Goal: Transaction & Acquisition: Purchase product/service

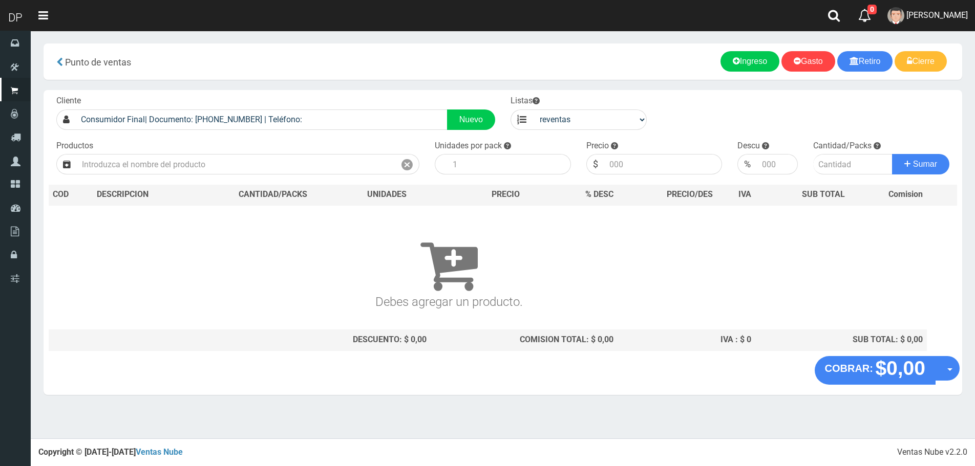
select select "3"
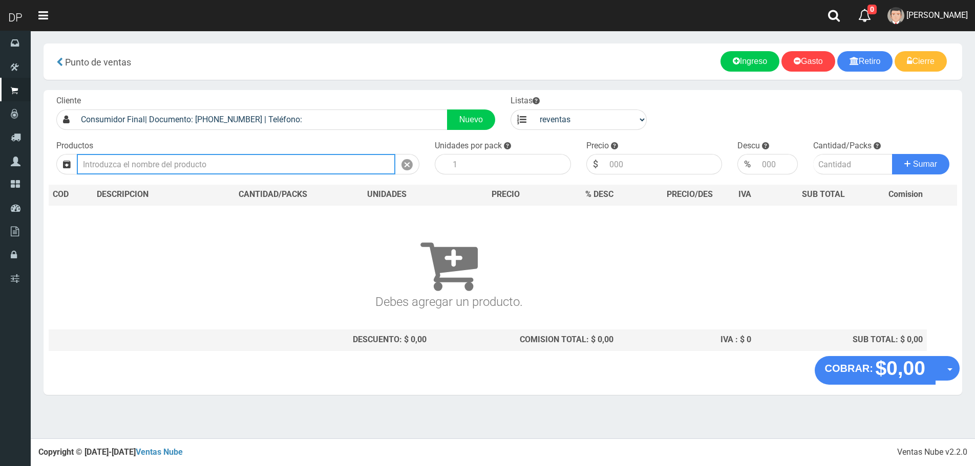
click at [228, 162] on input "text" at bounding box center [236, 164] width 318 height 20
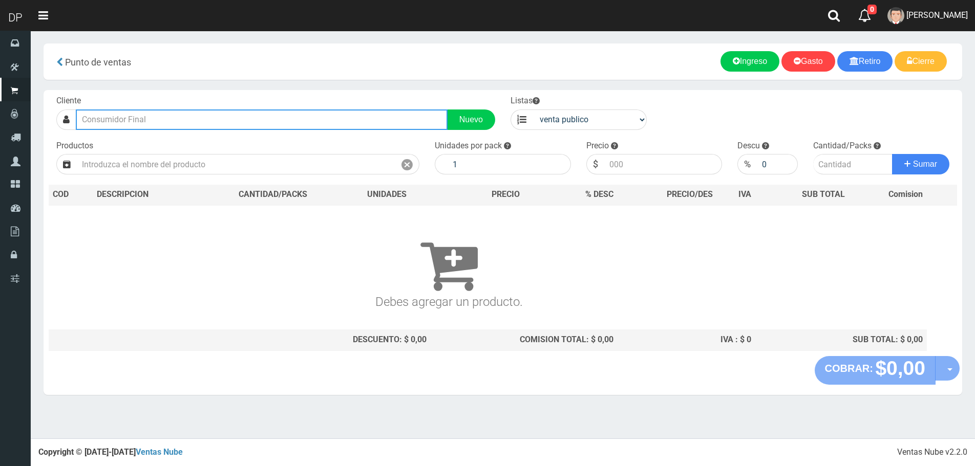
click at [142, 123] on input "text" at bounding box center [262, 120] width 372 height 20
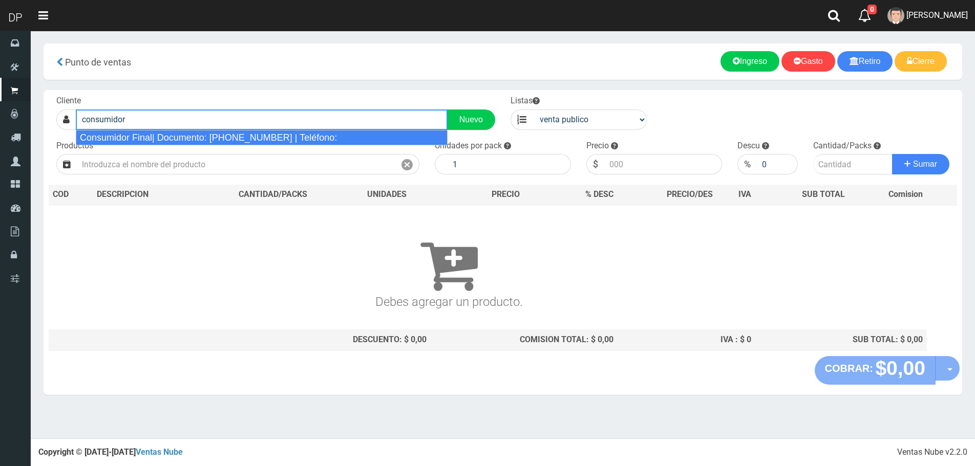
click at [143, 139] on div "Consumidor Final| Documento: 65466464 | Teléfono:" at bounding box center [262, 137] width 372 height 15
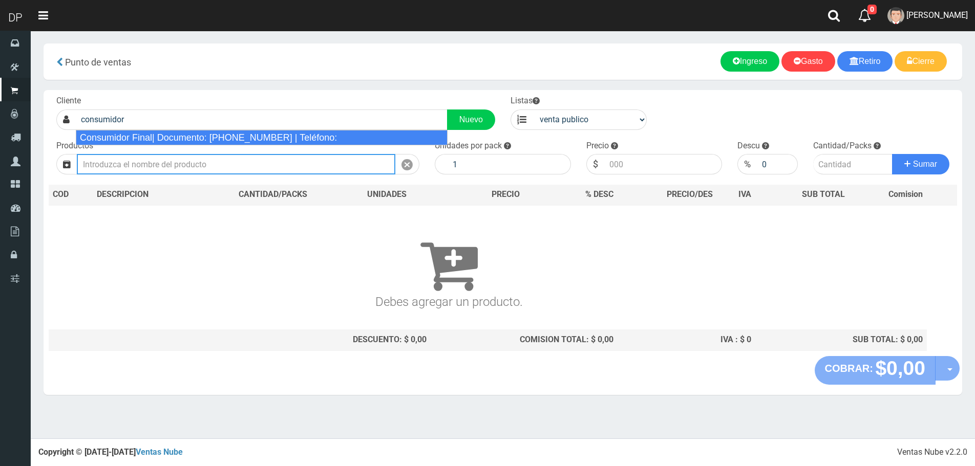
type input "Consumidor Final| Documento: 65466464 | Teléfono:"
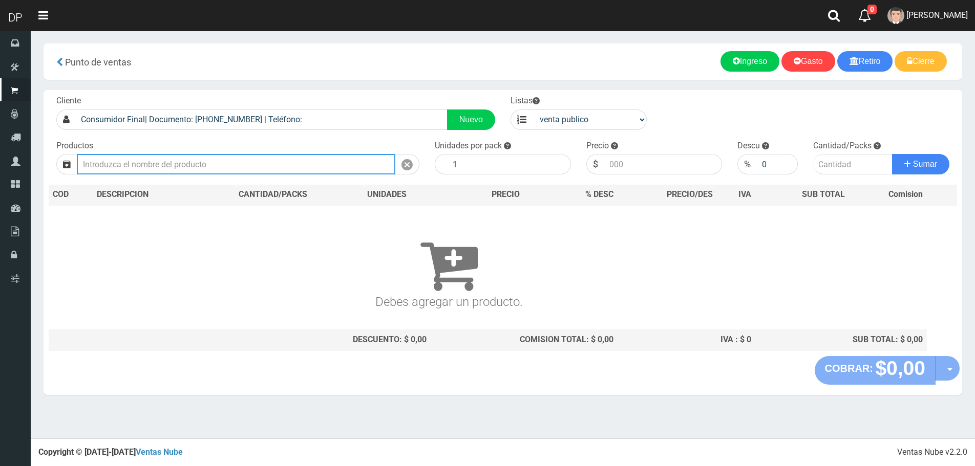
click at [144, 174] on input "text" at bounding box center [236, 164] width 318 height 20
click at [193, 168] on input "text" at bounding box center [236, 164] width 318 height 20
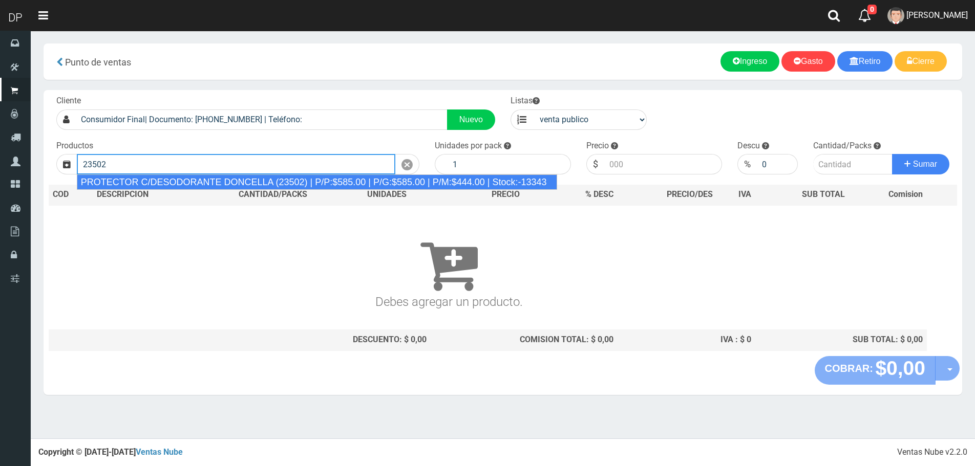
click at [225, 181] on div "PROTECTOR C/DESODORANTE DONCELLA (23502) | P/P:$585.00 | P/G:$585.00 | P/M:$444…" at bounding box center [317, 182] width 480 height 15
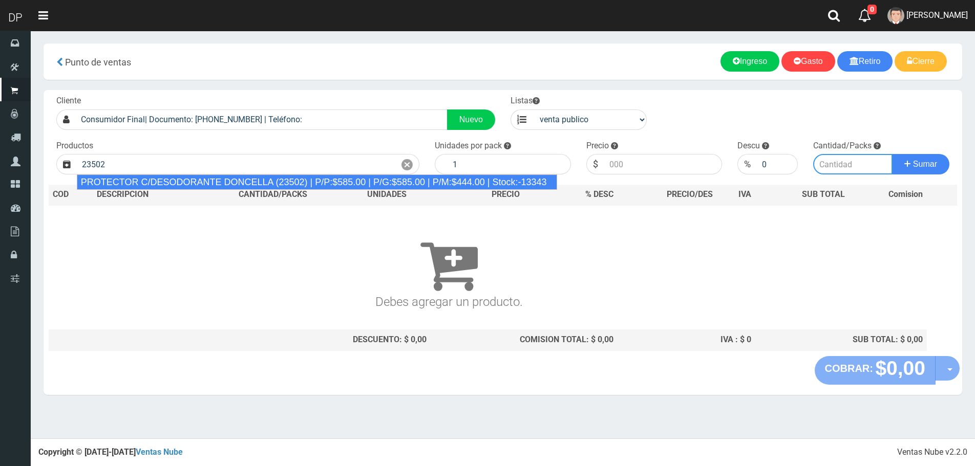
type input "PROTECTOR C/DESODORANTE DONCELLA (23502) | P/P:$585.00 | P/G:$585.00 | P/M:$444…"
type input "30"
type input "585.00"
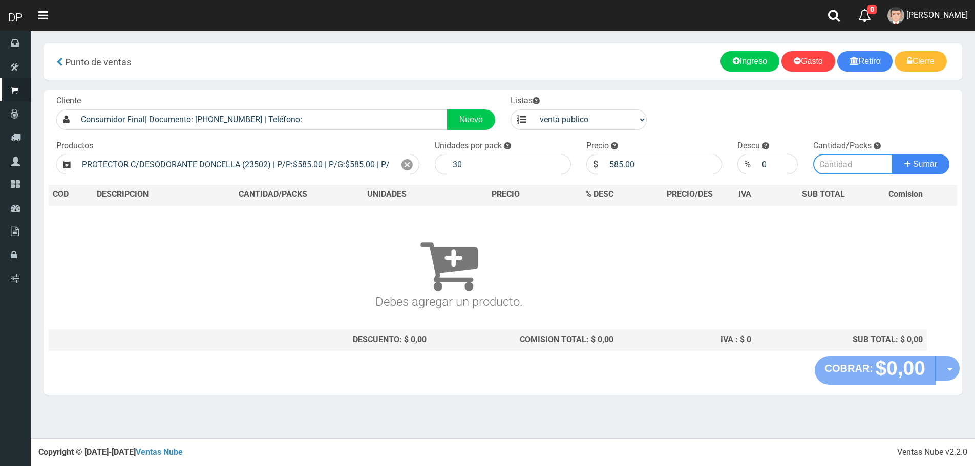
click at [820, 165] on input "number" at bounding box center [852, 164] width 79 height 20
type input "1"
click at [892, 154] on button "Sumar" at bounding box center [920, 164] width 57 height 20
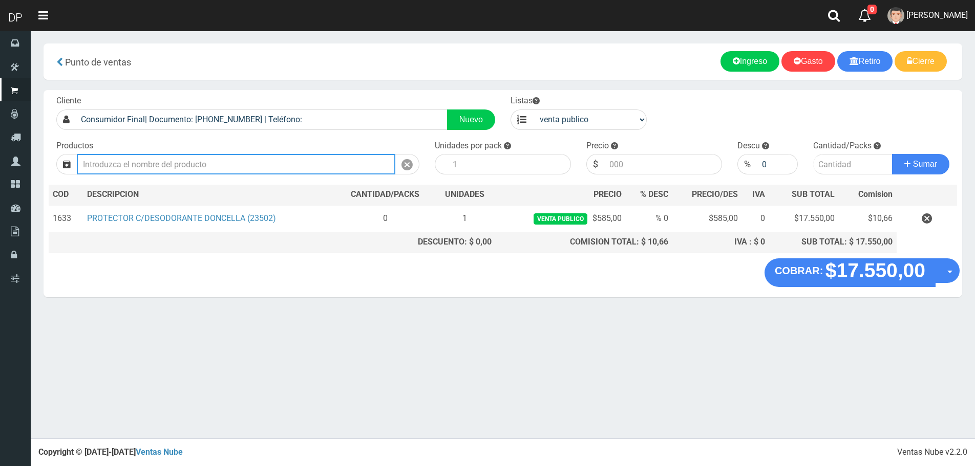
click at [119, 165] on input "text" at bounding box center [236, 164] width 318 height 20
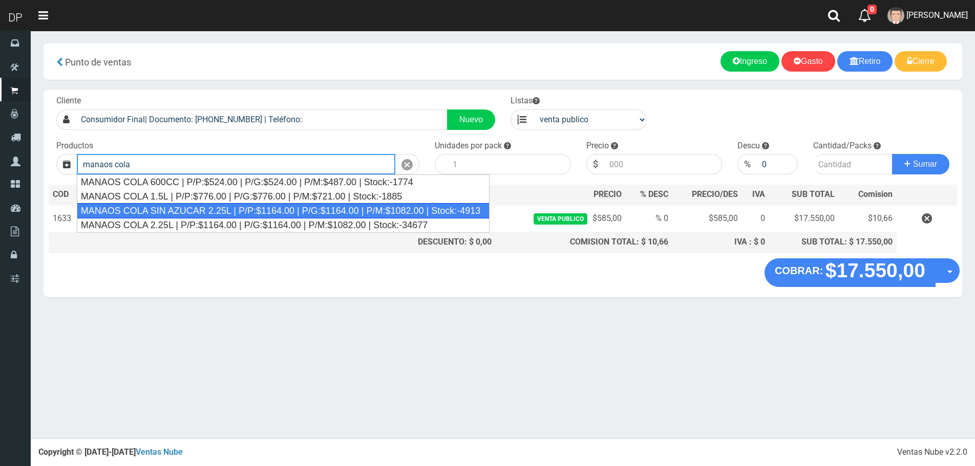
click at [207, 212] on div "MANAOS COLA SIN AZUCAR 2.25L | P/P:$1164.00 | P/G:$1164.00 | P/M:$1082.00 | Sto…" at bounding box center [283, 210] width 413 height 15
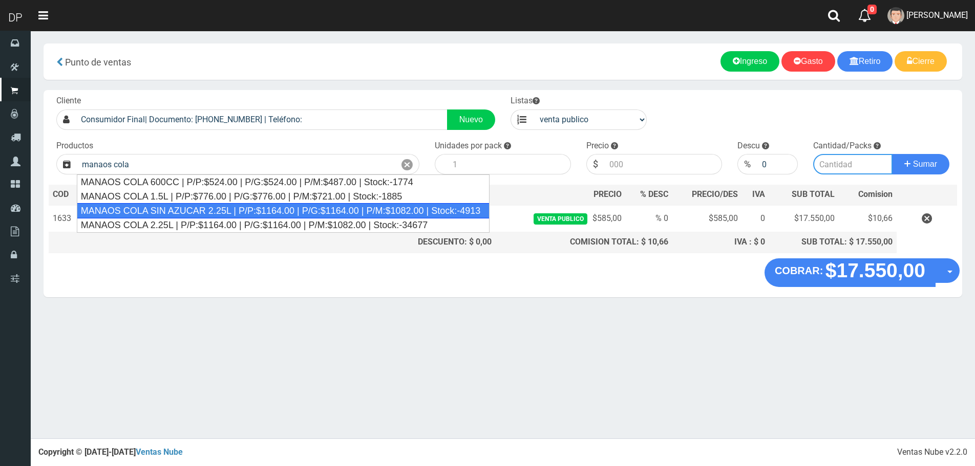
type input "MANAOS COLA SIN AZUCAR 2.25L | P/P:$1164.00 | P/G:$1164.00 | P/M:$1082.00 | Sto…"
type input "6"
type input "1164.00"
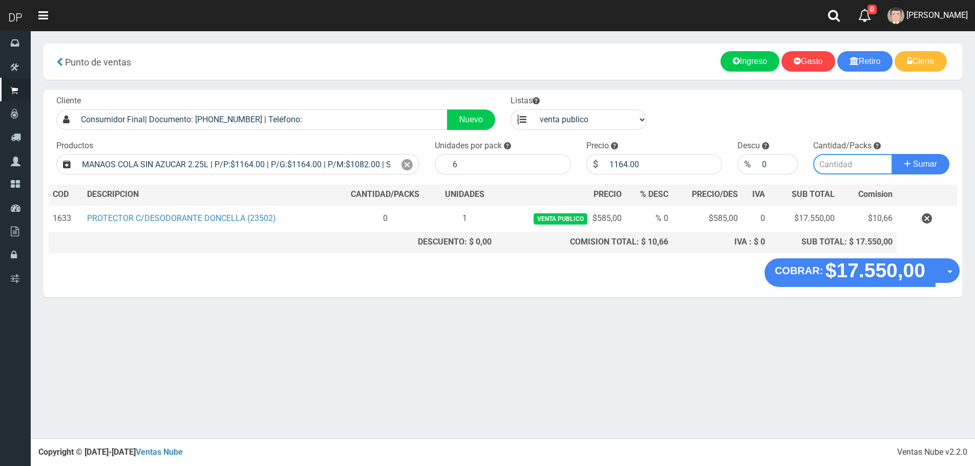
click at [851, 165] on input "number" at bounding box center [852, 164] width 79 height 20
type input "2"
click at [892, 154] on button "Sumar" at bounding box center [920, 164] width 57 height 20
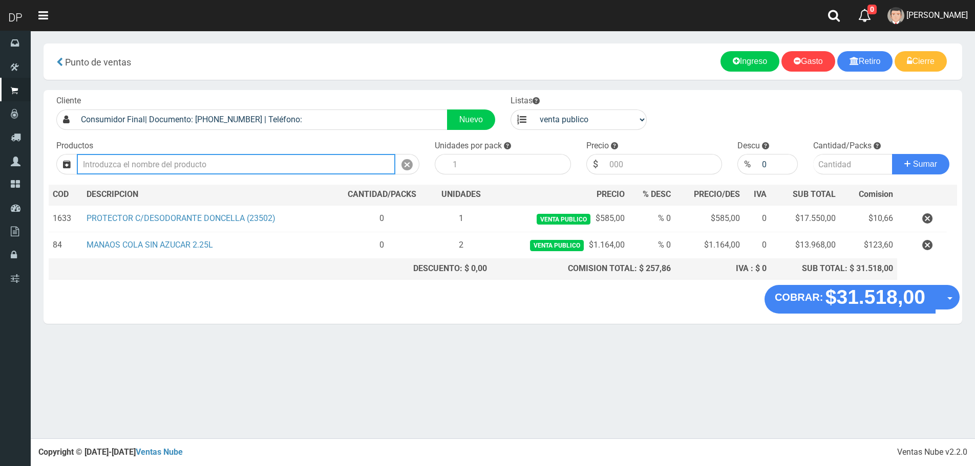
click at [280, 162] on input "text" at bounding box center [236, 164] width 318 height 20
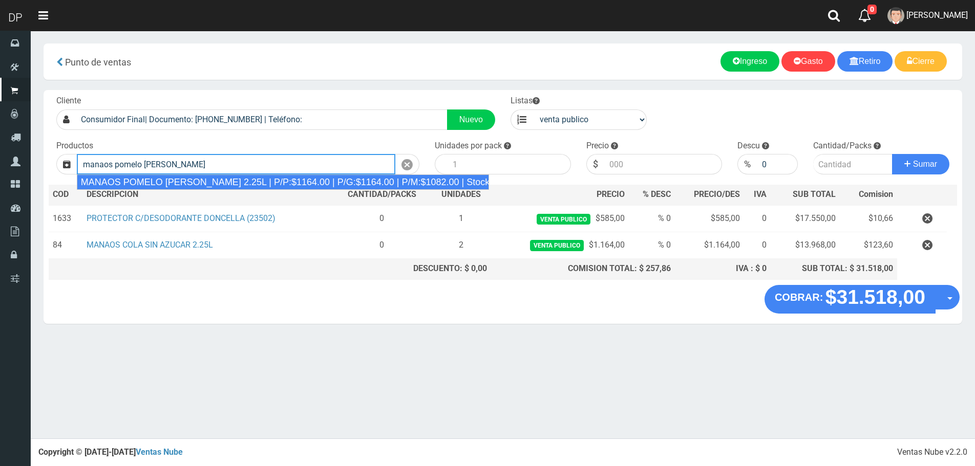
click at [271, 181] on div "MANAOS POMELO ROSADO 2.25L | P/P:$1164.00 | P/G:$1164.00 | P/M:$1082.00 | Stock…" at bounding box center [283, 182] width 412 height 15
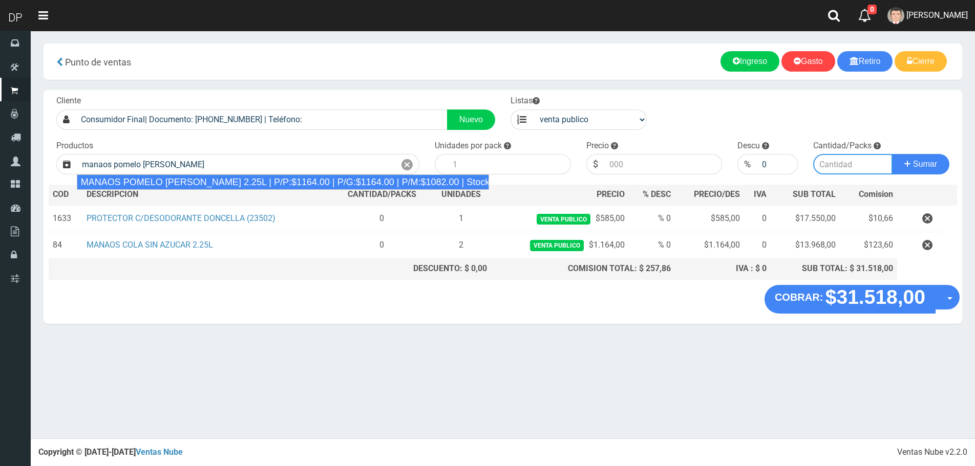
type input "MANAOS POMELO ROSADO 2.25L | P/P:$1164.00 | P/G:$1164.00 | P/M:$1082.00 | Stock…"
type input "6"
type input "1164.00"
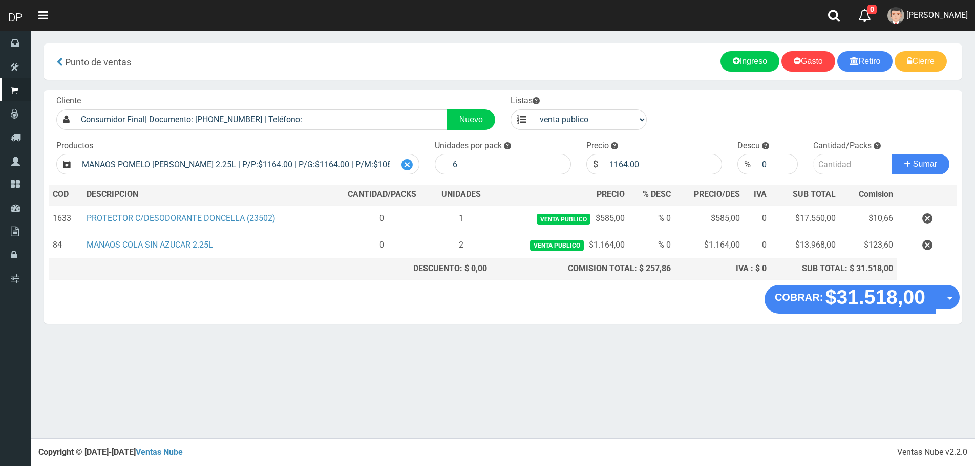
click at [412, 162] on icon at bounding box center [406, 165] width 11 height 15
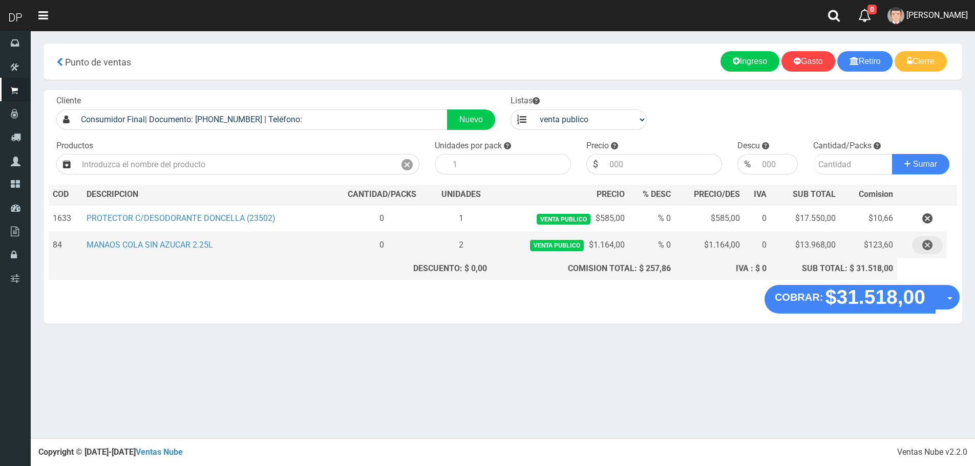
click at [926, 243] on icon "button" at bounding box center [927, 245] width 10 height 18
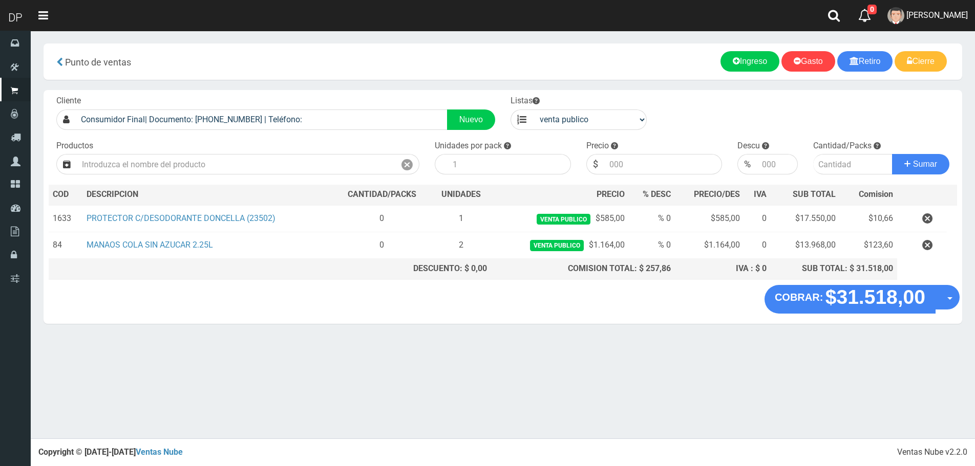
click at [931, 225] on icon "button" at bounding box center [927, 219] width 10 height 18
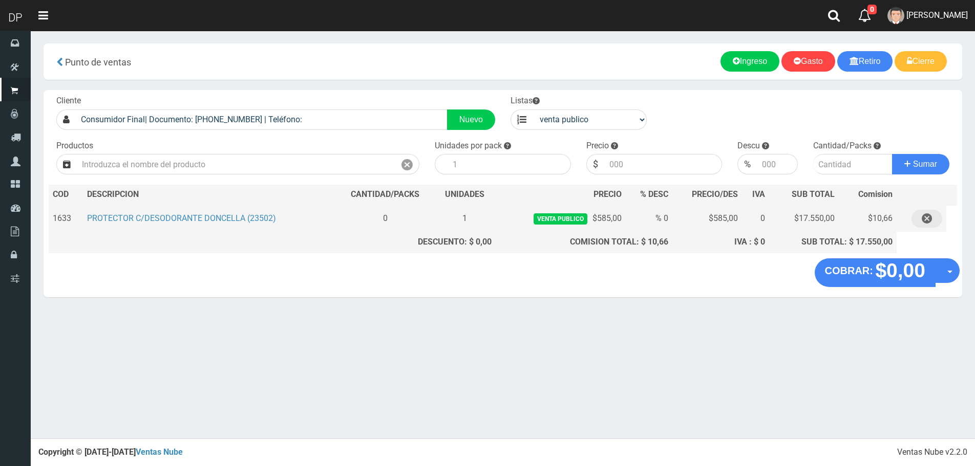
click at [930, 219] on icon "button" at bounding box center [926, 219] width 10 height 18
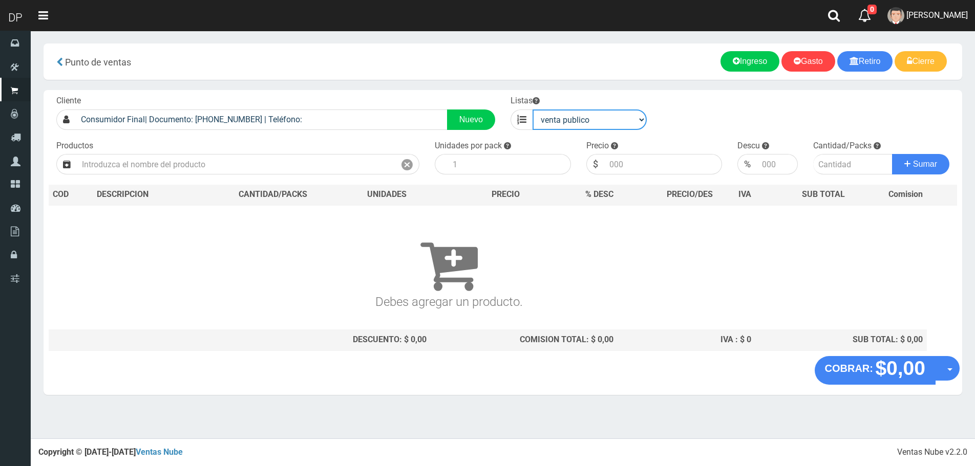
click at [569, 126] on select "venta publico Sup chinos reventas" at bounding box center [589, 120] width 114 height 20
select select "3"
click at [532, 110] on select "venta publico Sup chinos reventas" at bounding box center [589, 120] width 114 height 20
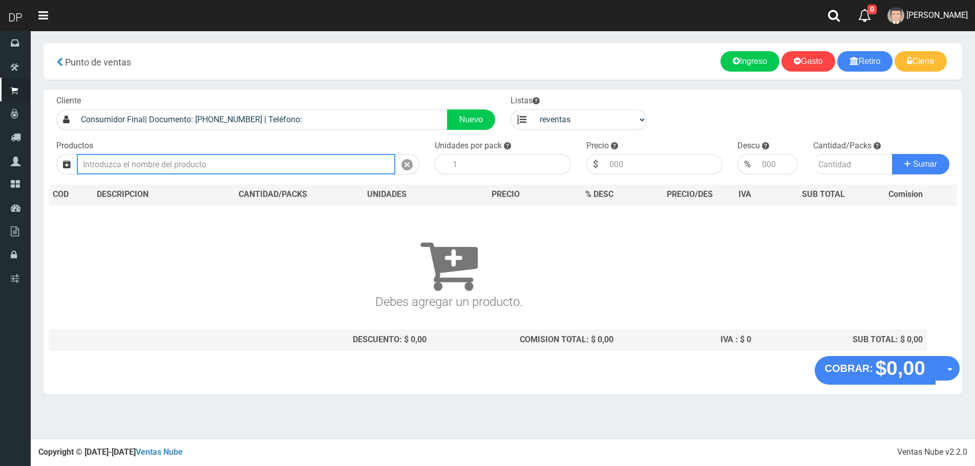
click at [270, 161] on input "text" at bounding box center [236, 164] width 318 height 20
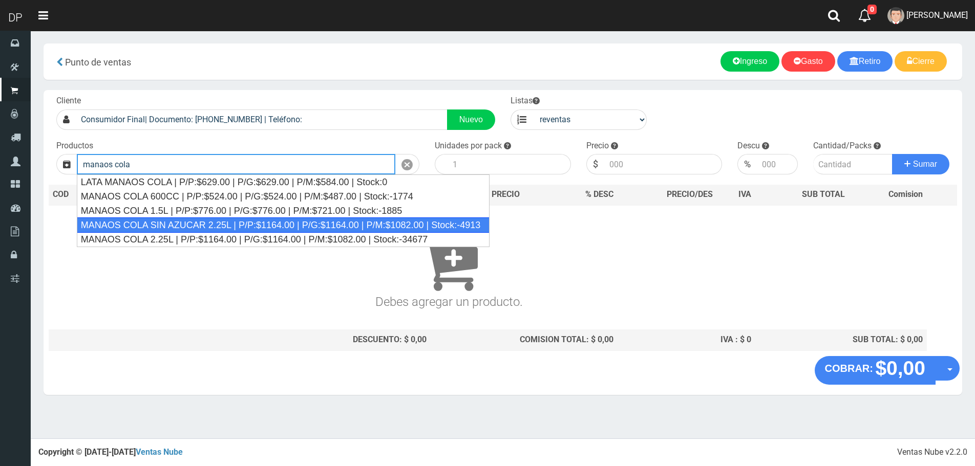
click at [252, 225] on div "MANAOS COLA SIN AZUCAR 2.25L | P/P:$1164.00 | P/G:$1164.00 | P/M:$1082.00 | Sto…" at bounding box center [283, 225] width 413 height 15
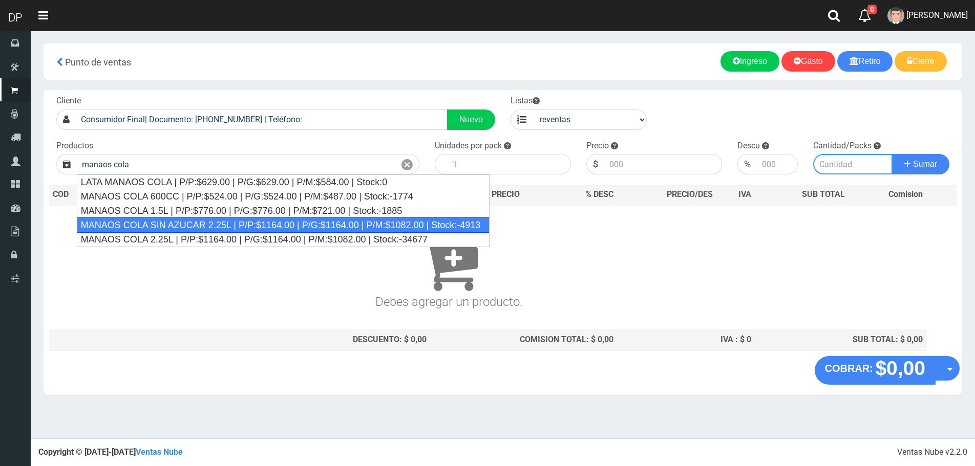
type input "MANAOS COLA SIN AZUCAR 2.25L | P/P:$1164.00 | P/G:$1164.00 | P/M:$1082.00 | Sto…"
type input "6"
type input "1082.00"
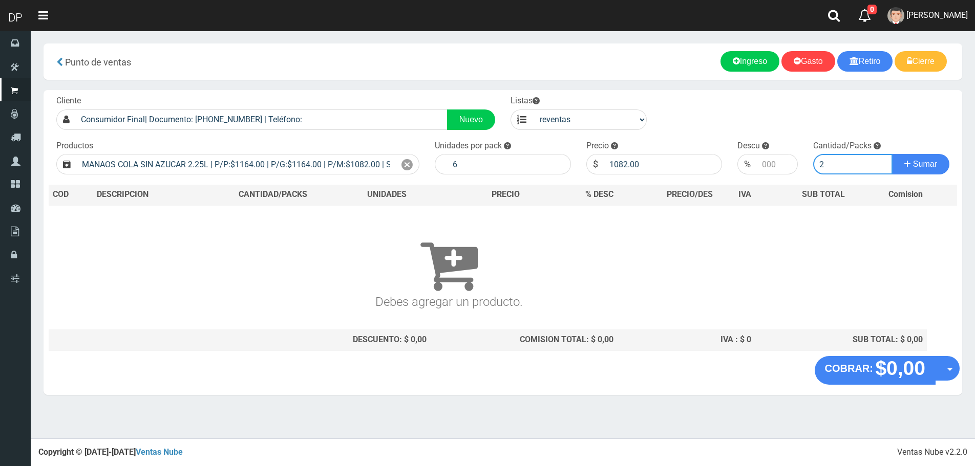
type input "2"
click at [892, 154] on button "Sumar" at bounding box center [920, 164] width 57 height 20
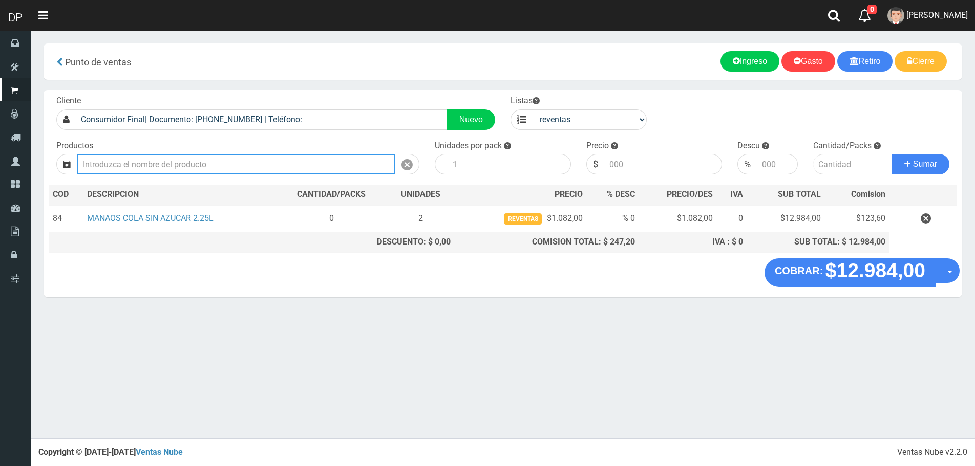
click at [274, 165] on input "text" at bounding box center [236, 164] width 318 height 20
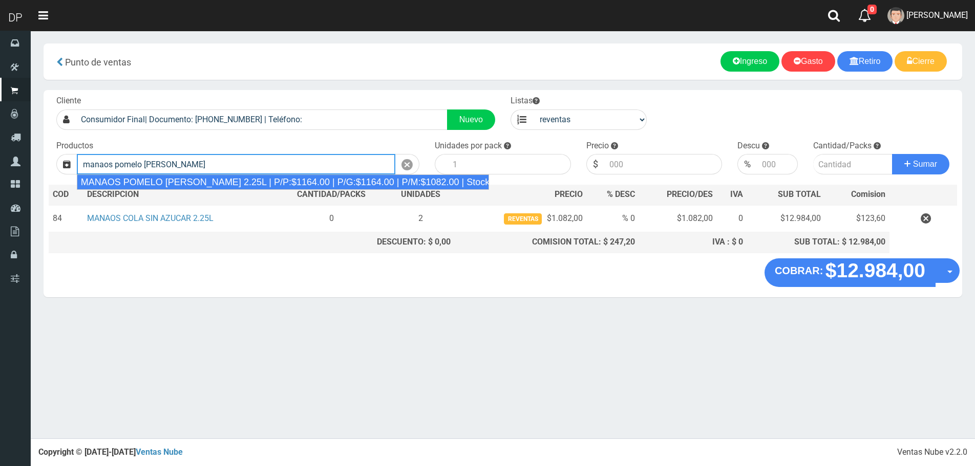
click at [269, 187] on div "MANAOS POMELO ROSADO 2.25L | P/P:$1164.00 | P/G:$1164.00 | P/M:$1082.00 | Stock…" at bounding box center [283, 182] width 412 height 15
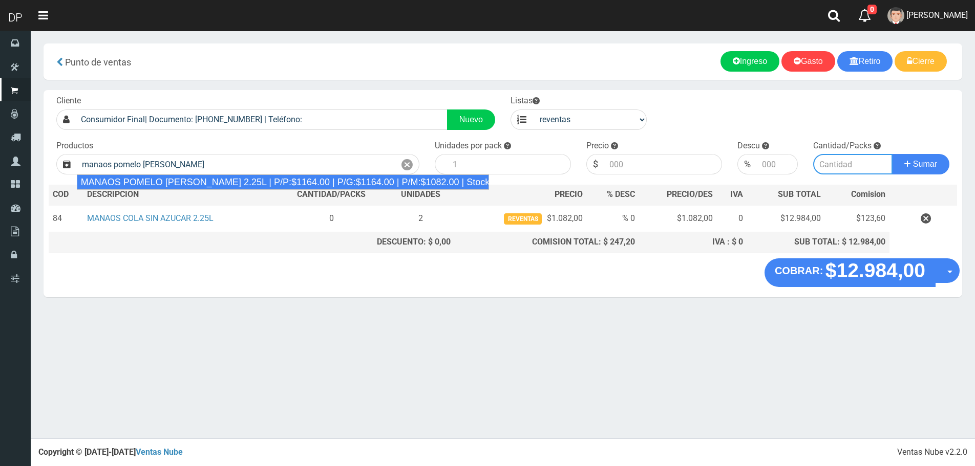
type input "MANAOS POMELO ROSADO 2.25L | P/P:$1164.00 | P/G:$1164.00 | P/M:$1082.00 | Stock…"
type input "6"
type input "1082.00"
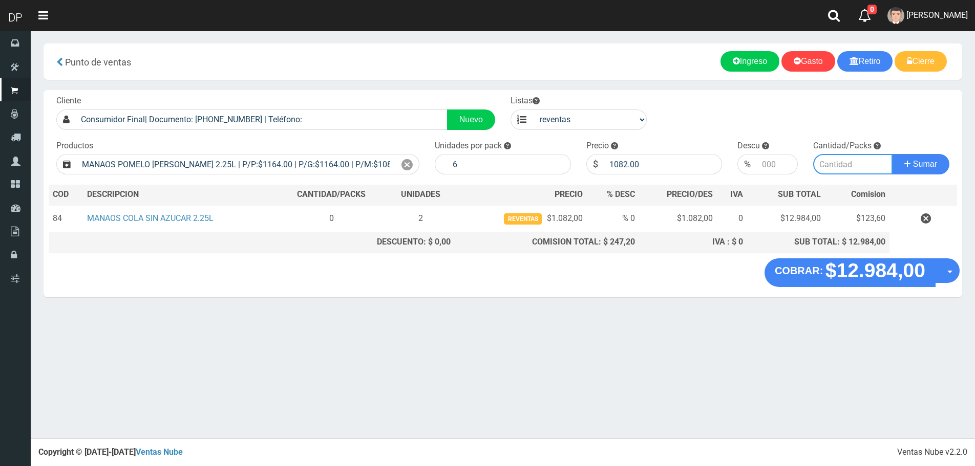
click at [830, 172] on input "number" at bounding box center [852, 164] width 79 height 20
type input "1"
click at [892, 154] on button "Sumar" at bounding box center [920, 164] width 57 height 20
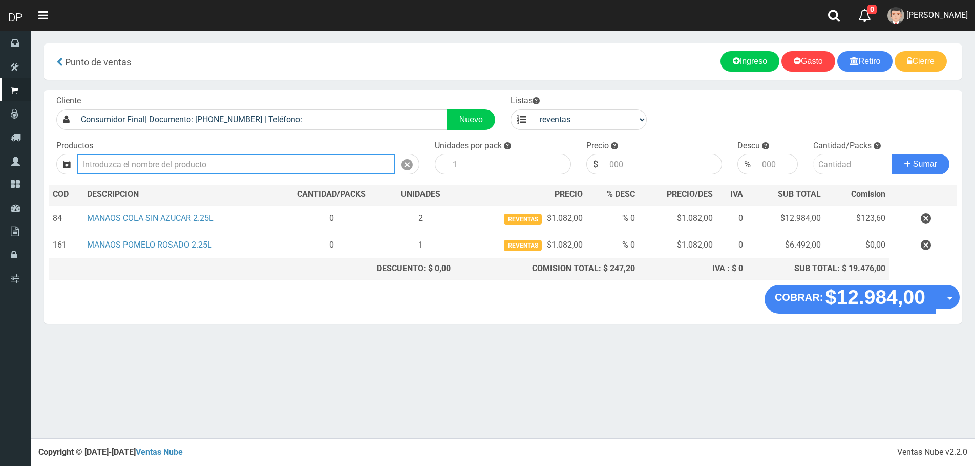
click at [324, 166] on input "text" at bounding box center [236, 164] width 318 height 20
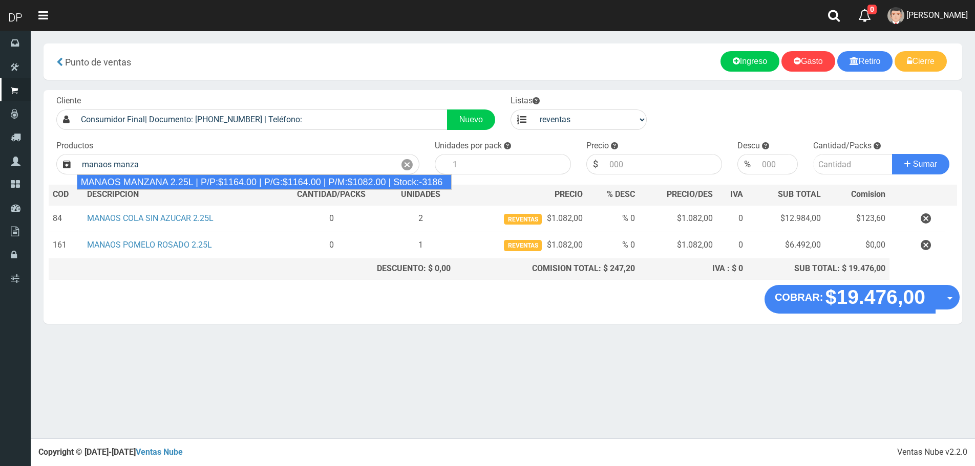
click at [306, 192] on th "CANTIDAD/PACKS" at bounding box center [331, 195] width 110 height 20
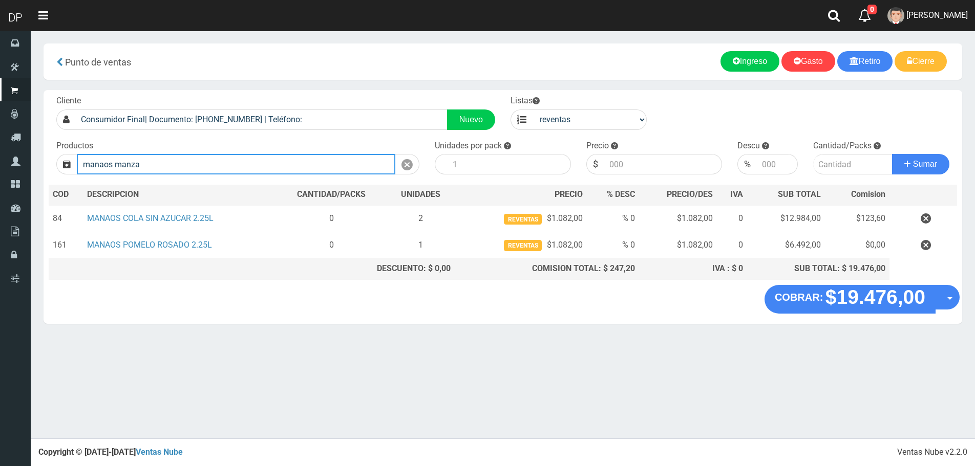
click at [208, 155] on input "manaos manza" at bounding box center [236, 164] width 318 height 20
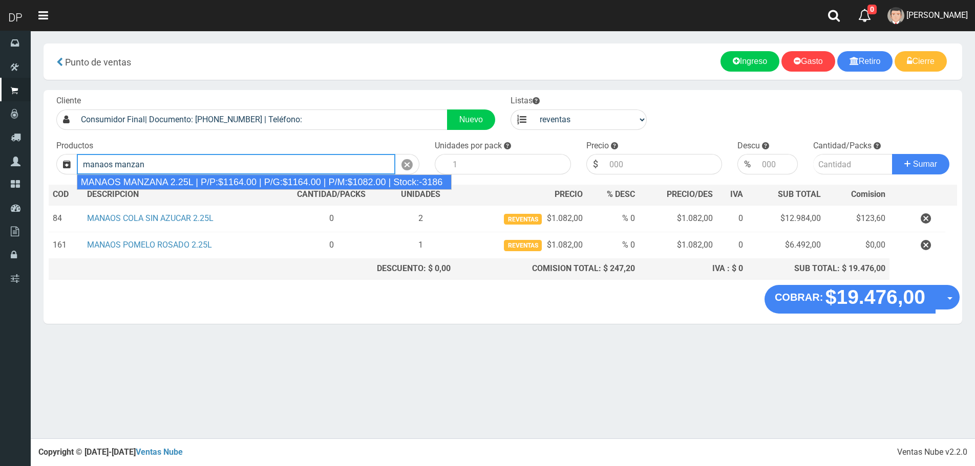
click at [200, 180] on div "MANAOS MANZANA 2.25L | P/P:$1164.00 | P/G:$1164.00 | P/M:$1082.00 | Stock:-3186" at bounding box center [264, 182] width 375 height 15
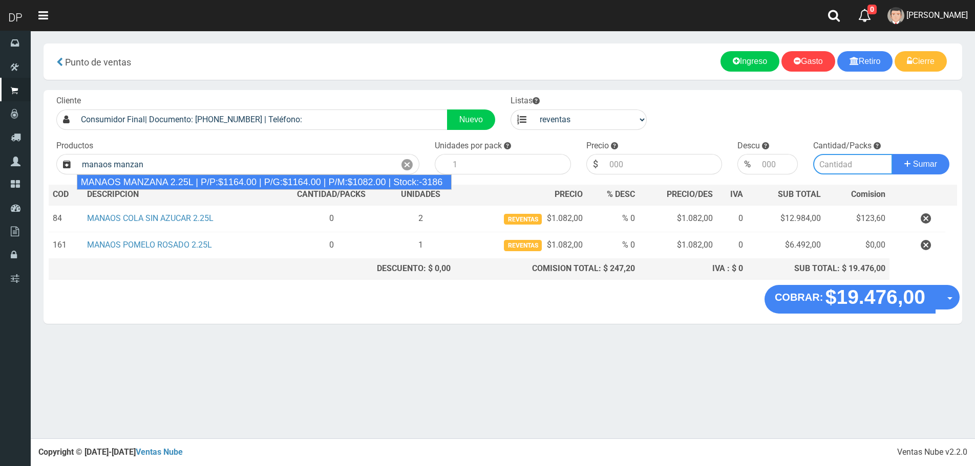
type input "MANAOS MANZANA 2.25L | P/P:$1164.00 | P/G:$1164.00 | P/M:$1082.00 | Stock:-3186"
type input "6"
type input "1082.00"
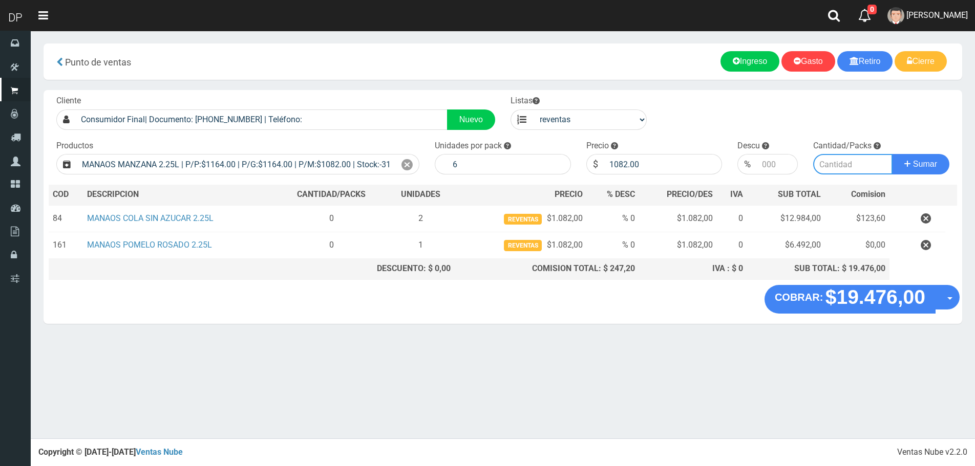
click at [853, 156] on input "number" at bounding box center [852, 164] width 79 height 20
type input "1"
click at [892, 154] on button "Sumar" at bounding box center [920, 164] width 57 height 20
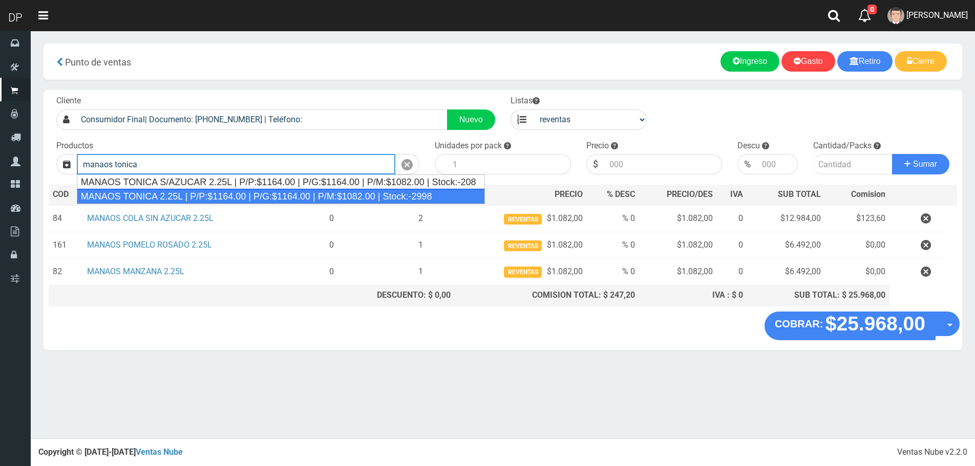
click at [282, 189] on div "MANAOS TONICA 2.25L | P/P:$1164.00 | P/G:$1164.00 | P/M:$1082.00 | Stock:-2998" at bounding box center [281, 196] width 408 height 15
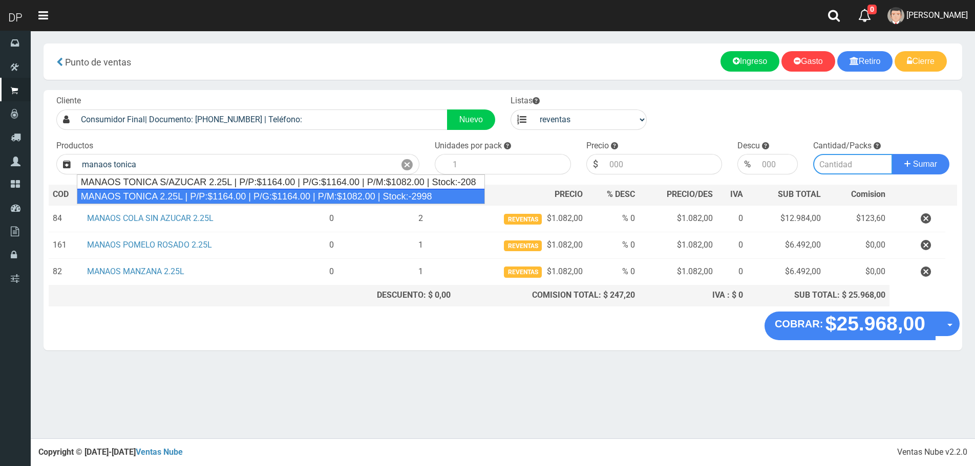
type input "MANAOS TONICA 2.25L | P/P:$1164.00 | P/G:$1164.00 | P/M:$1082.00 | Stock:-2998"
type input "6"
type input "1082.00"
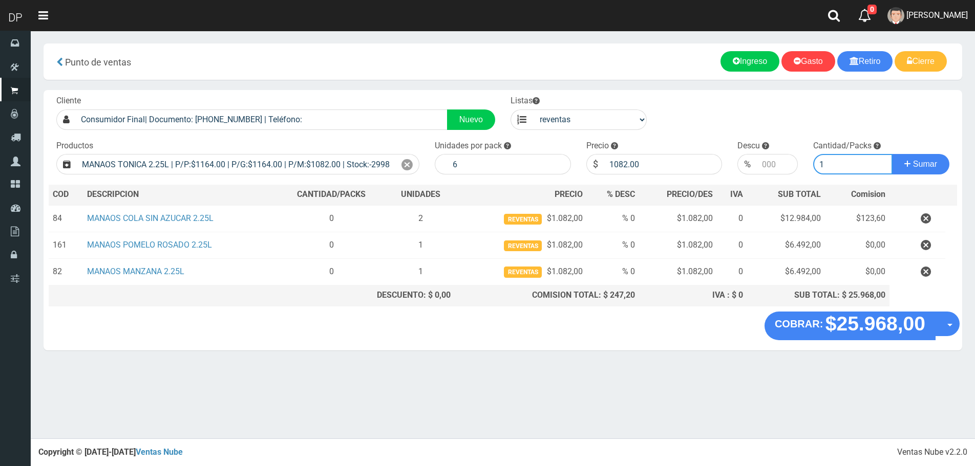
type input "1"
click at [892, 154] on button "Sumar" at bounding box center [920, 164] width 57 height 20
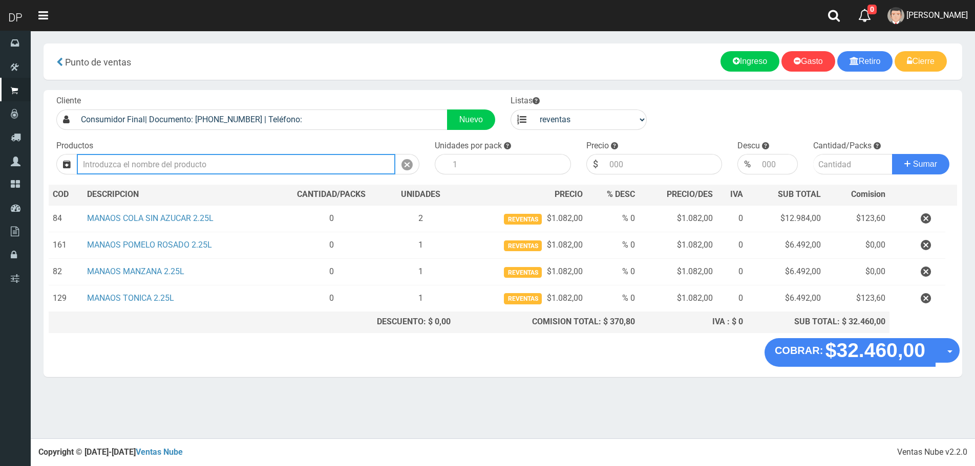
click at [181, 164] on input "text" at bounding box center [236, 164] width 318 height 20
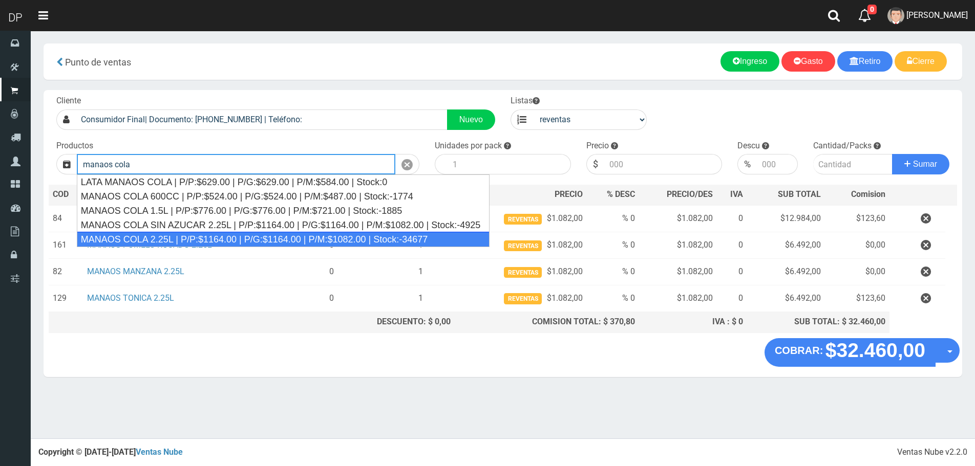
click at [194, 241] on div "MANAOS COLA 2.25L | P/P:$1164.00 | P/G:$1164.00 | P/M:$1082.00 | Stock:-34677" at bounding box center [283, 239] width 413 height 15
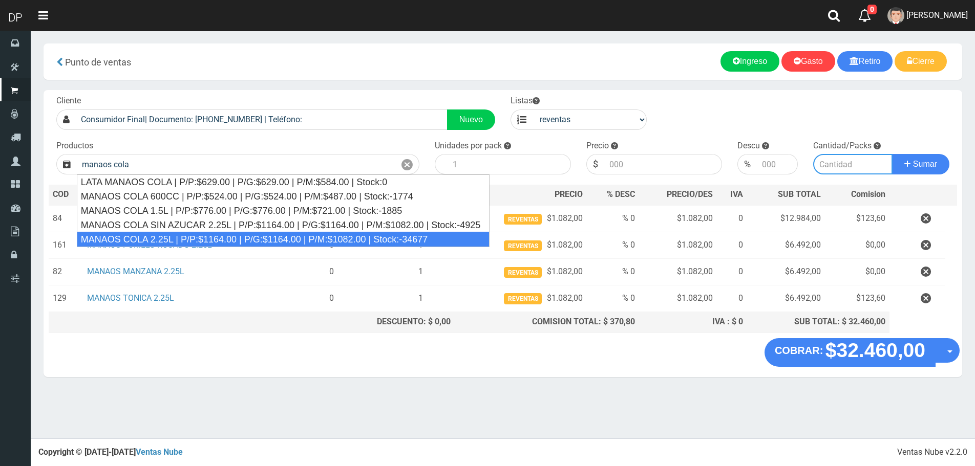
type input "MANAOS COLA 2.25L | P/P:$1164.00 | P/G:$1164.00 | P/M:$1082.00 | Stock:-34677"
type input "6"
type input "1082.00"
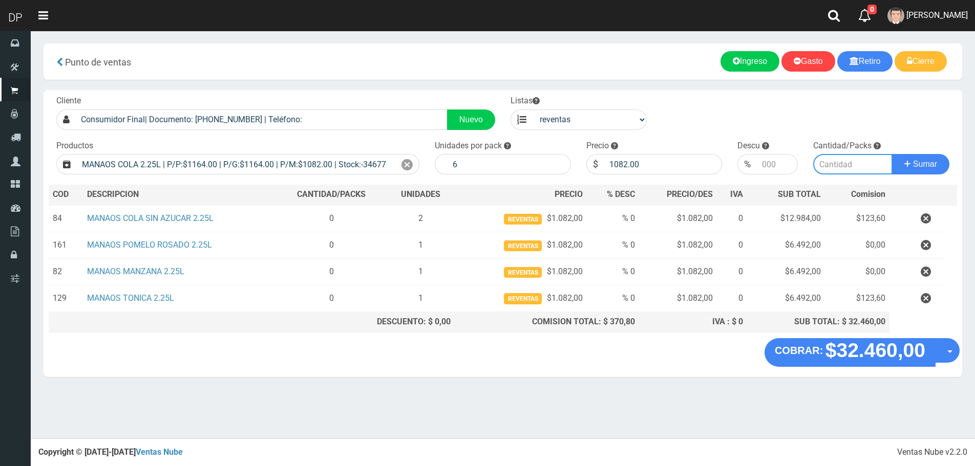
click at [844, 168] on input "number" at bounding box center [852, 164] width 79 height 20
type input "3"
click at [892, 154] on button "Sumar" at bounding box center [920, 164] width 57 height 20
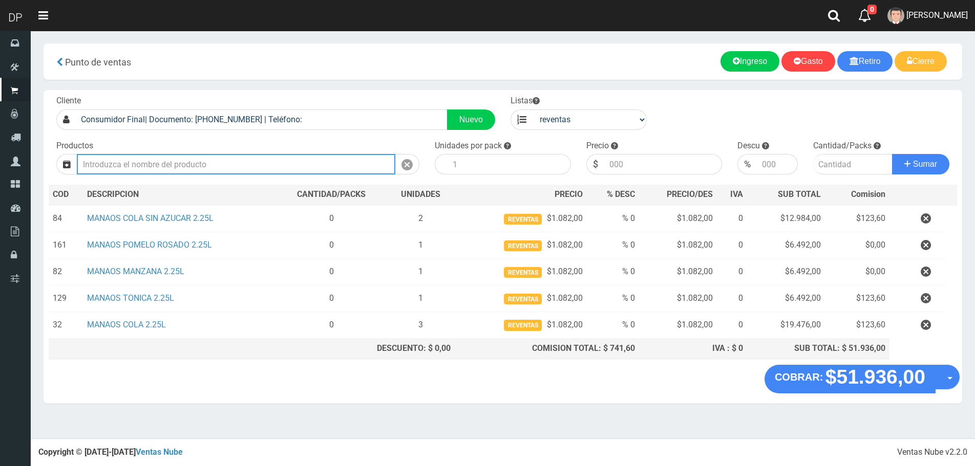
click at [265, 165] on input "text" at bounding box center [236, 164] width 318 height 20
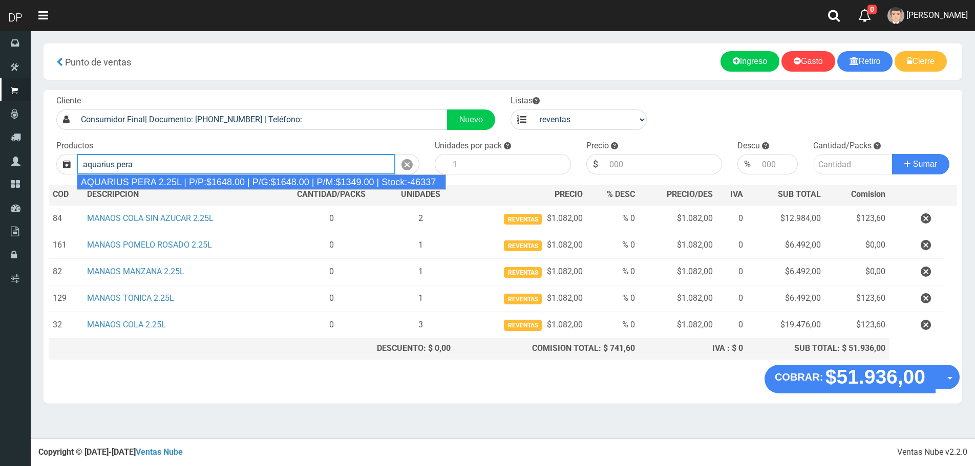
click at [255, 180] on div "AQUARIUS PERA 2.25L | P/P:$1648.00 | P/G:$1648.00 | P/M:$1349.00 | Stock:-46337" at bounding box center [262, 182] width 370 height 15
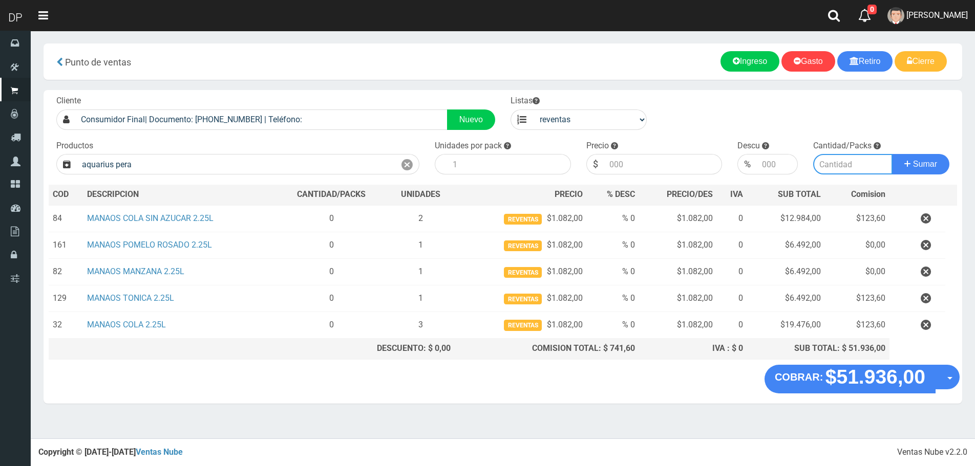
type input "AQUARIUS PERA 2.25L | P/P:$1648.00 | P/G:$1648.00 | P/M:$1349.00 | Stock:-46337"
type input "6"
type input "1349.00"
click at [842, 166] on input "number" at bounding box center [852, 164] width 79 height 20
click at [847, 167] on input "number" at bounding box center [852, 164] width 79 height 20
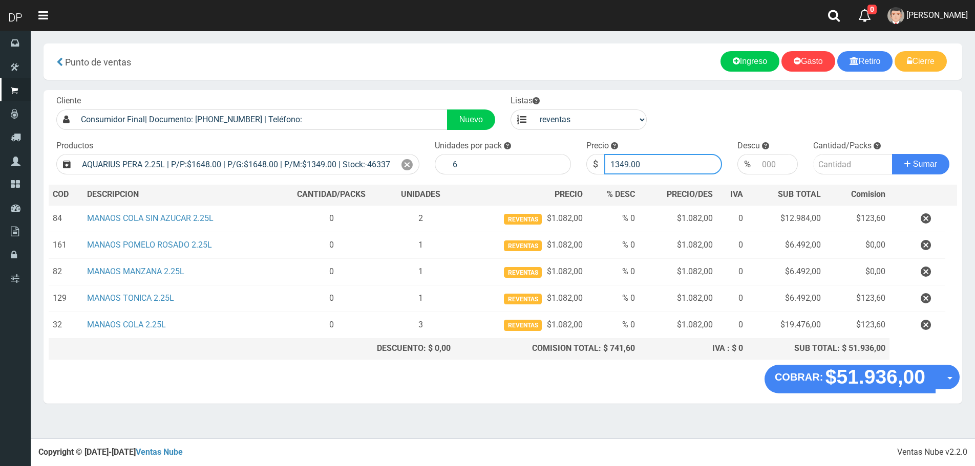
click at [635, 168] on input "1349.00" at bounding box center [663, 164] width 118 height 20
click at [635, 166] on input "1349.00" at bounding box center [663, 164] width 118 height 20
type input "1699"
type input "1699.00"
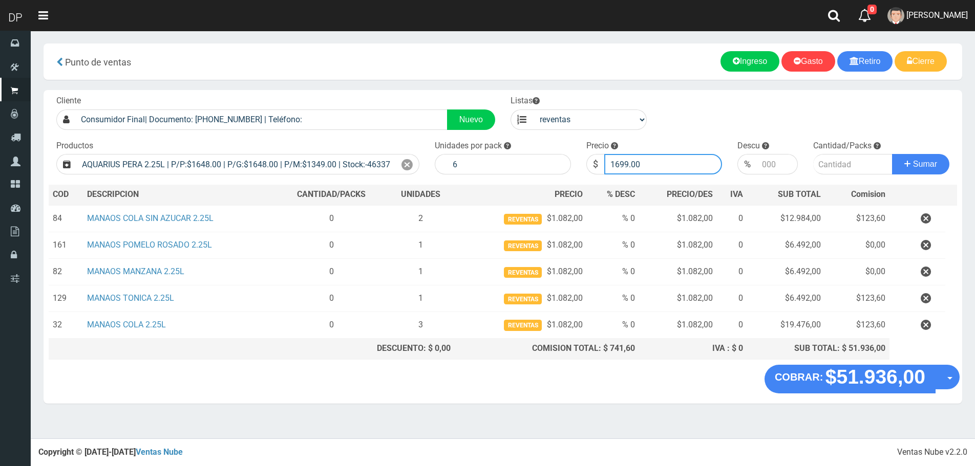
click at [892, 154] on button "Sumar" at bounding box center [920, 164] width 57 height 20
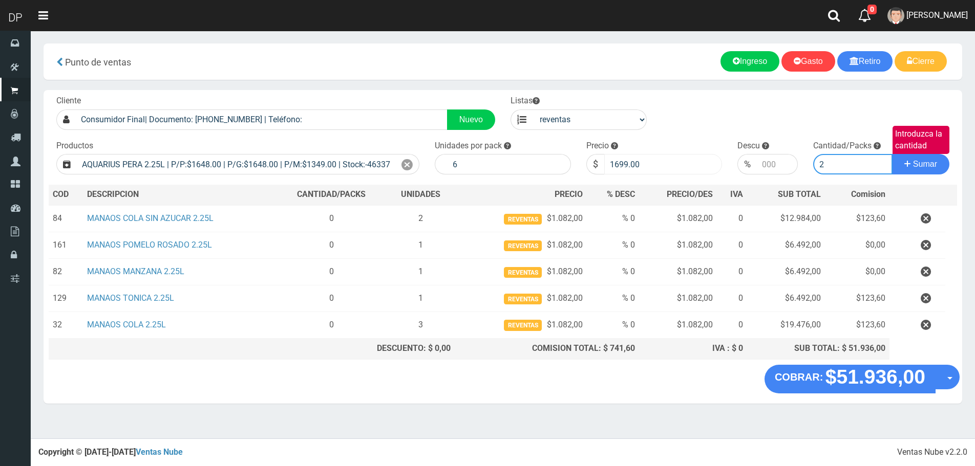
type input "2"
click at [892, 154] on button "Sumar" at bounding box center [920, 164] width 57 height 20
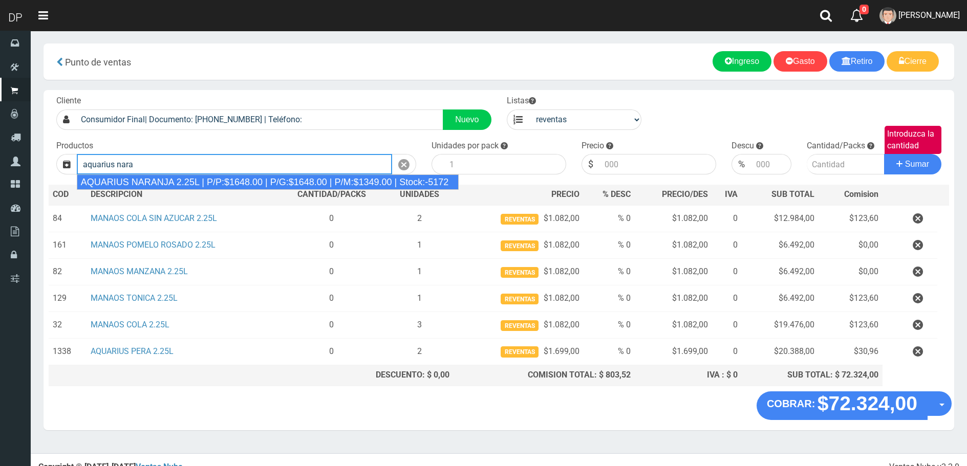
click at [362, 183] on div "AQUARIUS NARANJA 2.25L | P/P:$1648.00 | P/G:$1648.00 | P/M:$1349.00 | Stock:-51…" at bounding box center [268, 182] width 382 height 15
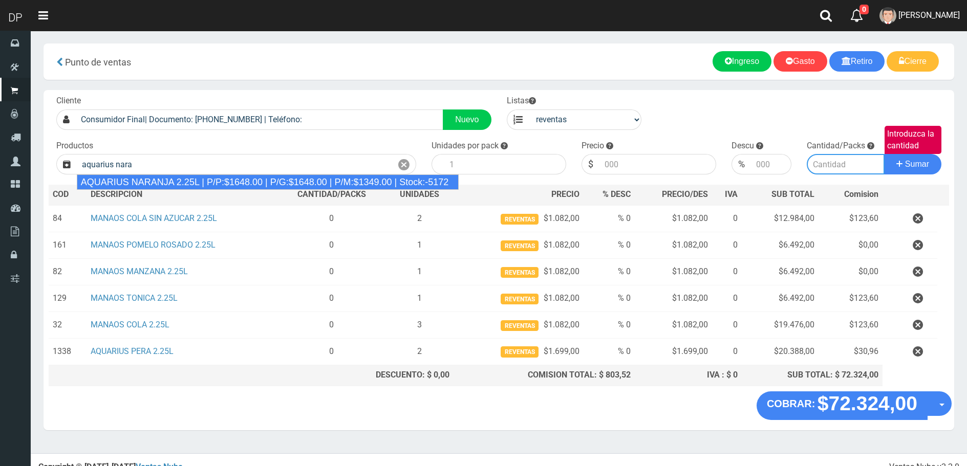
type input "AQUARIUS NARANJA 2.25L | P/P:$1648.00 | P/G:$1648.00 | P/M:$1349.00 | Stock:-51…"
type input "6"
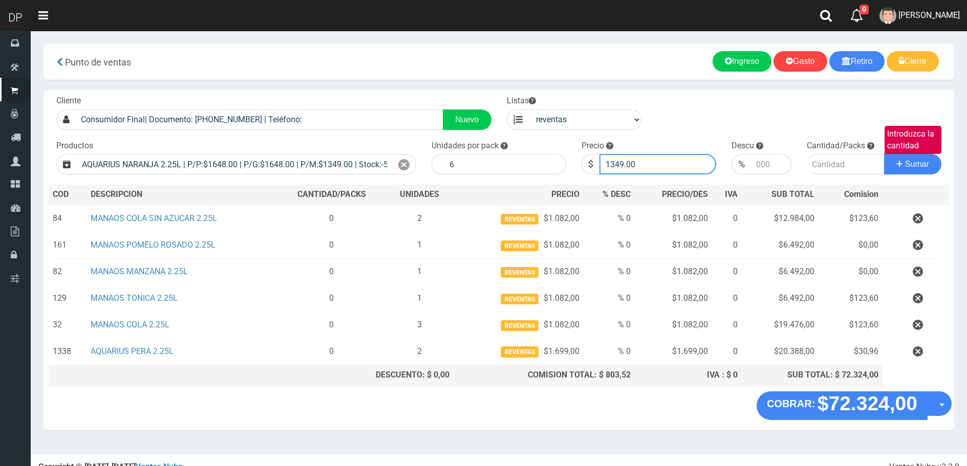
click at [643, 167] on input "1349.00" at bounding box center [657, 164] width 117 height 20
type input "1"
click at [611, 119] on select "venta publico Sup chinos reventas" at bounding box center [585, 120] width 113 height 20
select select "1"
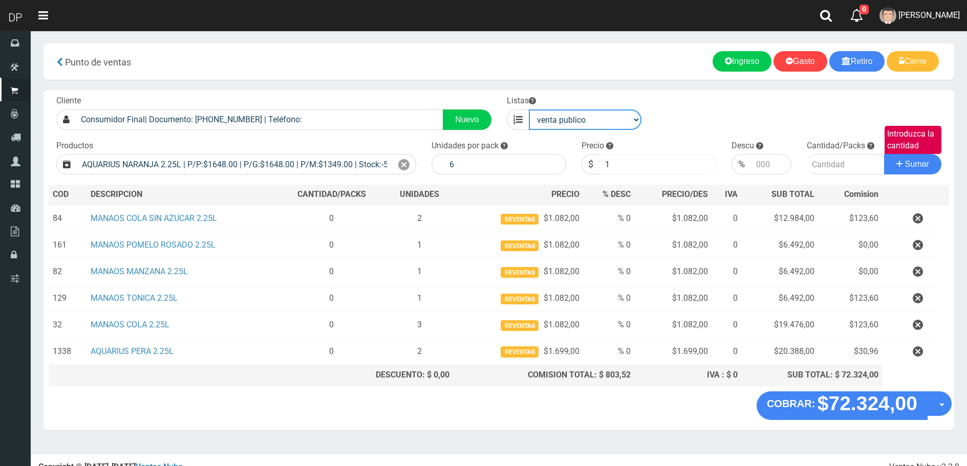
click at [529, 110] on select "venta publico Sup chinos reventas" at bounding box center [585, 120] width 113 height 20
click at [633, 171] on input "1" at bounding box center [657, 164] width 117 height 20
type input "1699"
click at [884, 154] on button "Sumar" at bounding box center [912, 164] width 57 height 20
type input "1"
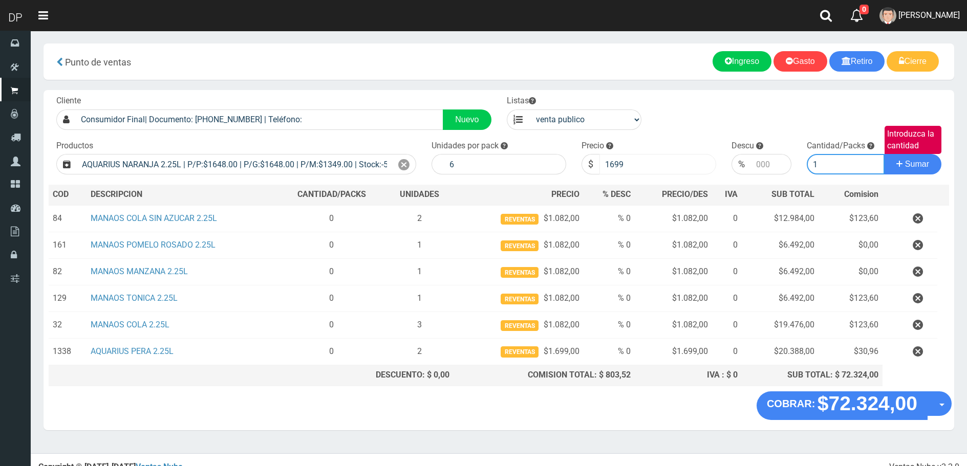
click at [884, 154] on button "Sumar" at bounding box center [912, 164] width 57 height 20
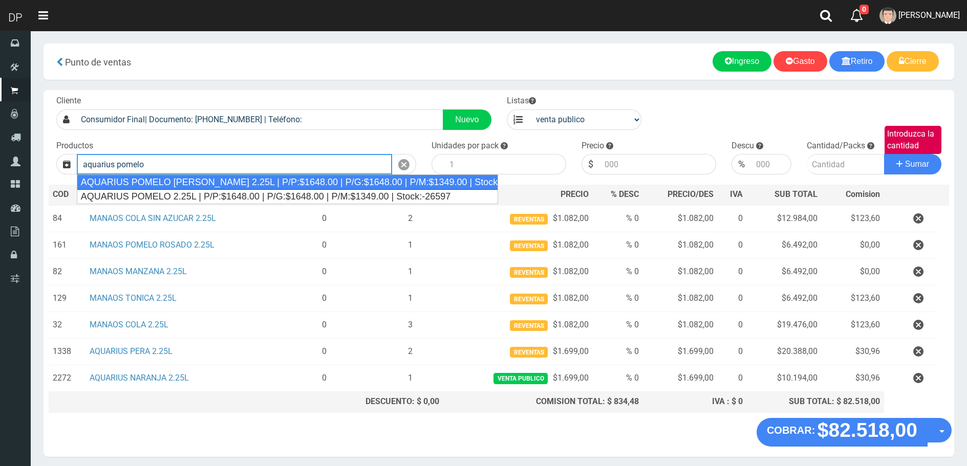
click at [413, 180] on div "AQUARIUS POMELO ROSADO 2.25L | P/P:$1648.00 | P/G:$1648.00 | P/M:$1349.00 | Sto…" at bounding box center [288, 182] width 422 height 15
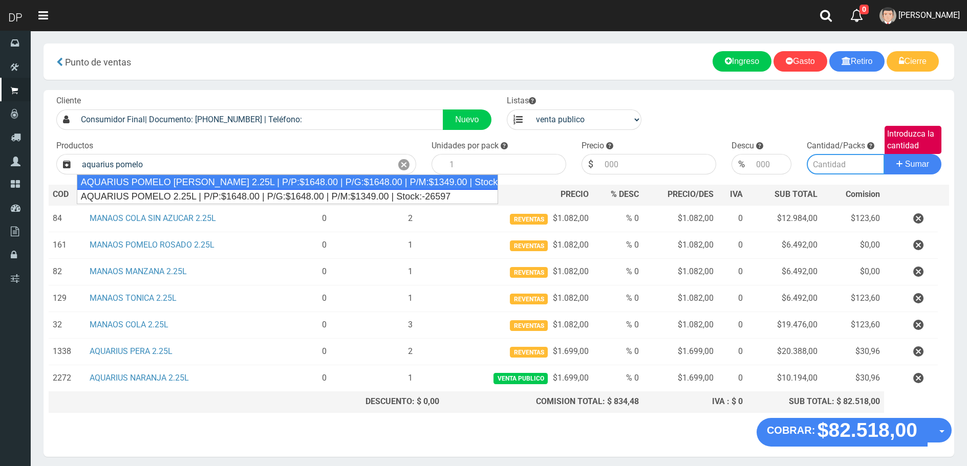
type input "AQUARIUS POMELO ROSADO 2.25L | P/P:$1648.00 | P/G:$1648.00 | P/M:$1349.00 | Sto…"
type input "6"
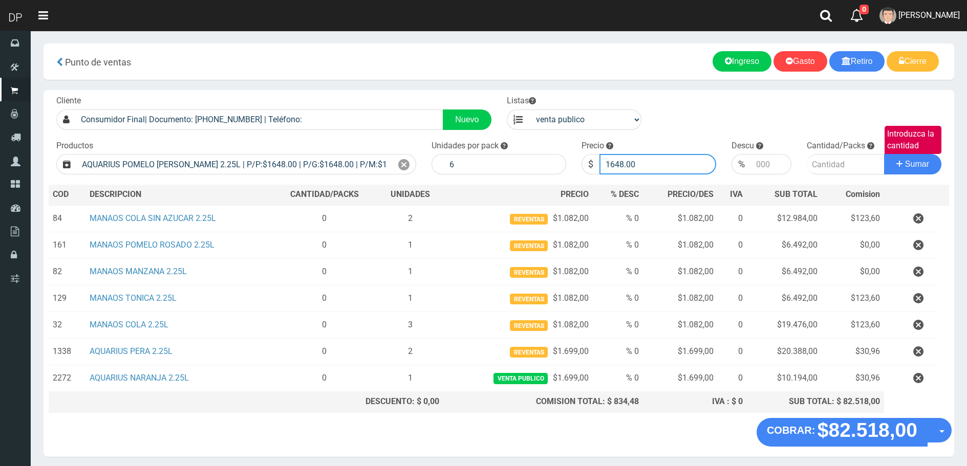
click at [670, 175] on input "1648.00" at bounding box center [657, 164] width 117 height 20
type input "1699"
click at [884, 154] on button "Sumar" at bounding box center [912, 164] width 57 height 20
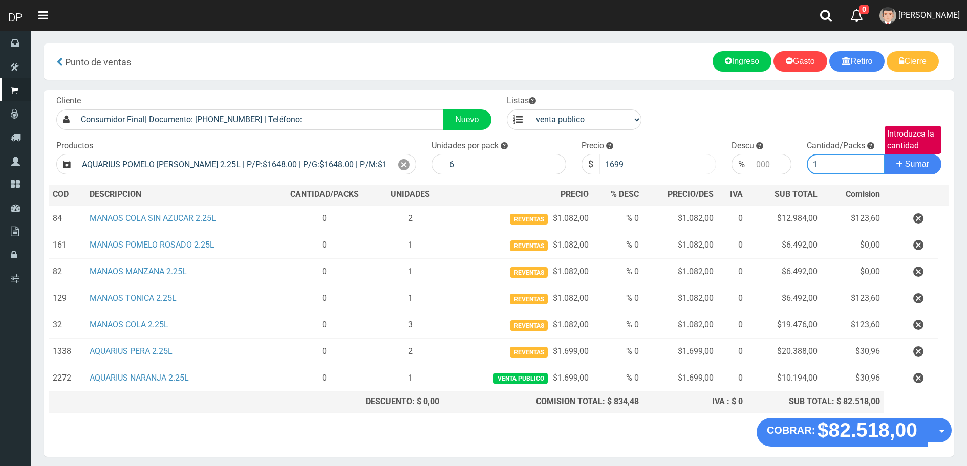
type input "1"
click at [884, 154] on button "Sumar" at bounding box center [912, 164] width 57 height 20
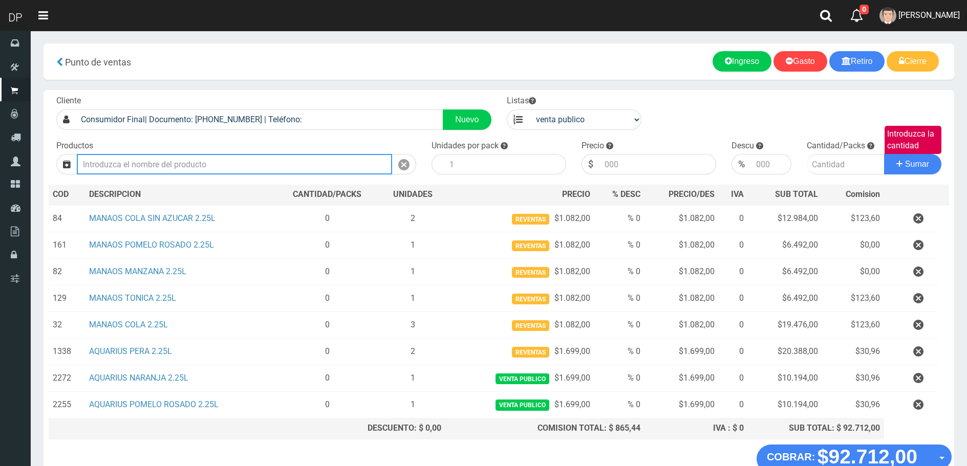
click at [148, 168] on input "text" at bounding box center [234, 164] width 315 height 20
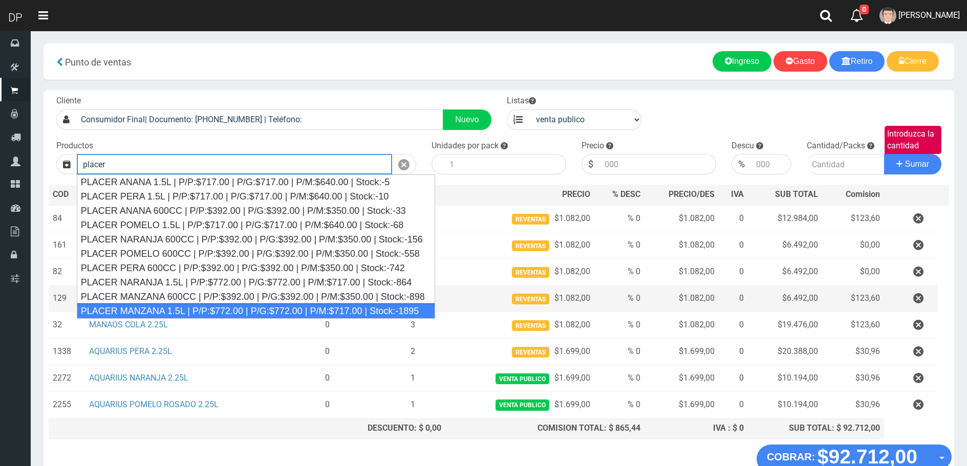
click at [172, 306] on div "PLACER MANZANA 1.5L | P/P:$772.00 | P/G:$772.00 | P/M:$717.00 | Stock:-1895" at bounding box center [256, 311] width 358 height 15
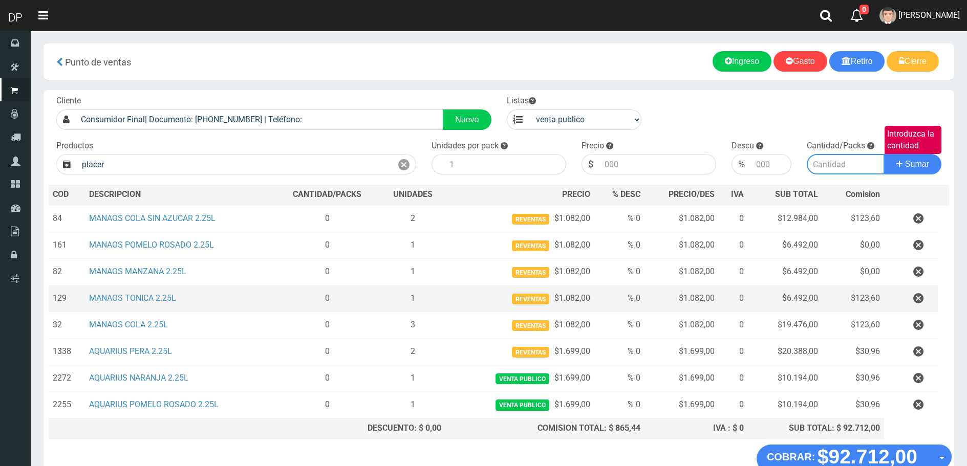
type input "PLACER MANZANA 1.5L | P/P:$772.00 | P/G:$772.00 | P/M:$717.00 | Stock:-1895"
type input "6"
type input "772.00"
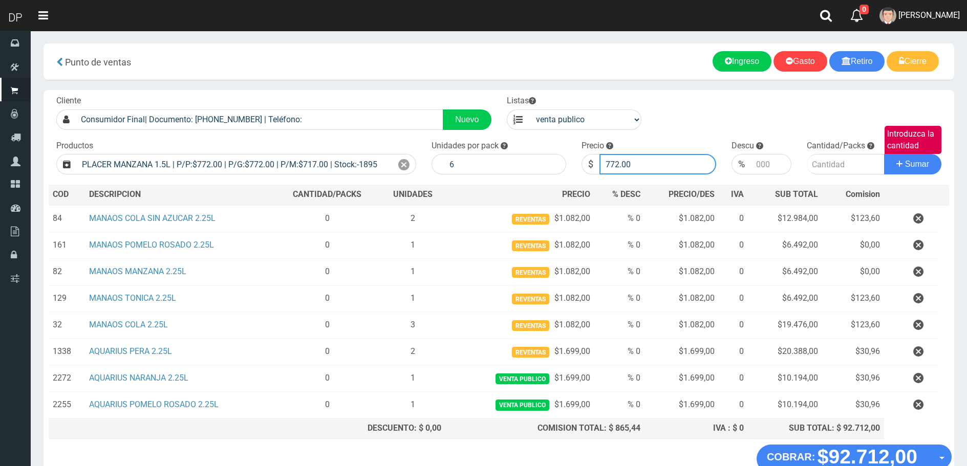
click at [640, 168] on input "772.00" at bounding box center [657, 164] width 117 height 20
drag, startPoint x: 611, startPoint y: 114, endPoint x: 611, endPoint y: 128, distance: 14.3
click at [611, 114] on select "venta publico Sup chinos reventas" at bounding box center [585, 120] width 113 height 20
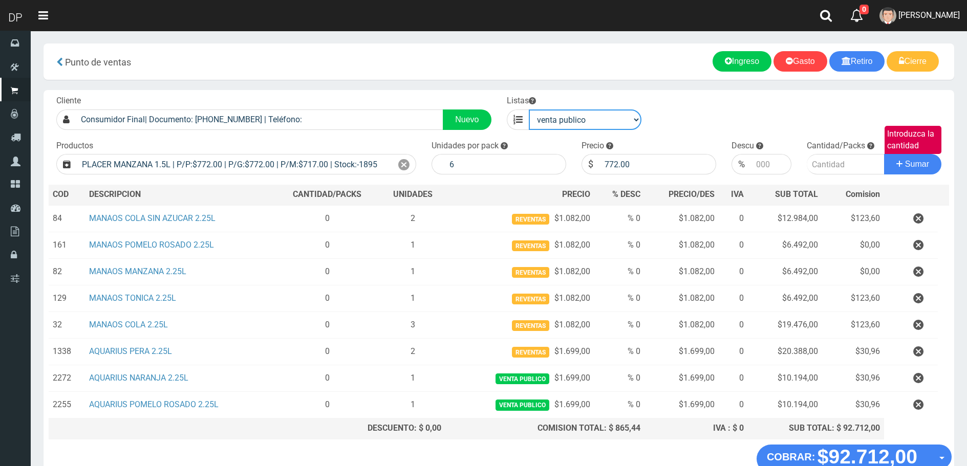
select select "3"
click at [529, 110] on select "venta publico Sup chinos reventas" at bounding box center [585, 120] width 113 height 20
click at [644, 164] on input "772.00" at bounding box center [657, 164] width 117 height 20
type input "717"
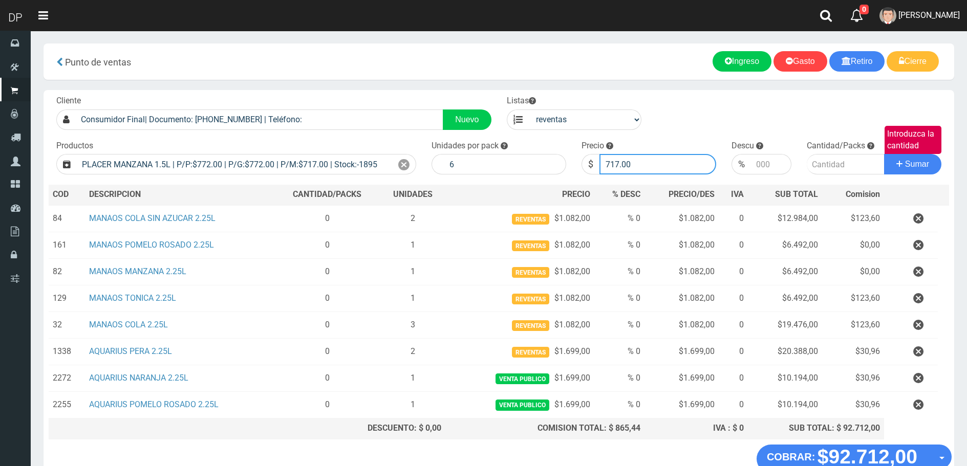
type input "717.00"
click at [884, 154] on button "Sumar" at bounding box center [912, 164] width 57 height 20
type input "2"
click at [884, 154] on button "Sumar" at bounding box center [912, 164] width 57 height 20
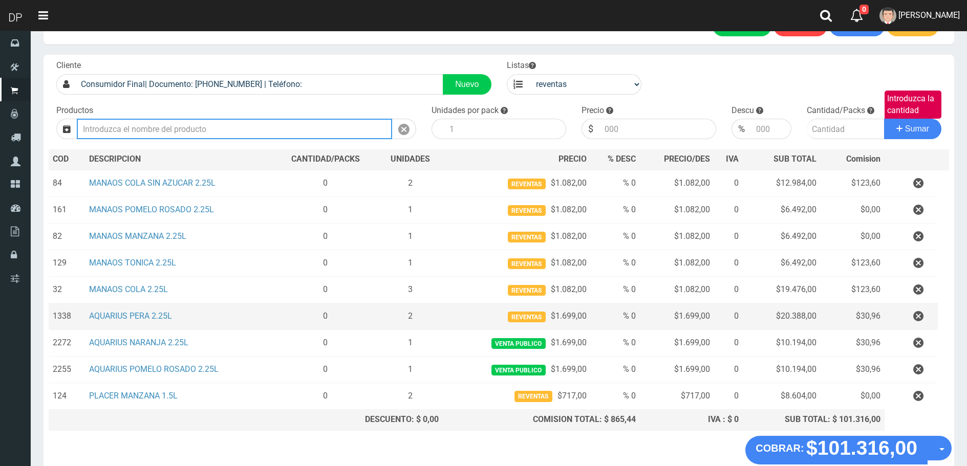
scroll to position [91, 0]
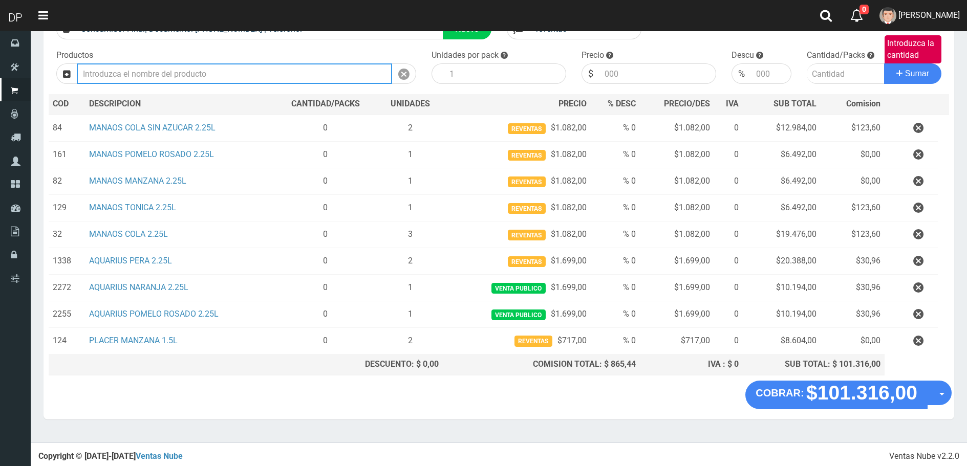
click at [207, 83] on input "text" at bounding box center [234, 73] width 315 height 20
click at [134, 71] on input "text" at bounding box center [234, 73] width 315 height 20
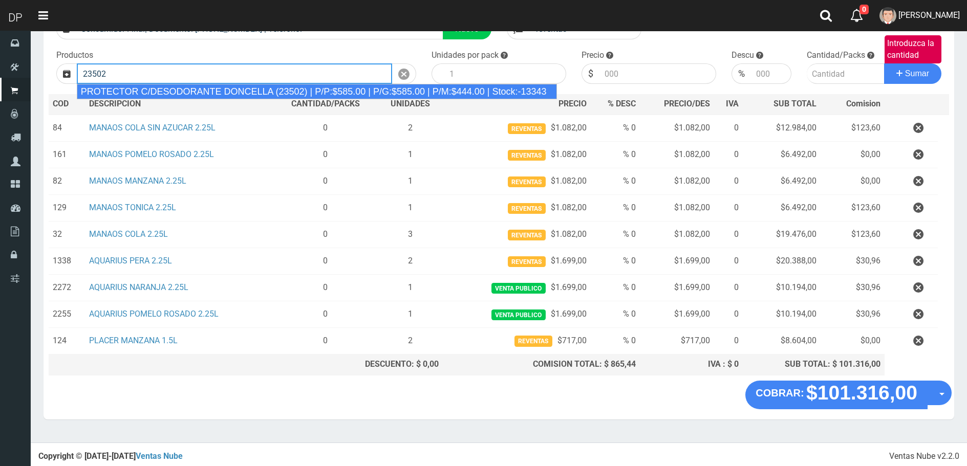
click at [166, 90] on div "PROTECTOR C/DESODORANTE DONCELLA (23502) | P/P:$585.00 | P/G:$585.00 | P/M:$444…" at bounding box center [317, 91] width 480 height 15
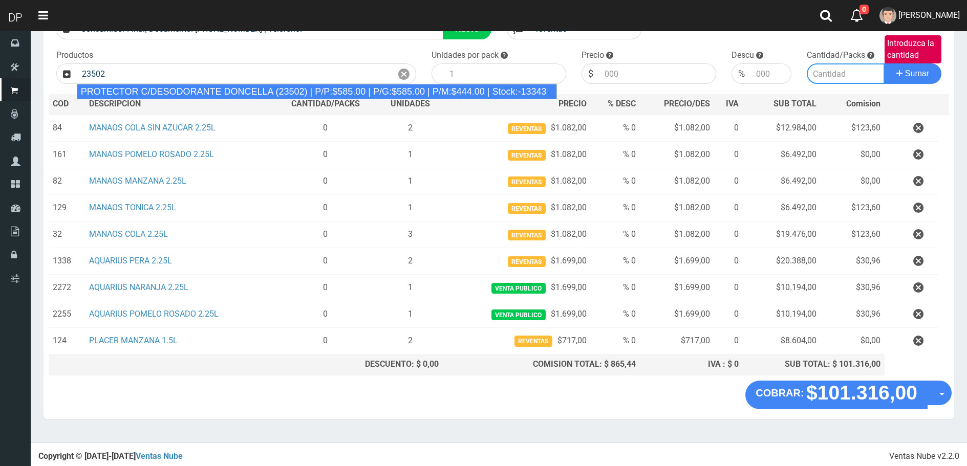
type input "PROTECTOR C/DESODORANTE DONCELLA (23502) | P/P:$585.00 | P/G:$585.00 | P/M:$444…"
type input "30"
type input "444.00"
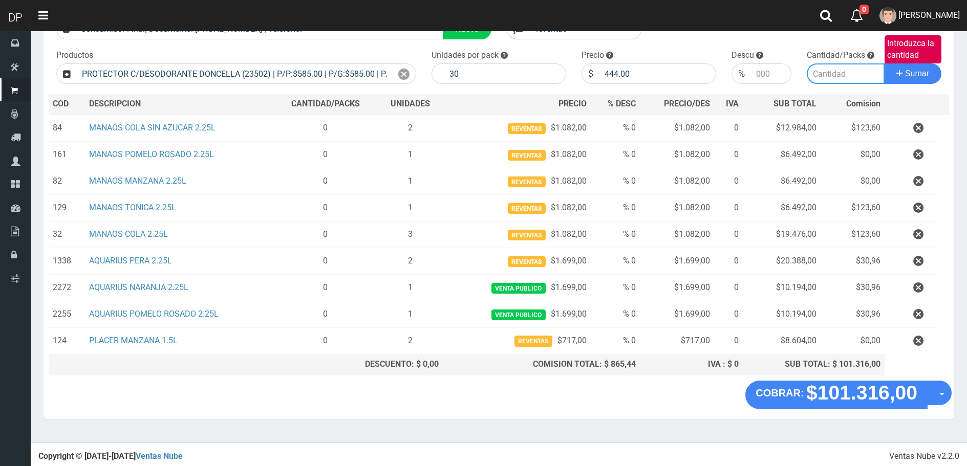
click at [823, 78] on input "Introduzca la cantidad" at bounding box center [846, 73] width 78 height 20
type input "1"
click at [884, 63] on button "Sumar" at bounding box center [912, 73] width 57 height 20
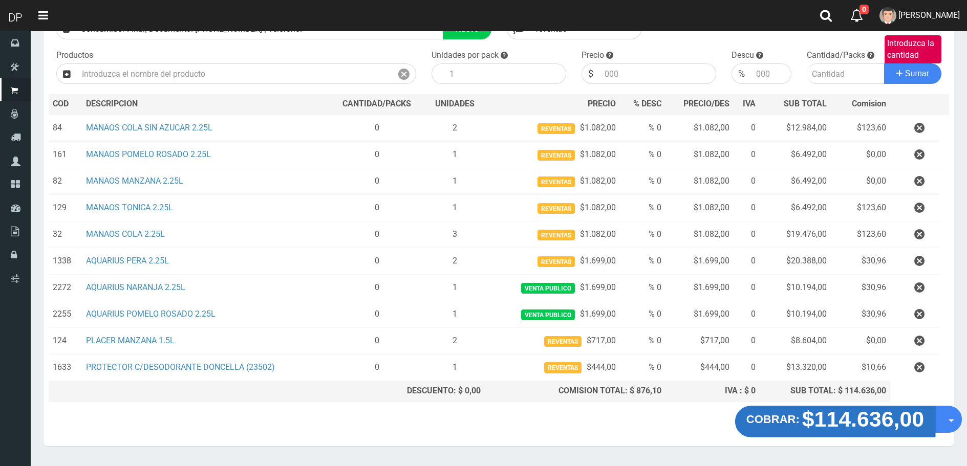
click at [821, 429] on strong "$114.636,00" at bounding box center [863, 419] width 122 height 24
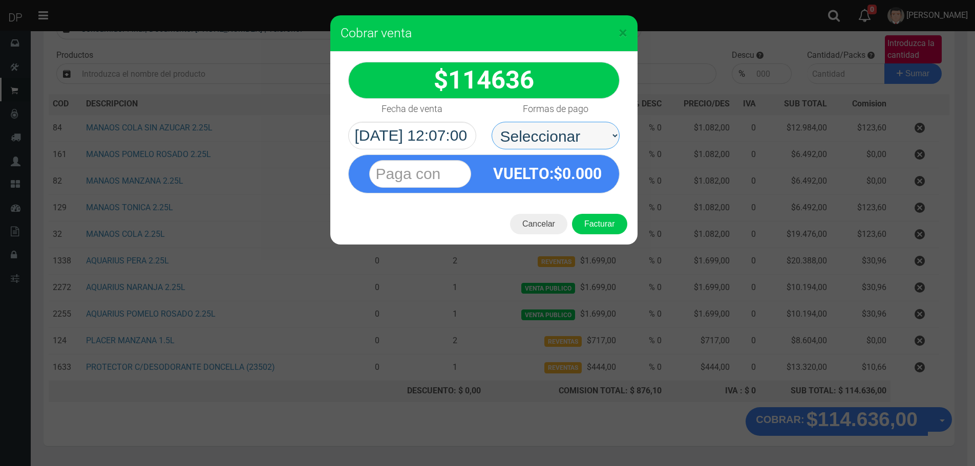
drag, startPoint x: 526, startPoint y: 124, endPoint x: 528, endPoint y: 137, distance: 13.0
click at [527, 130] on select "Seleccionar Efectivo Tarjeta de Crédito Depósito Débito" at bounding box center [555, 136] width 128 height 28
click at [552, 223] on button "Cancelar" at bounding box center [538, 224] width 57 height 20
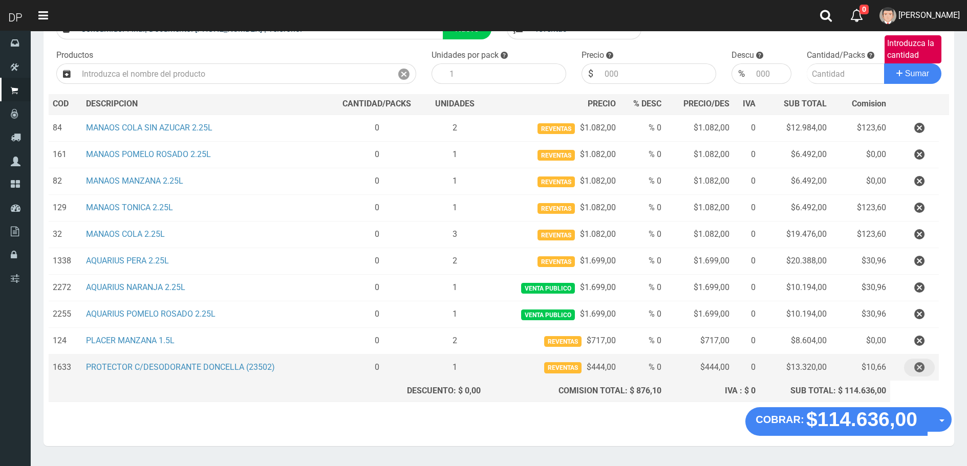
click at [916, 369] on icon "button" at bounding box center [919, 368] width 10 height 18
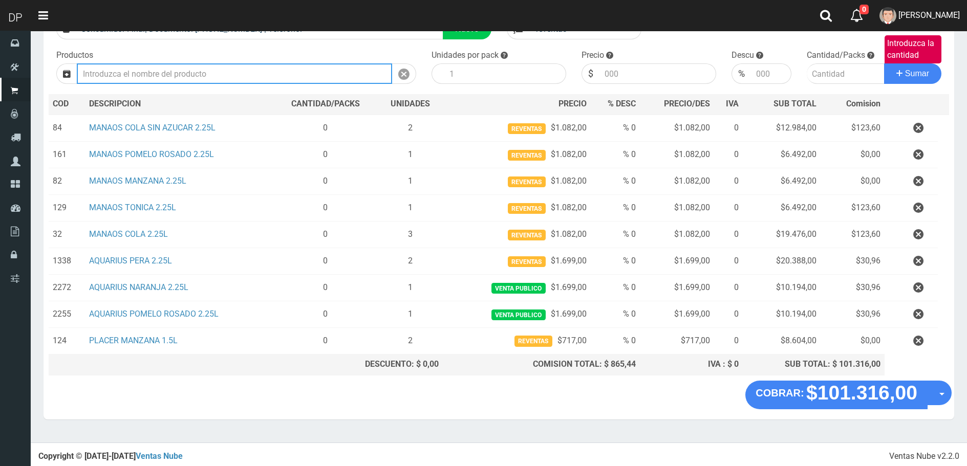
click at [210, 76] on input "text" at bounding box center [234, 73] width 315 height 20
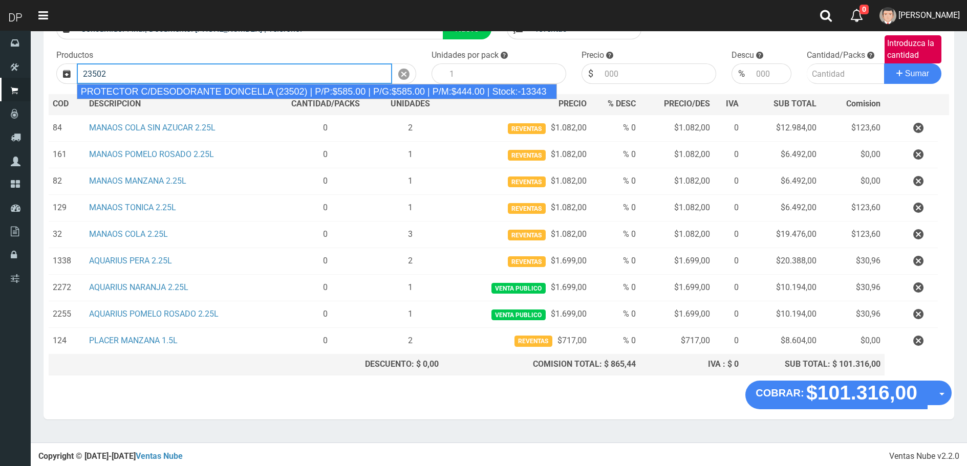
click at [210, 90] on div "PROTECTOR C/DESODORANTE DONCELLA (23502) | P/P:$585.00 | P/G:$585.00 | P/M:$444…" at bounding box center [317, 91] width 480 height 15
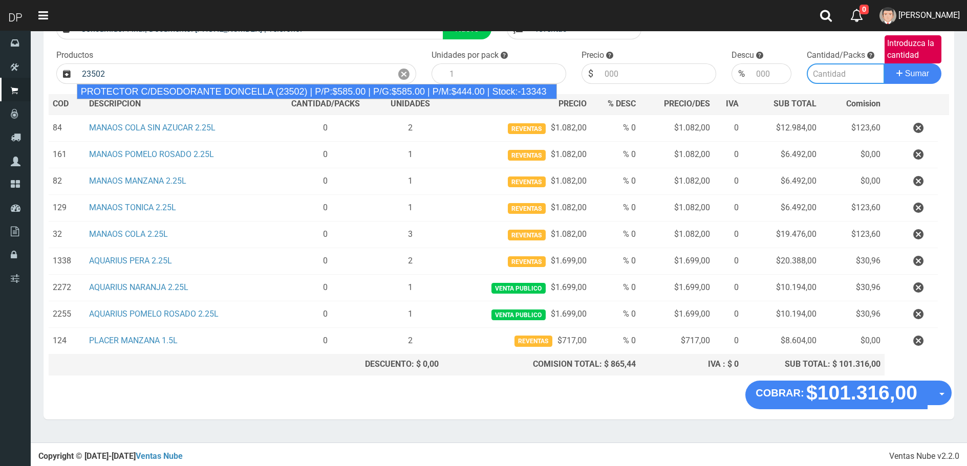
type input "PROTECTOR C/DESODORANTE DONCELLA (23502) | P/P:$585.00 | P/G:$585.00 | P/M:$444…"
type input "30"
type input "444.00"
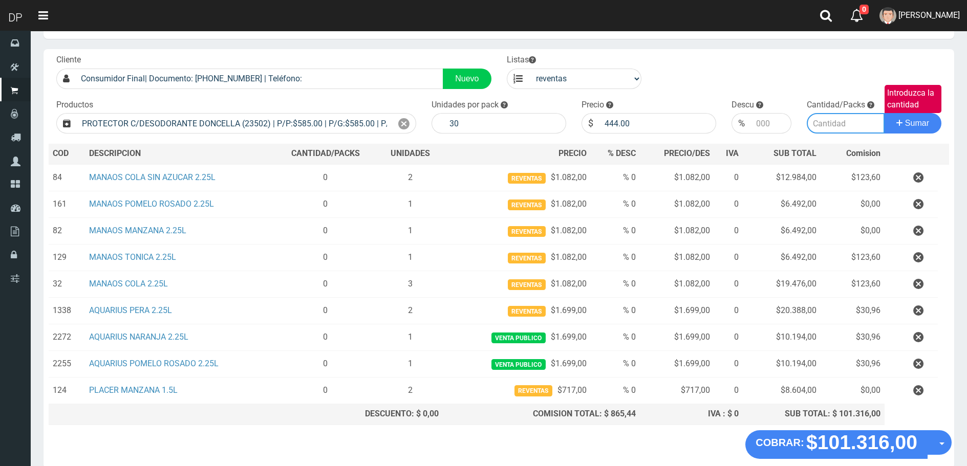
scroll to position [0, 0]
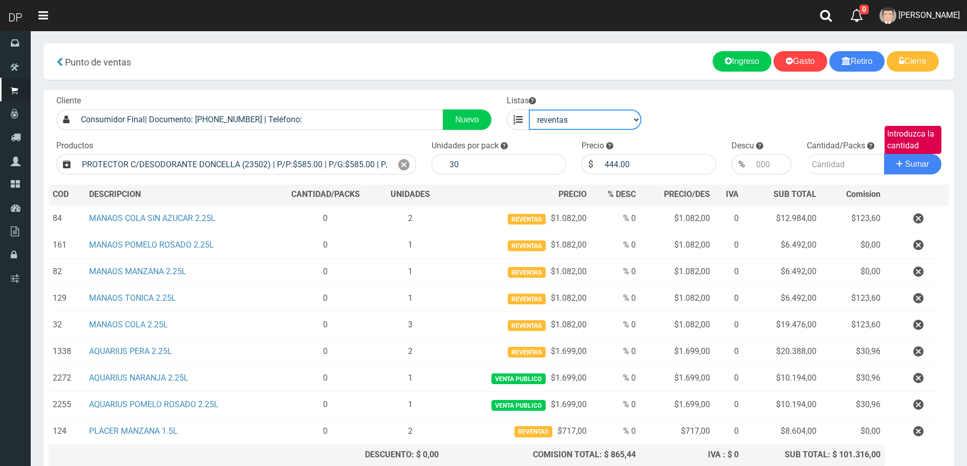
click at [560, 123] on select "venta publico Sup chinos reventas" at bounding box center [585, 120] width 113 height 20
select select "1"
click at [529, 110] on select "venta publico Sup chinos reventas" at bounding box center [585, 120] width 113 height 20
click at [407, 162] on icon at bounding box center [403, 165] width 11 height 15
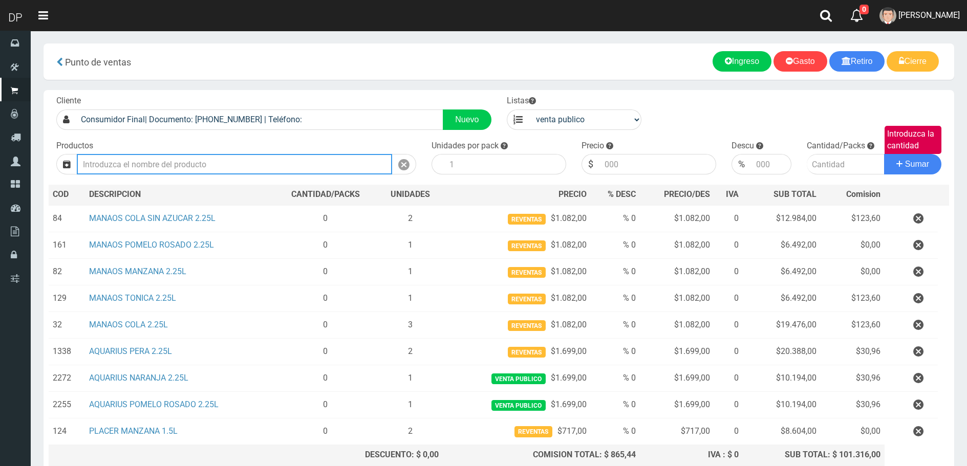
click at [356, 166] on input "text" at bounding box center [234, 164] width 315 height 20
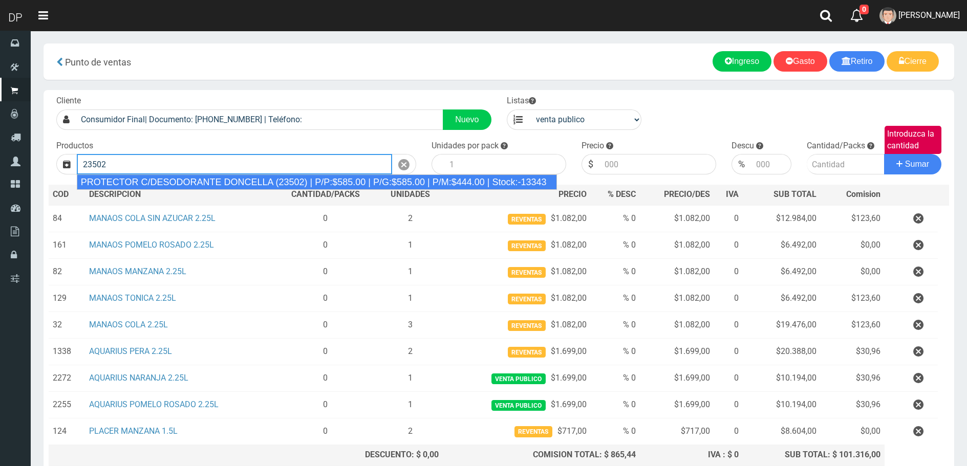
click at [362, 186] on div "PROTECTOR C/DESODORANTE DONCELLA (23502) | P/P:$585.00 | P/G:$585.00 | P/M:$444…" at bounding box center [317, 182] width 480 height 15
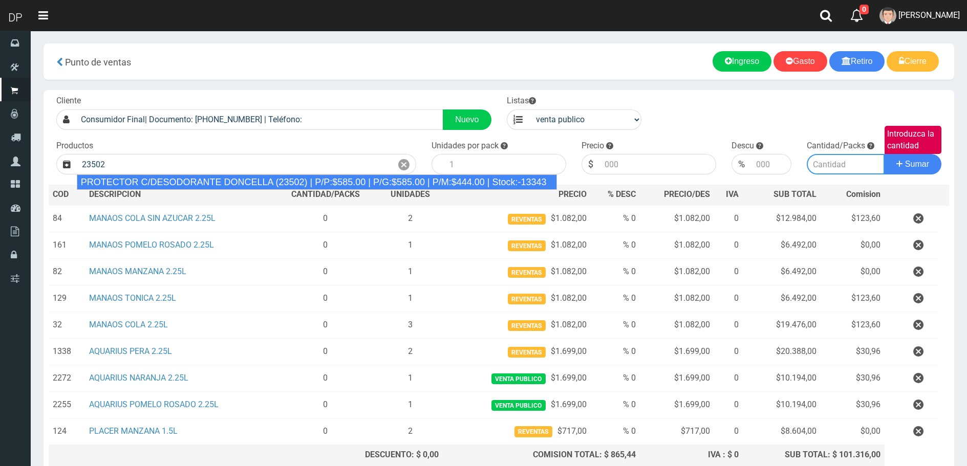
type input "PROTECTOR C/DESODORANTE DONCELLA (23502) | P/P:$585.00 | P/G:$585.00 | P/M:$444…"
type input "30"
type input "585.00"
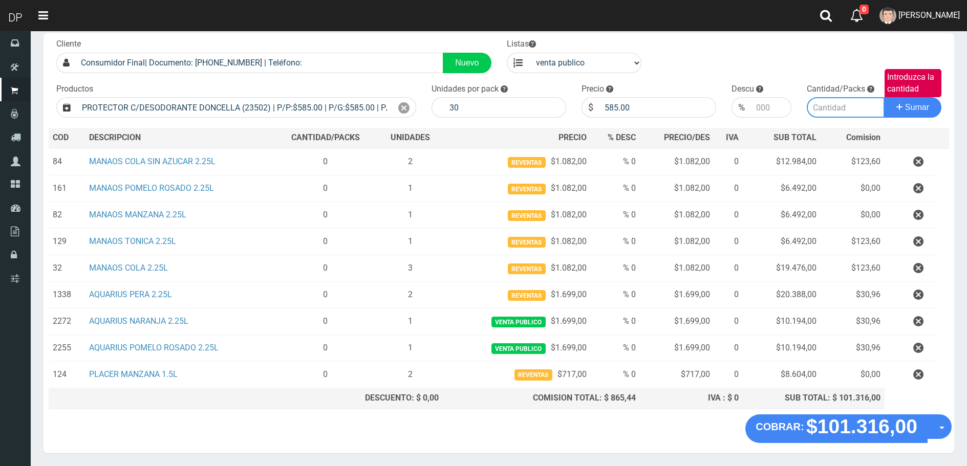
scroll to position [39, 0]
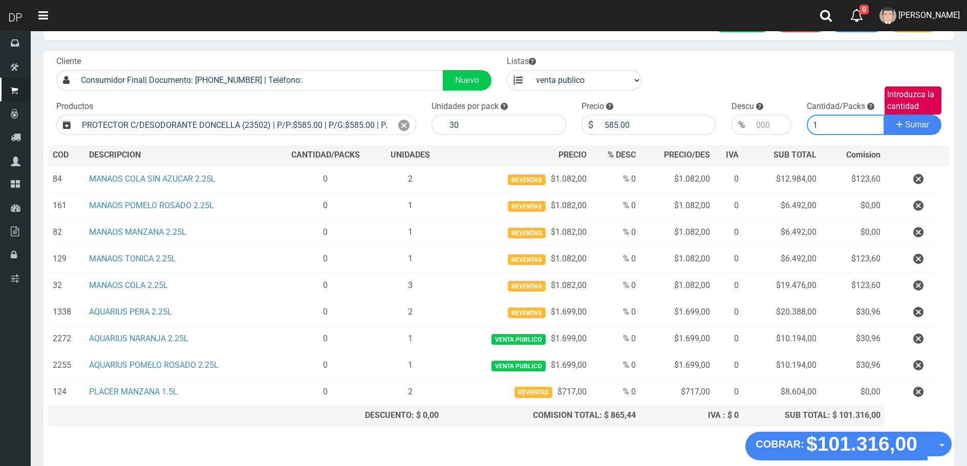
type input "1"
click at [884, 115] on button "Sumar" at bounding box center [912, 125] width 57 height 20
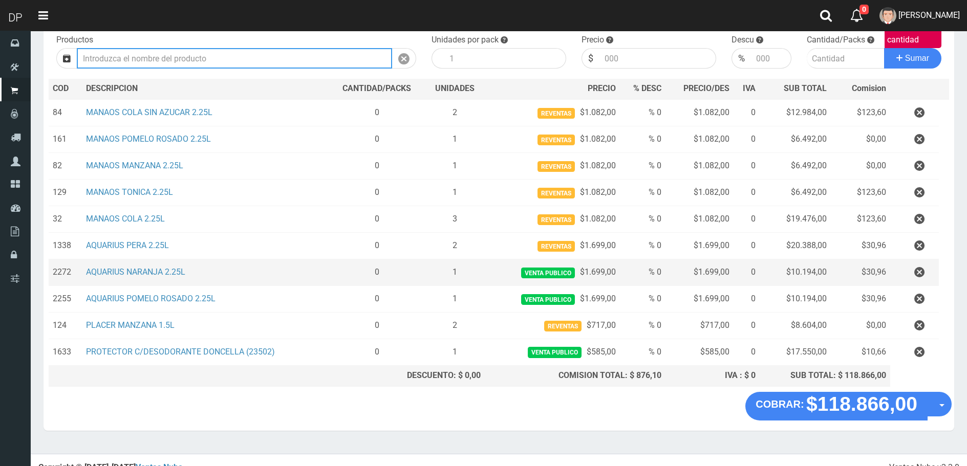
scroll to position [117, 0]
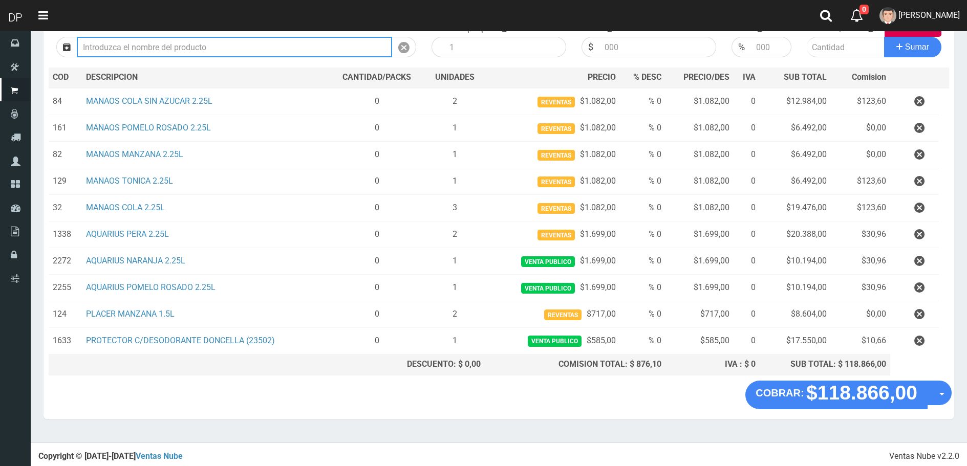
click at [230, 51] on input "text" at bounding box center [234, 47] width 315 height 20
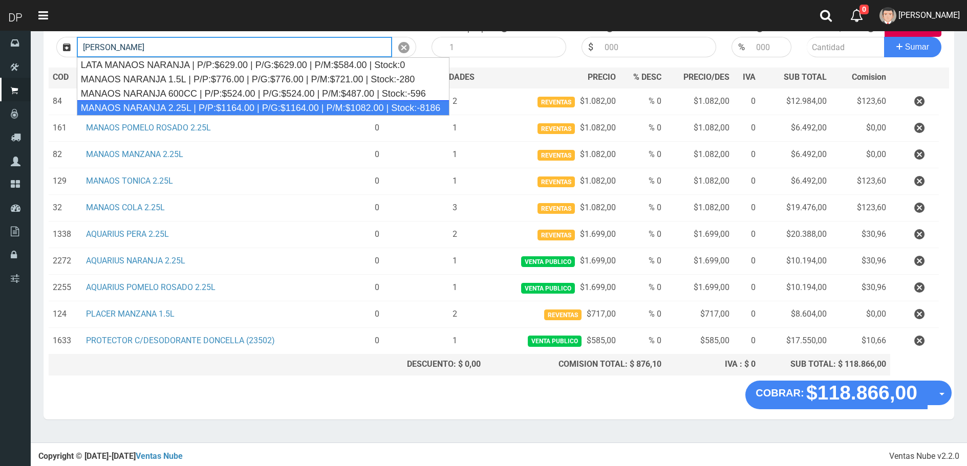
click at [224, 108] on div "MANAOS NARANJA 2.25L | P/P:$1164.00 | P/G:$1164.00 | P/M:$1082.00 | Stock:-8186" at bounding box center [263, 107] width 373 height 15
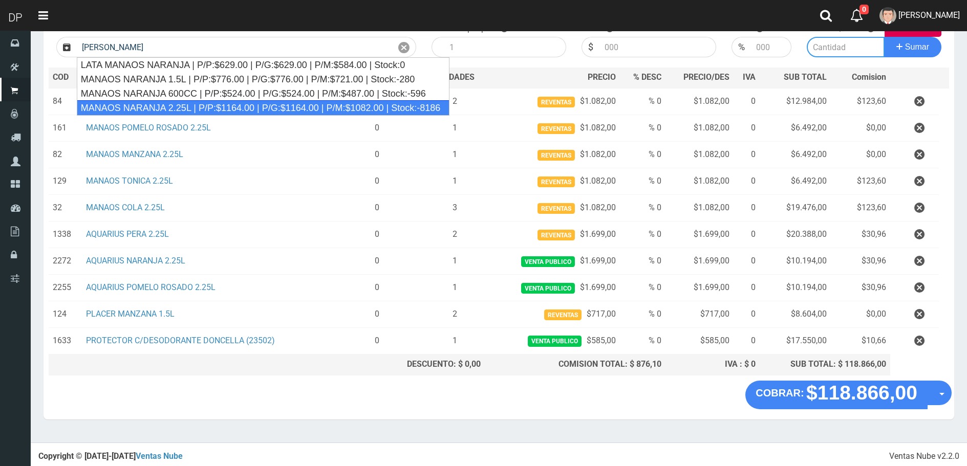
type input "MANAOS NARANJA 2.25L | P/P:$1164.00 | P/G:$1164.00 | P/M:$1082.00 | Stock:-8186"
type input "6"
type input "1164.00"
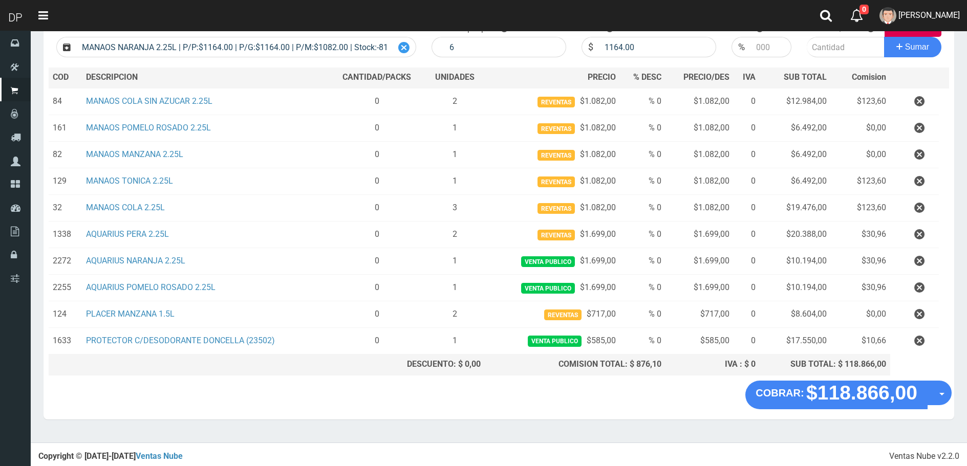
click at [396, 46] on div at bounding box center [404, 47] width 24 height 20
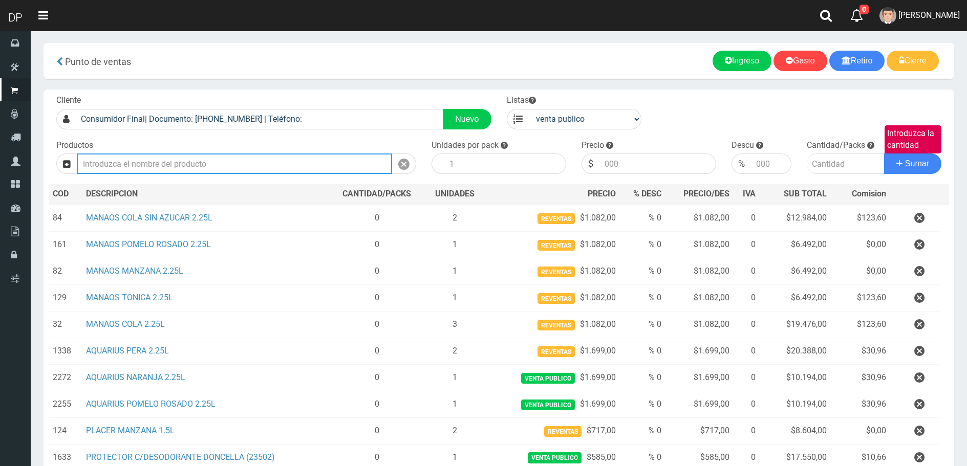
scroll to position [0, 0]
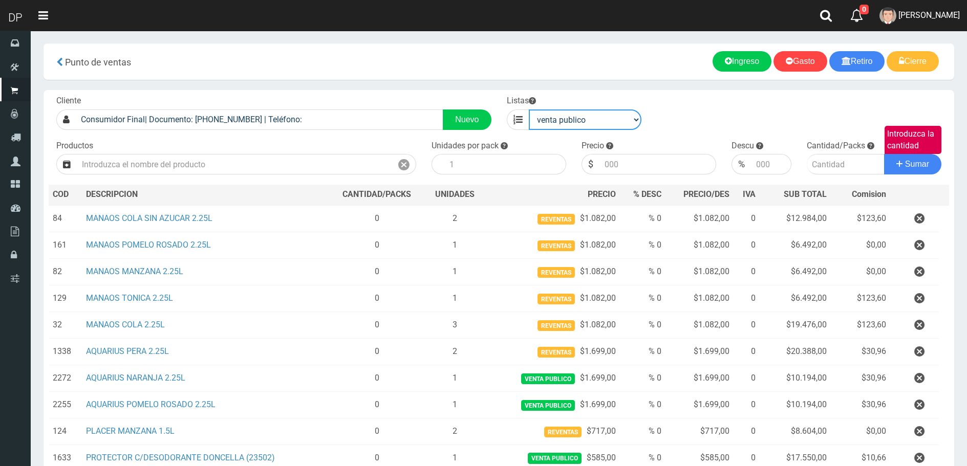
drag, startPoint x: 603, startPoint y: 116, endPoint x: 603, endPoint y: 128, distance: 12.3
click at [603, 116] on select "venta publico Sup chinos reventas" at bounding box center [585, 120] width 113 height 20
select select "3"
click at [529, 110] on select "venta publico Sup chinos reventas" at bounding box center [585, 120] width 113 height 20
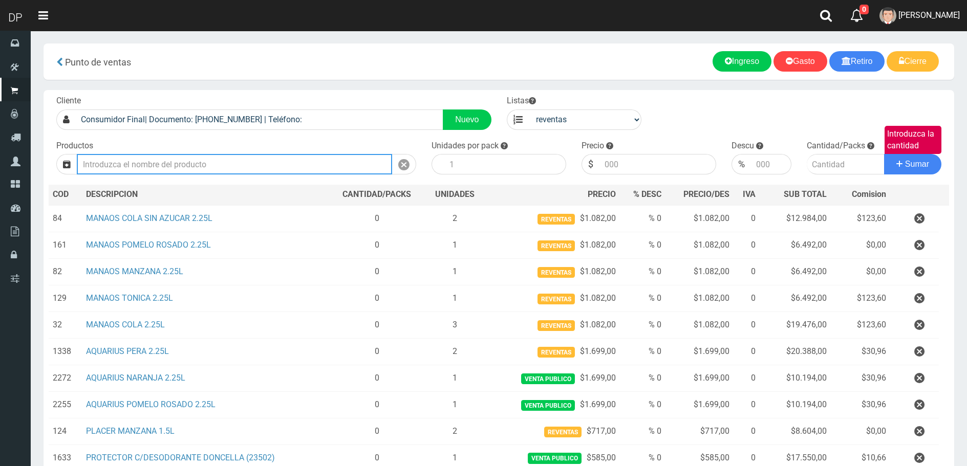
click at [301, 163] on input "text" at bounding box center [234, 164] width 315 height 20
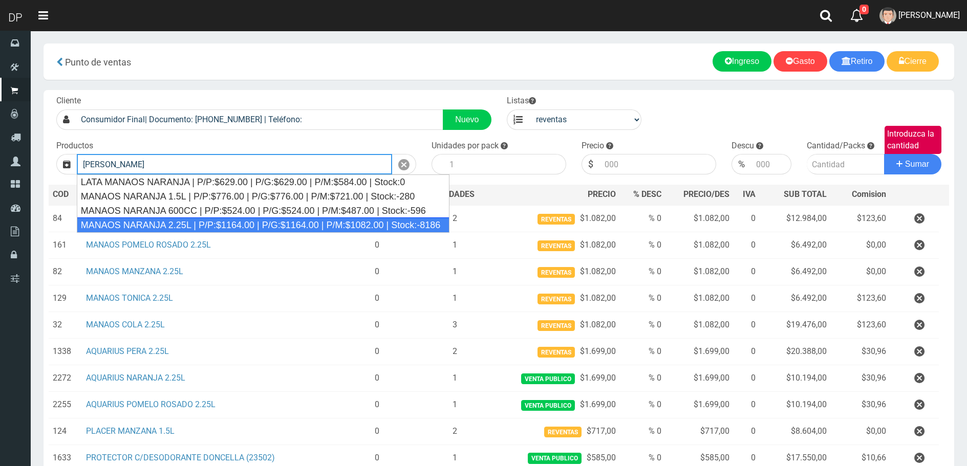
click at [282, 226] on div "MANAOS NARANJA 2.25L | P/P:$1164.00 | P/G:$1164.00 | P/M:$1082.00 | Stock:-8186" at bounding box center [263, 225] width 373 height 15
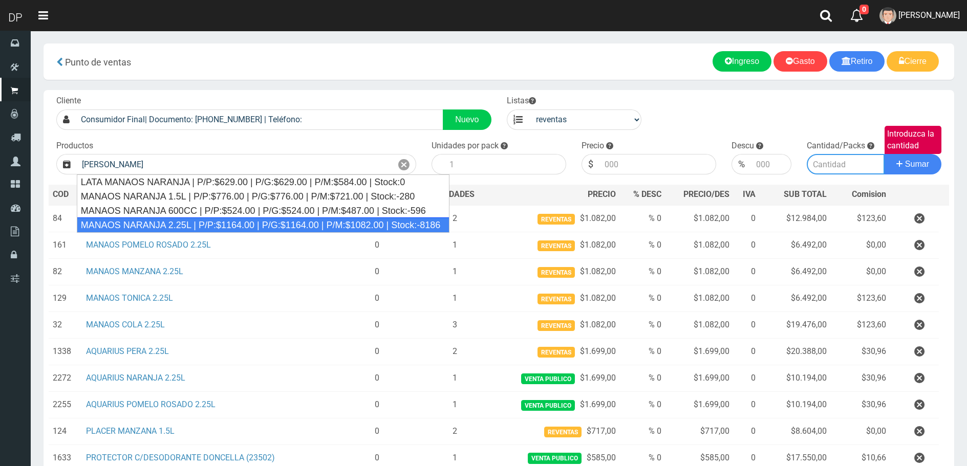
type input "MANAOS NARANJA 2.25L | P/P:$1164.00 | P/G:$1164.00 | P/M:$1082.00 | Stock:-8186"
type input "6"
type input "1082.00"
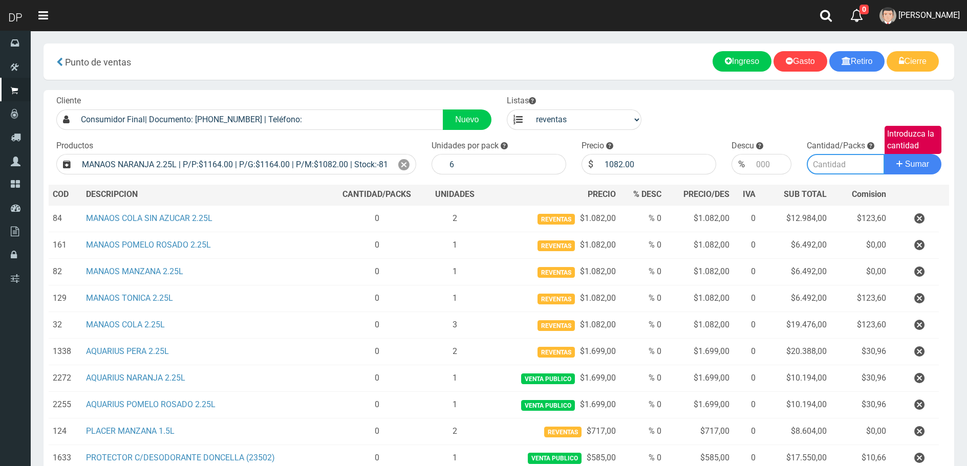
click at [820, 168] on input "Introduzca la cantidad" at bounding box center [846, 164] width 78 height 20
type input "2"
click at [884, 154] on button "Sumar" at bounding box center [912, 164] width 57 height 20
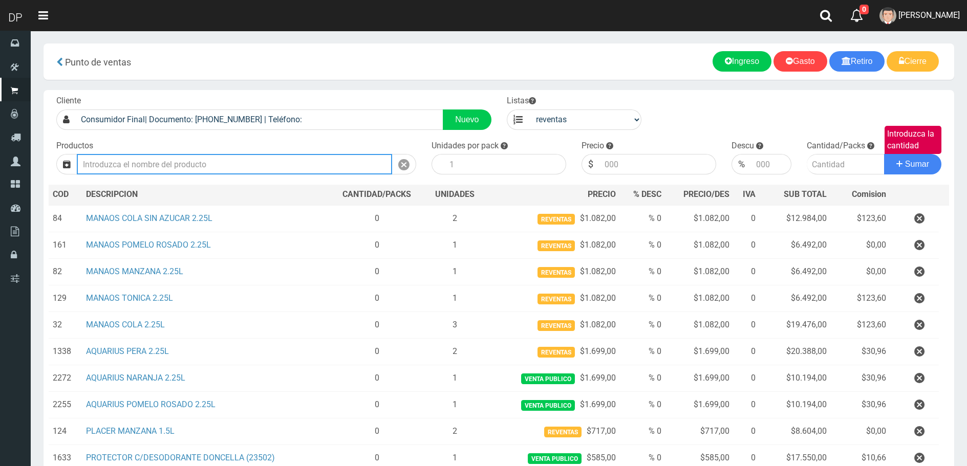
click at [210, 161] on input "text" at bounding box center [234, 164] width 315 height 20
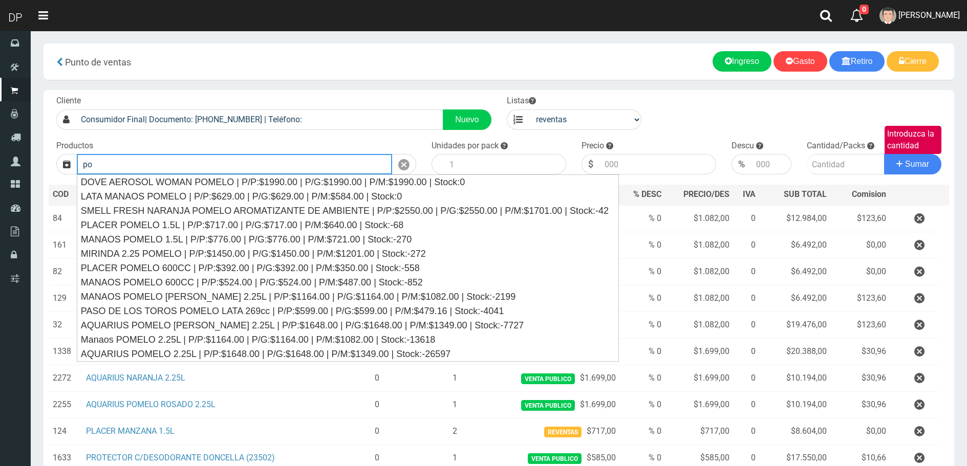
type input "p"
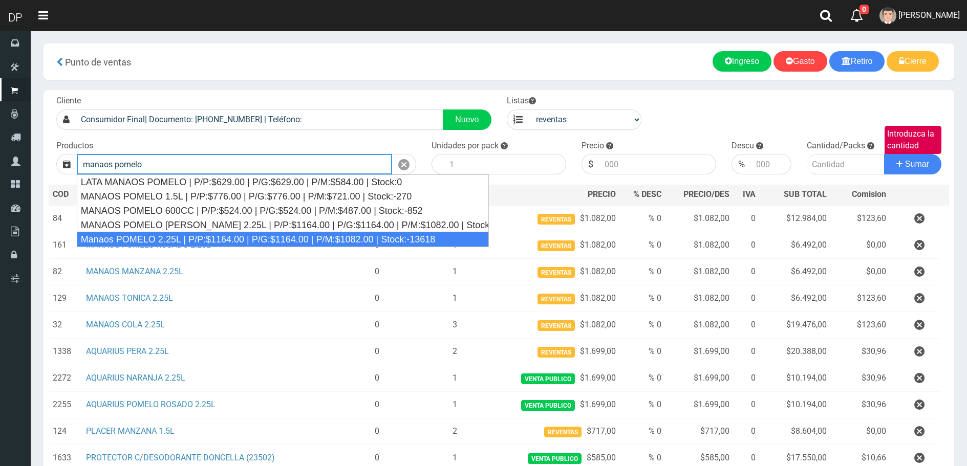
click at [218, 240] on div "Manaos POMELO 2.25L | P/P:$1164.00 | P/G:$1164.00 | P/M:$1082.00 | Stock:-13618" at bounding box center [283, 239] width 412 height 15
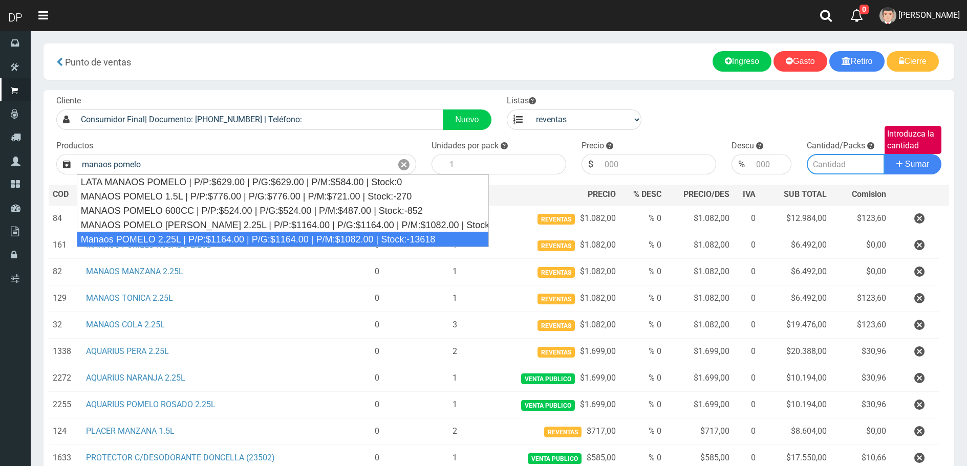
type input "Manaos POMELO 2.25L | P/P:$1164.00 | P/G:$1164.00 | P/M:$1082.00 | Stock:-13618"
type input "6"
type input "1082.00"
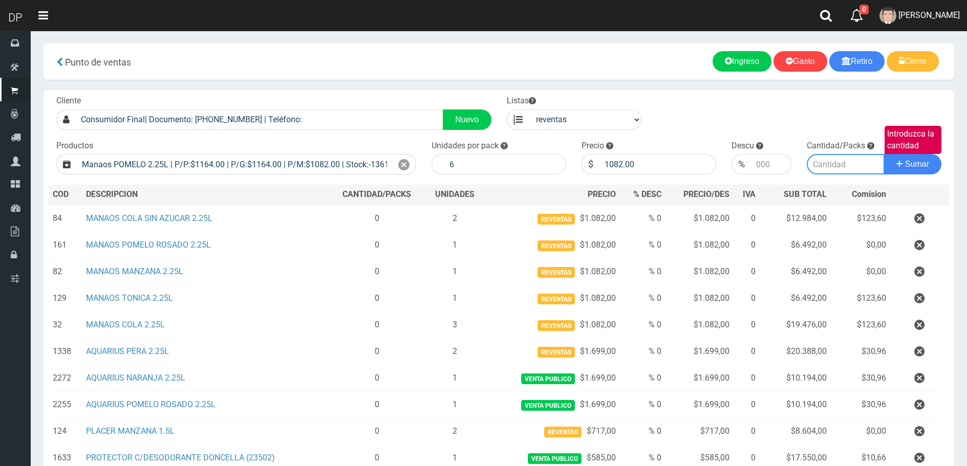
click at [839, 170] on input "Introduzca la cantidad" at bounding box center [846, 164] width 78 height 20
type input "1"
click at [884, 154] on button "Sumar" at bounding box center [912, 164] width 57 height 20
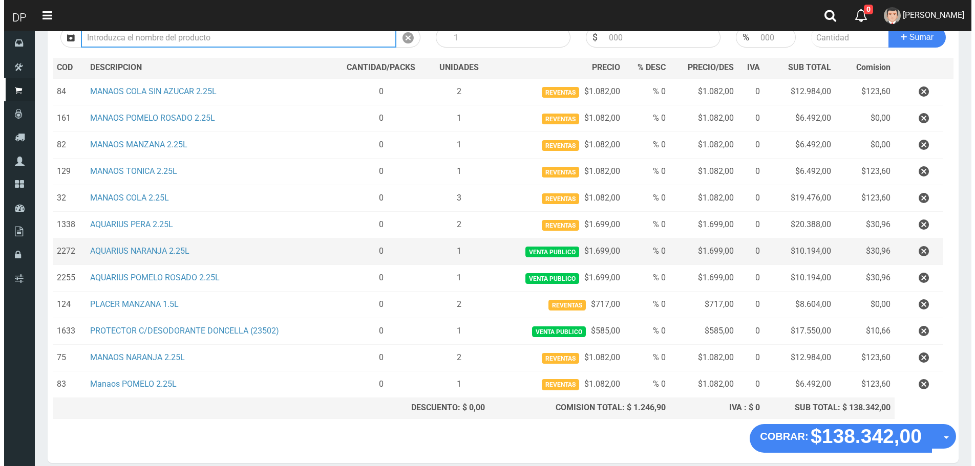
scroll to position [170, 0]
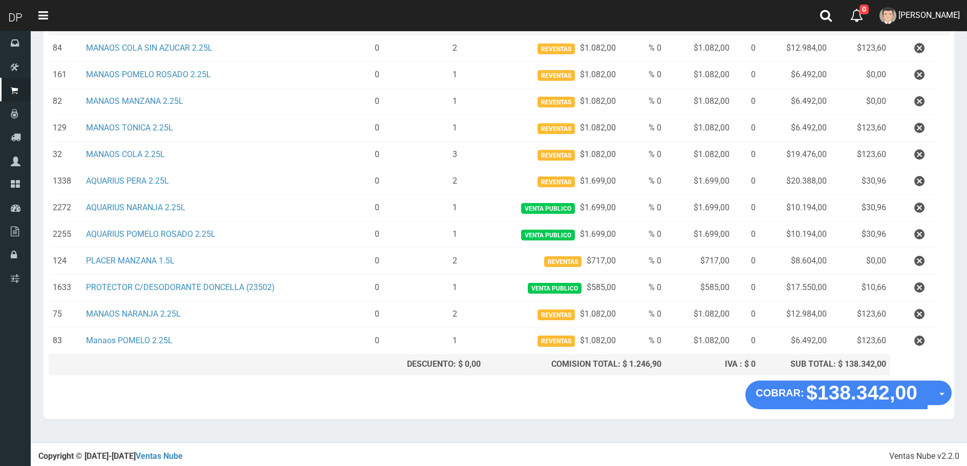
click at [836, 410] on div "COBRAR: $138.342,00 Opciones Hacer Devolucion Crear presupuesto" at bounding box center [499, 400] width 911 height 39
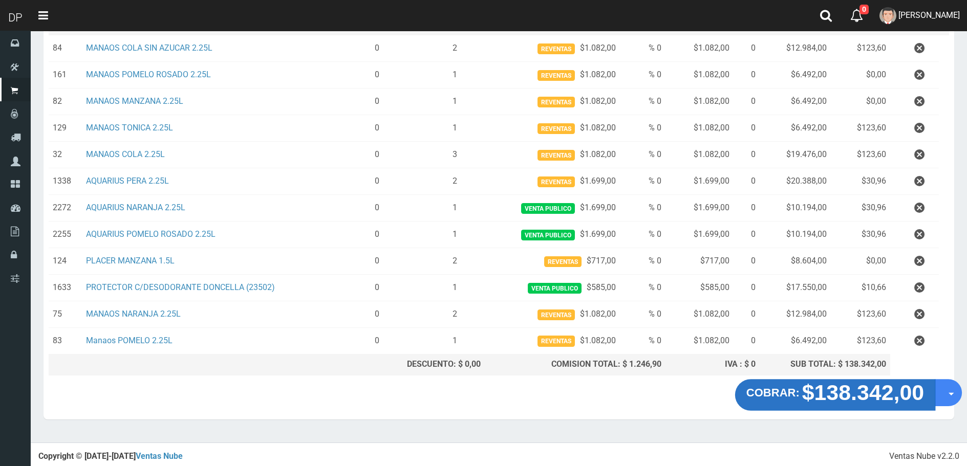
click at [823, 403] on strong "$138.342,00" at bounding box center [863, 392] width 122 height 24
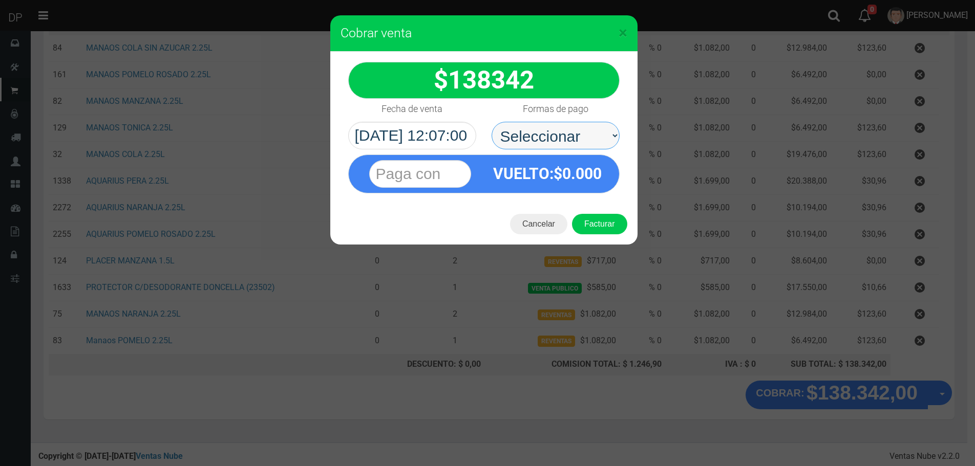
click at [539, 131] on select "Seleccionar Efectivo Tarjeta de Crédito Depósito Débito" at bounding box center [555, 136] width 128 height 28
select select "Efectivo"
click at [491, 122] on select "Seleccionar Efectivo Tarjeta de Crédito Depósito Débito" at bounding box center [555, 136] width 128 height 28
click at [587, 226] on button "Facturar" at bounding box center [599, 224] width 55 height 20
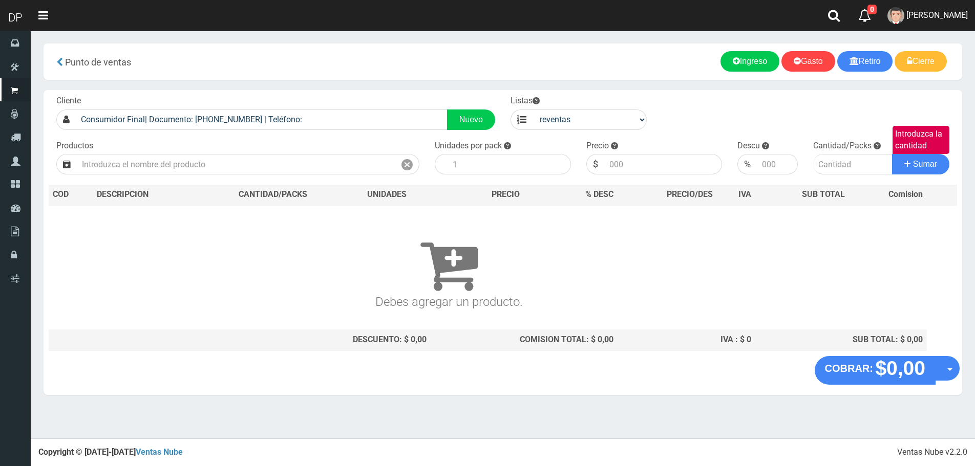
scroll to position [0, 0]
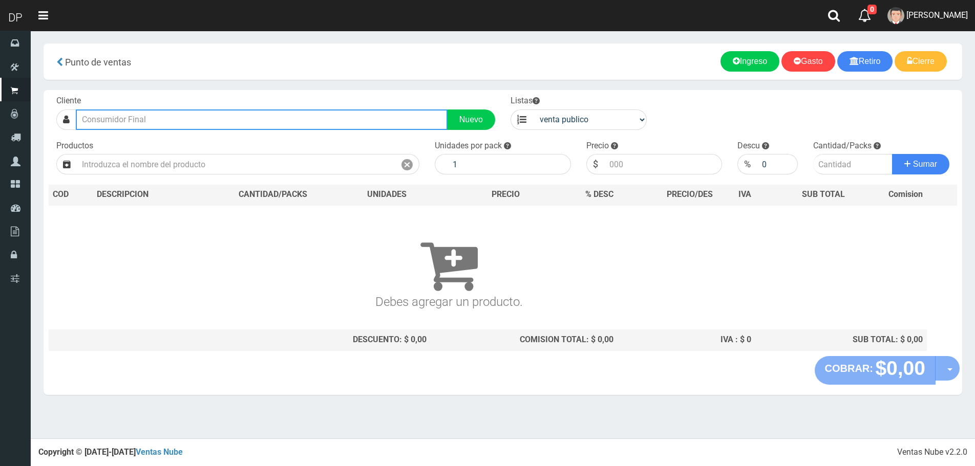
click at [156, 118] on input "text" at bounding box center [262, 120] width 372 height 20
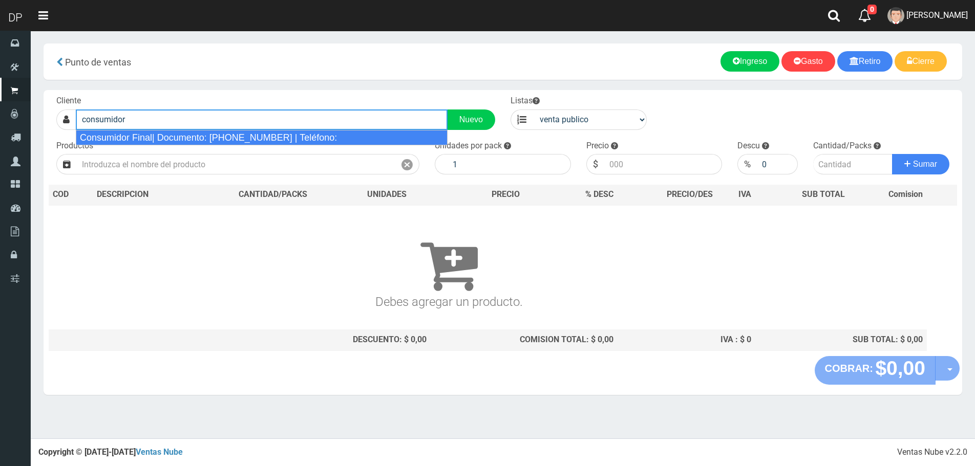
click at [215, 139] on div "Consumidor Final| Documento: 65466464 | Teléfono:" at bounding box center [262, 137] width 372 height 15
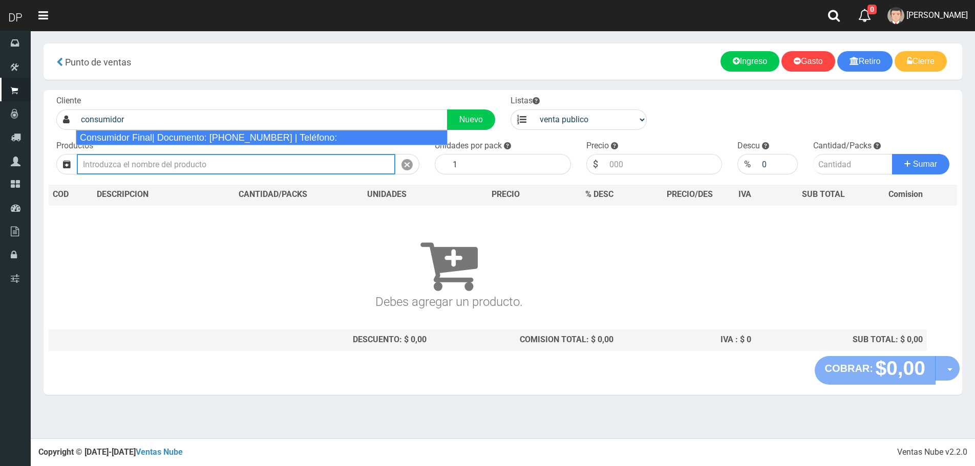
type input "Consumidor Final| Documento: 65466464 | Teléfono:"
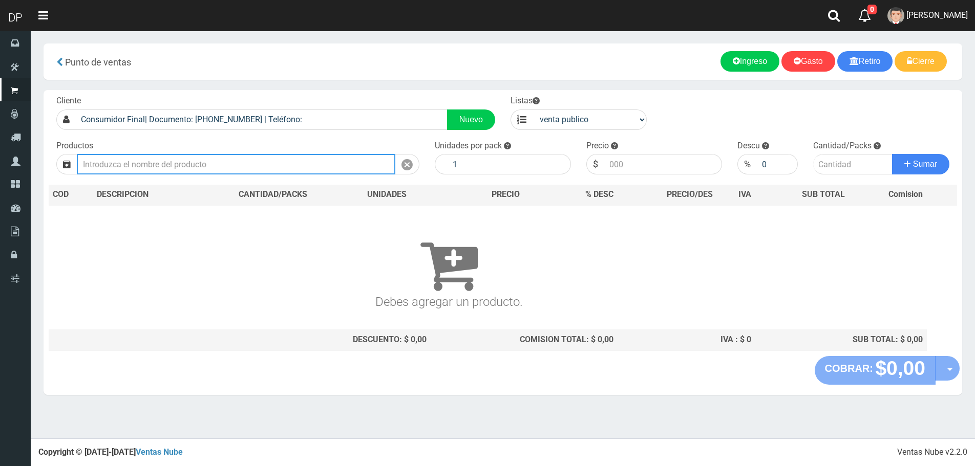
click at [215, 164] on input "text" at bounding box center [236, 164] width 318 height 20
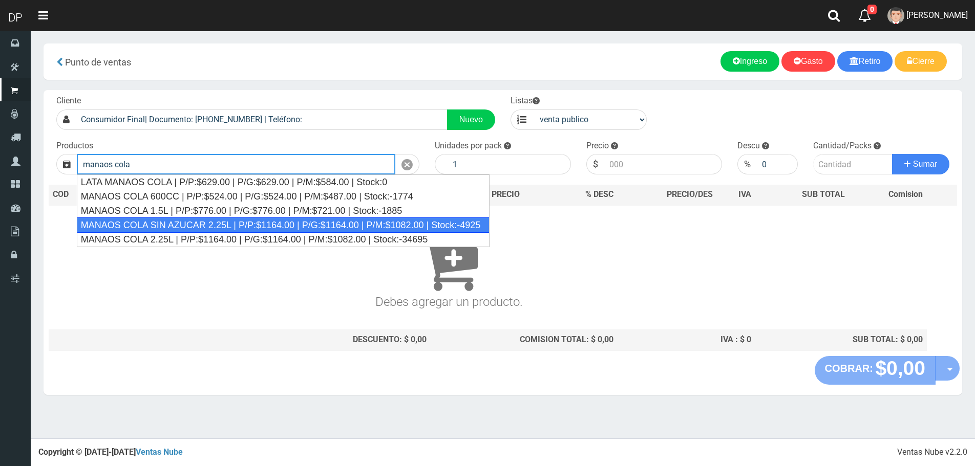
click at [270, 224] on div "MANAOS COLA SIN AZUCAR 2.25L | P/P:$1164.00 | P/G:$1164.00 | P/M:$1082.00 | Sto…" at bounding box center [283, 225] width 413 height 15
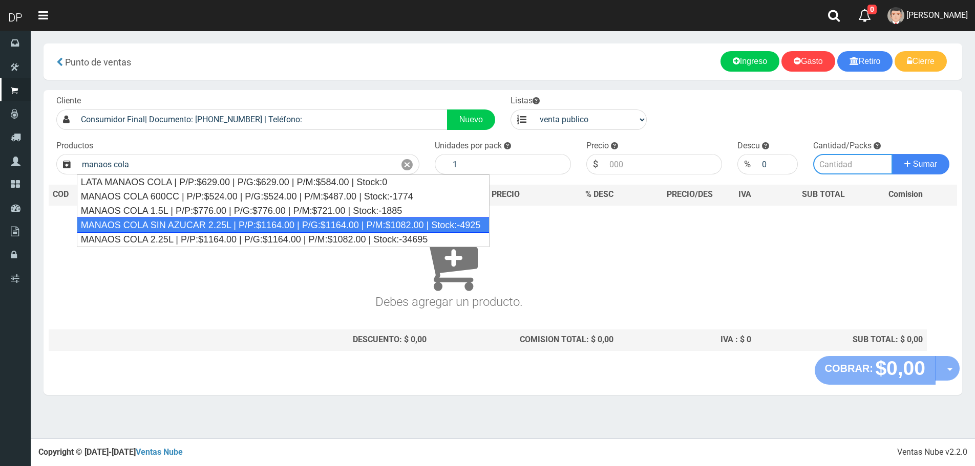
type input "MANAOS COLA SIN AZUCAR 2.25L | P/P:$1164.00 | P/G:$1164.00 | P/M:$1082.00 | Sto…"
type input "6"
type input "1164.00"
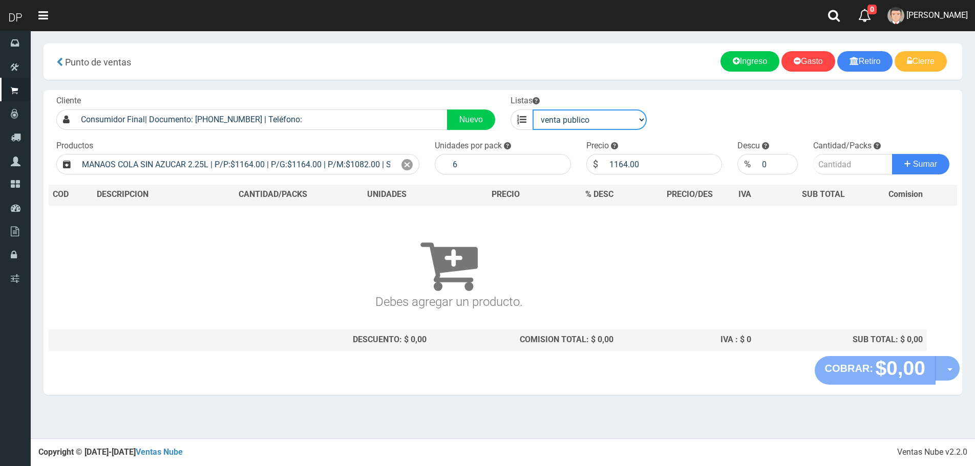
click at [576, 123] on select "venta publico Sup chinos reventas" at bounding box center [589, 120] width 114 height 20
select select "3"
click at [532, 110] on select "venta publico Sup chinos reventas" at bounding box center [589, 120] width 114 height 20
click at [413, 162] on icon at bounding box center [406, 165] width 11 height 15
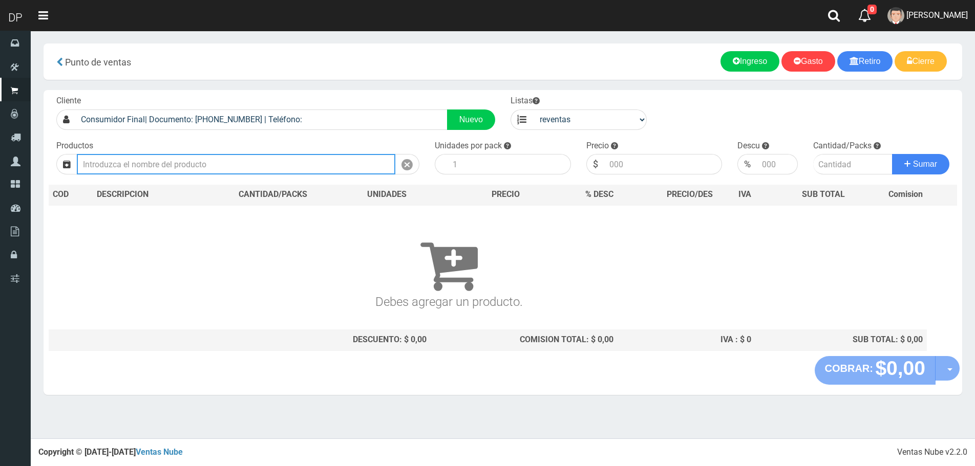
click at [302, 166] on input "text" at bounding box center [236, 164] width 318 height 20
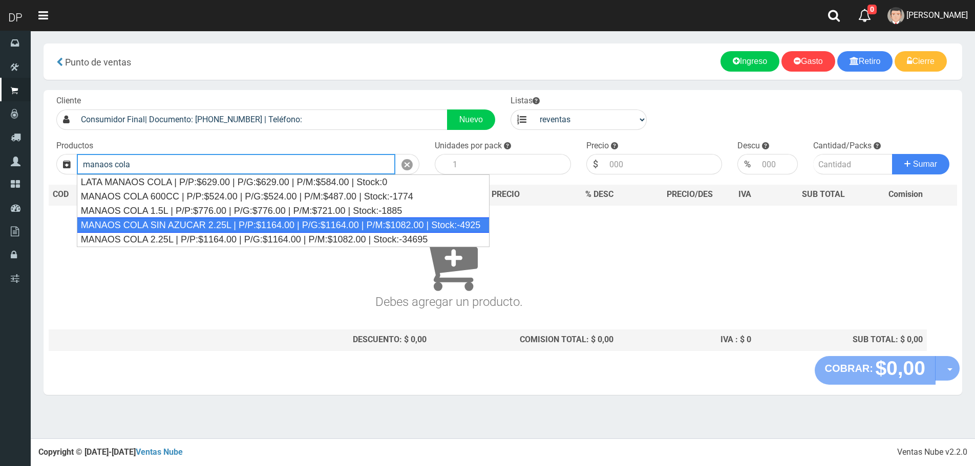
click at [277, 222] on div "MANAOS COLA SIN AZUCAR 2.25L | P/P:$1164.00 | P/G:$1164.00 | P/M:$1082.00 | Sto…" at bounding box center [283, 225] width 413 height 15
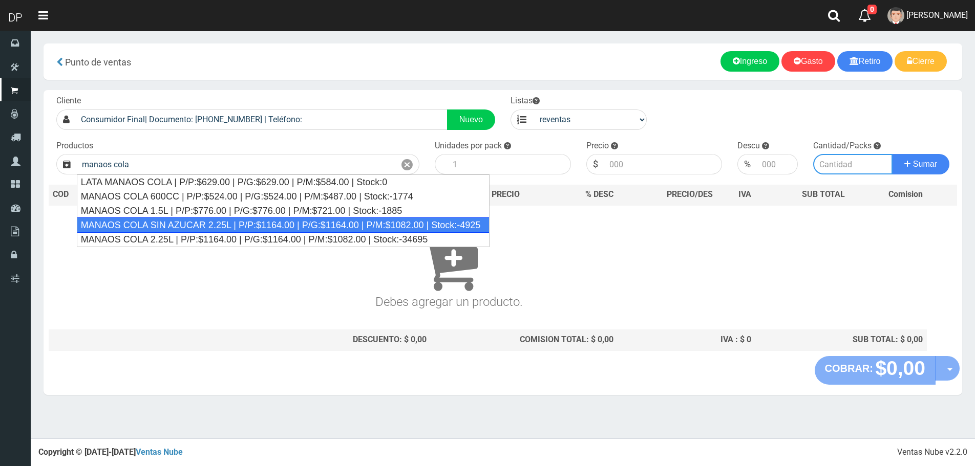
type input "MANAOS COLA SIN AZUCAR 2.25L | P/P:$1164.00 | P/G:$1164.00 | P/M:$1082.00 | Sto…"
type input "6"
type input "1082.00"
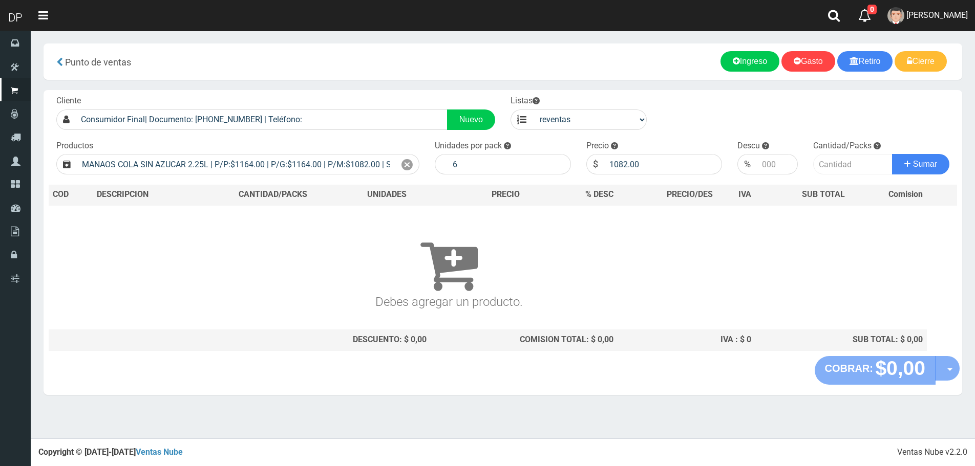
drag, startPoint x: 814, startPoint y: 164, endPoint x: 830, endPoint y: 164, distance: 15.4
click at [816, 164] on div "Cantidad/Packs Sumar" at bounding box center [881, 157] width 152 height 35
click at [840, 165] on input "number" at bounding box center [852, 164] width 79 height 20
type input "2"
click at [892, 154] on button "Sumar" at bounding box center [920, 164] width 57 height 20
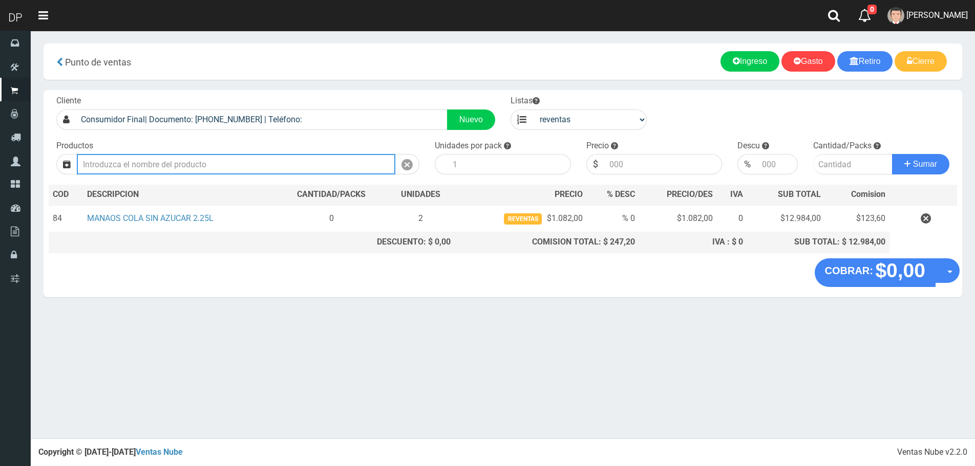
click at [309, 165] on input "text" at bounding box center [236, 164] width 318 height 20
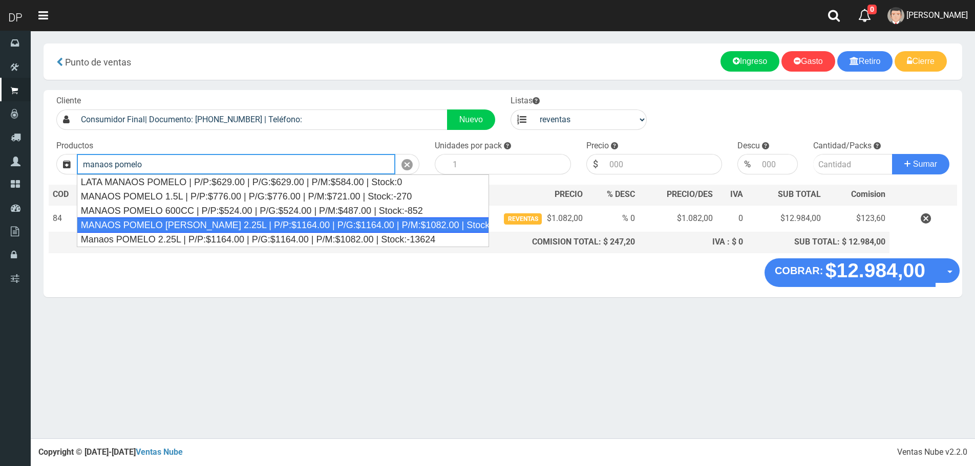
click at [188, 226] on div "MANAOS POMELO ROSADO 2.25L | P/P:$1164.00 | P/G:$1164.00 | P/M:$1082.00 | Stock…" at bounding box center [283, 225] width 412 height 15
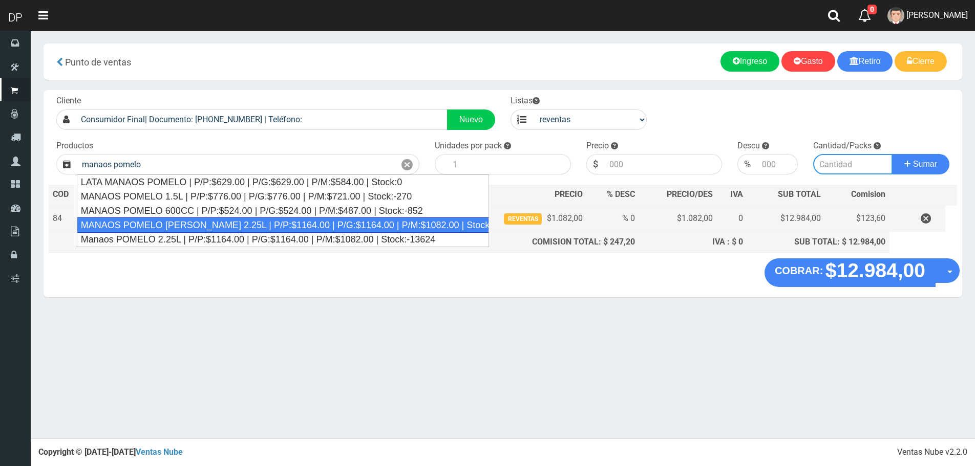
type input "MANAOS POMELO ROSADO 2.25L | P/P:$1164.00 | P/G:$1164.00 | P/M:$1082.00 | Stock…"
type input "6"
type input "1082.00"
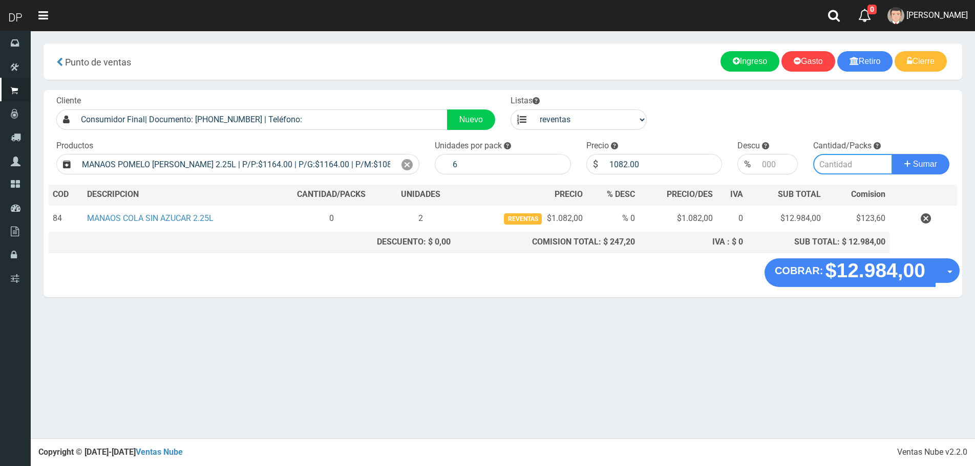
click at [823, 166] on input "number" at bounding box center [852, 164] width 79 height 20
type input "1"
click at [892, 154] on button "Sumar" at bounding box center [920, 164] width 57 height 20
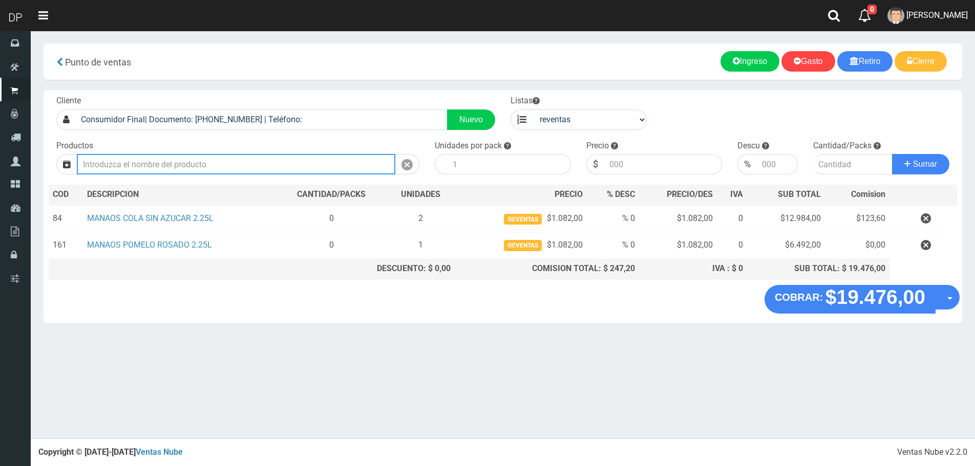
click at [307, 162] on input "text" at bounding box center [236, 164] width 318 height 20
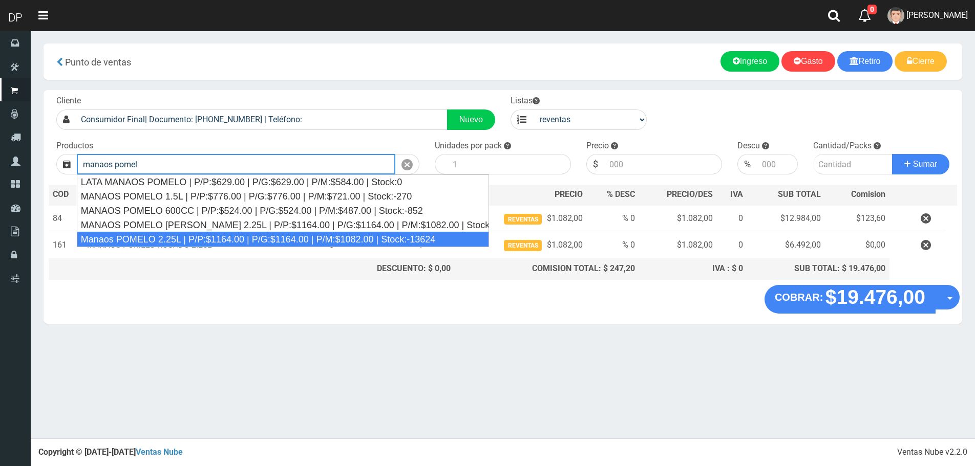
click at [211, 234] on div "Manaos POMELO 2.25L | P/P:$1164.00 | P/G:$1164.00 | P/M:$1082.00 | Stock:-13624" at bounding box center [283, 239] width 412 height 15
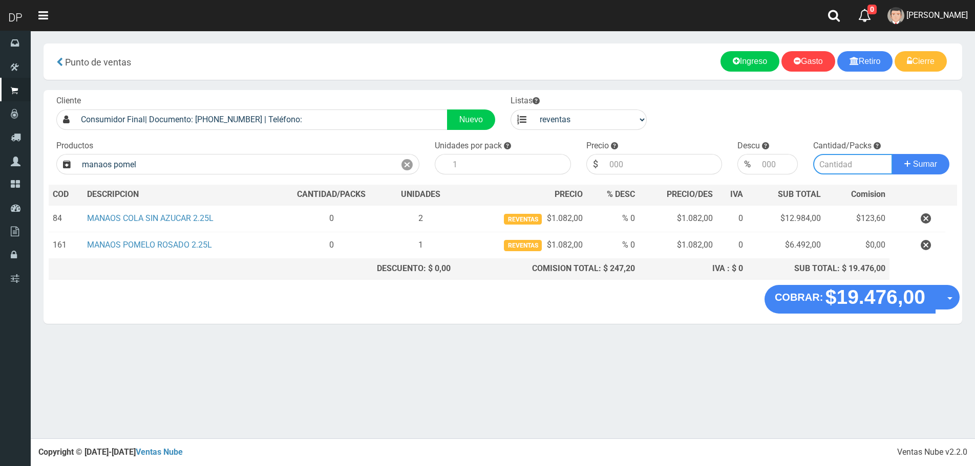
type input "Manaos POMELO 2.25L | P/P:$1164.00 | P/G:$1164.00 | P/M:$1082.00 | Stock:-13624"
type input "6"
type input "1082.00"
click at [842, 167] on input "number" at bounding box center [852, 164] width 79 height 20
type input "1"
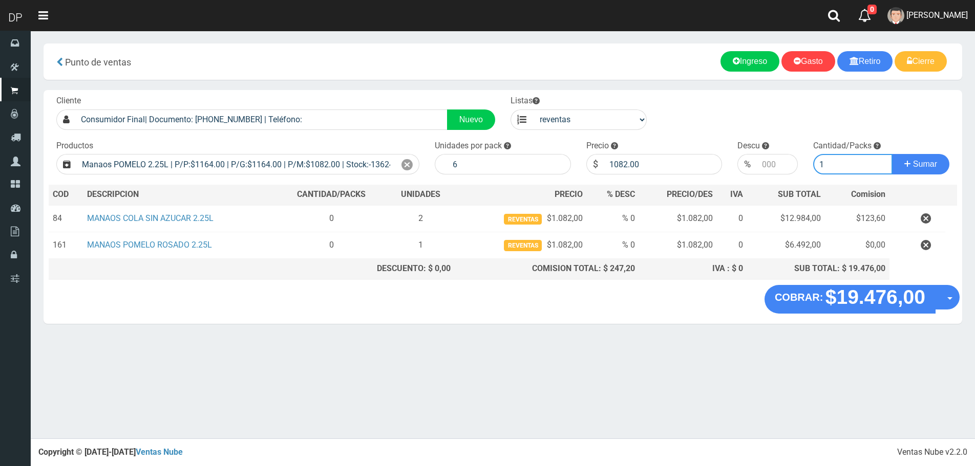
click at [892, 154] on button "Sumar" at bounding box center [920, 164] width 57 height 20
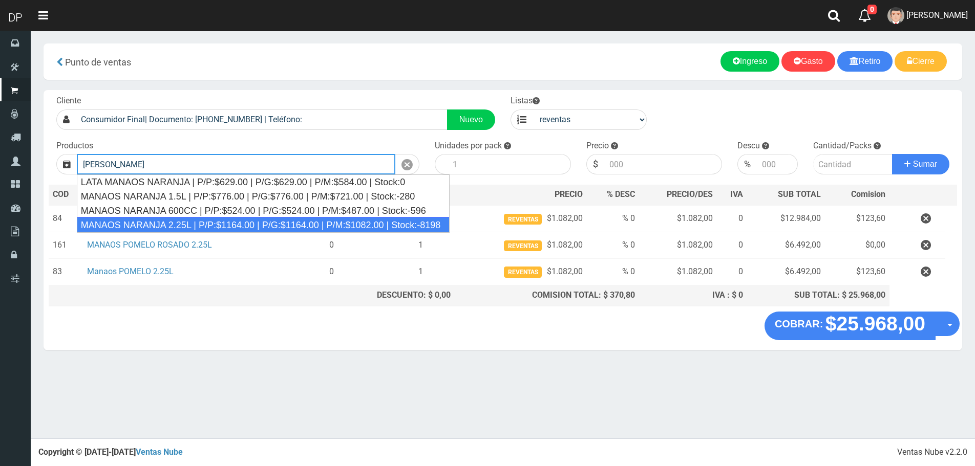
click at [347, 219] on div "MANAOS NARANJA 2.25L | P/P:$1164.00 | P/G:$1164.00 | P/M:$1082.00 | Stock:-8198" at bounding box center [263, 225] width 373 height 15
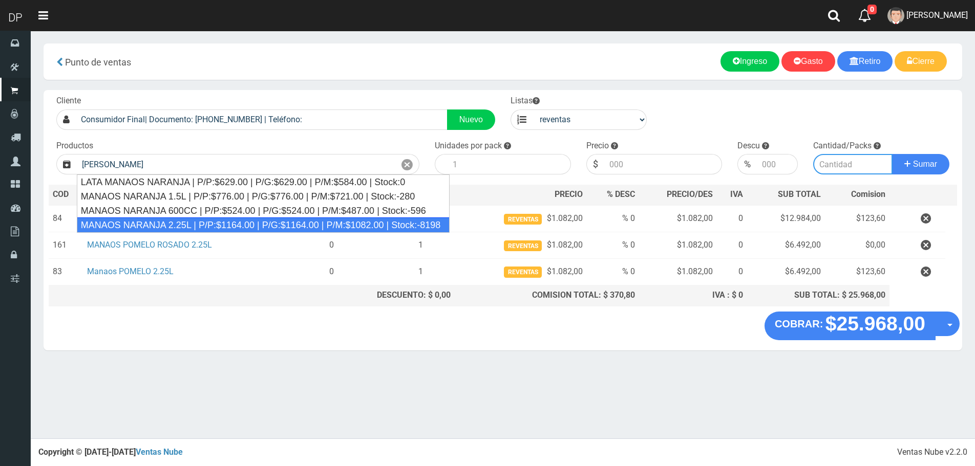
type input "MANAOS NARANJA 2.25L | P/P:$1164.00 | P/G:$1164.00 | P/M:$1082.00 | Stock:-8198"
type input "6"
type input "1082.00"
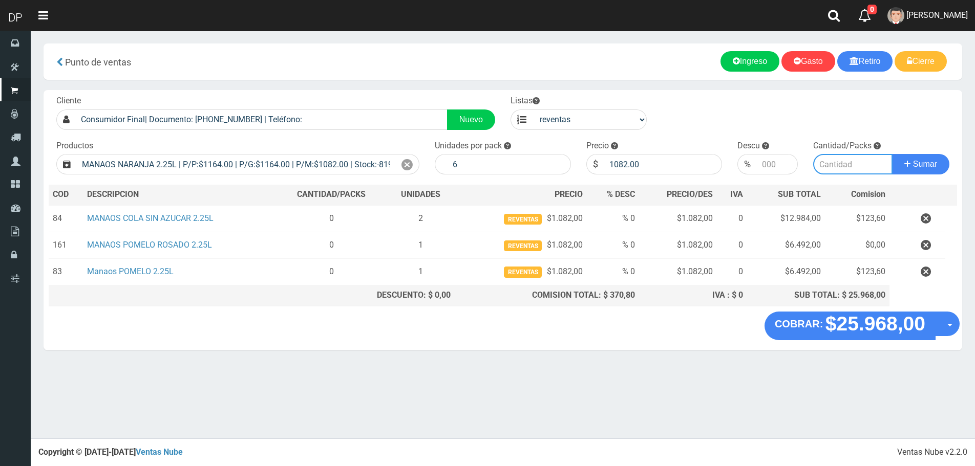
click at [858, 160] on input "number" at bounding box center [852, 164] width 79 height 20
type input "2"
click at [892, 154] on button "Sumar" at bounding box center [920, 164] width 57 height 20
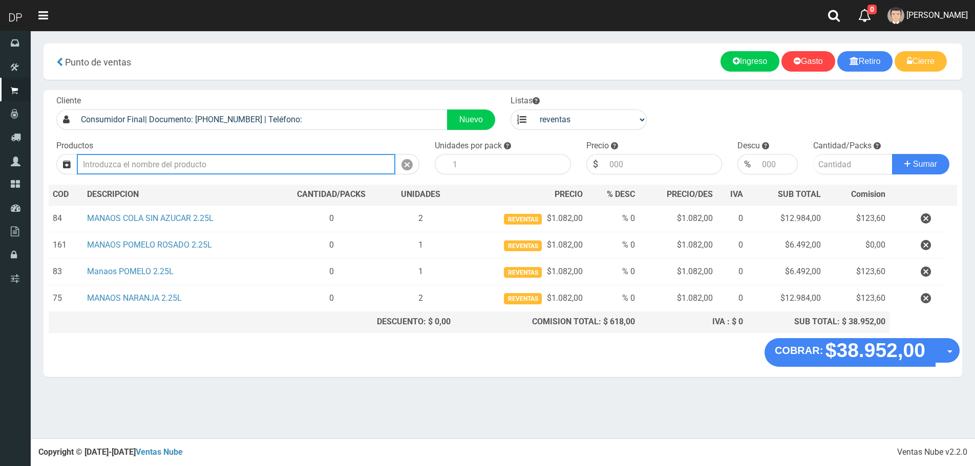
click at [182, 167] on input "text" at bounding box center [236, 164] width 318 height 20
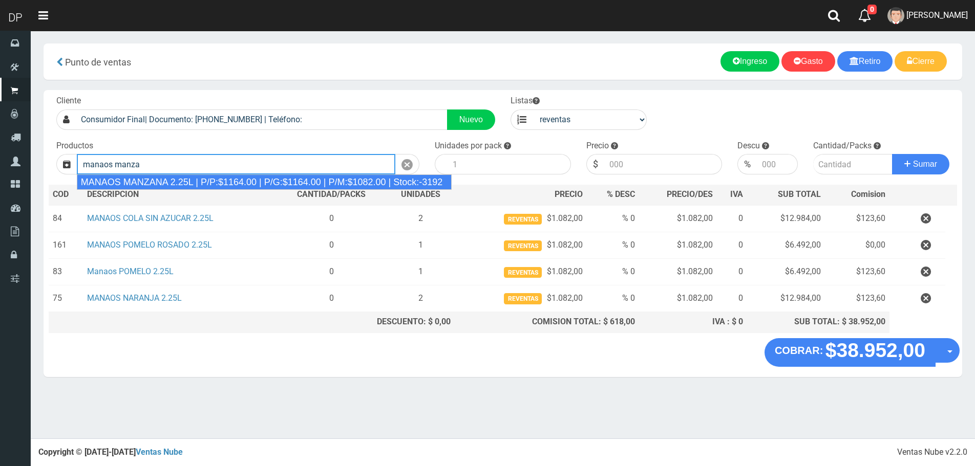
click at [188, 182] on div "MANAOS MANZANA 2.25L | P/P:$1164.00 | P/G:$1164.00 | P/M:$1082.00 | Stock:-3192" at bounding box center [264, 182] width 375 height 15
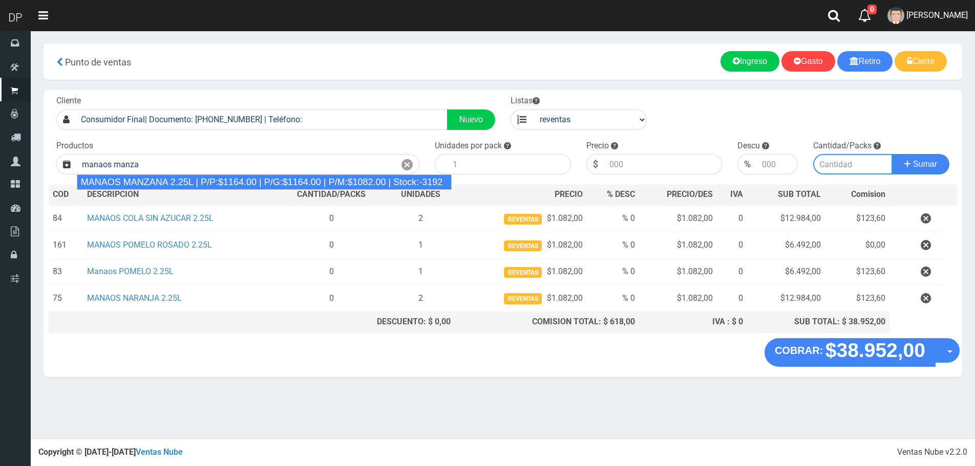
type input "MANAOS MANZANA 2.25L | P/P:$1164.00 | P/G:$1164.00 | P/M:$1082.00 | Stock:-3192"
type input "6"
type input "1082.00"
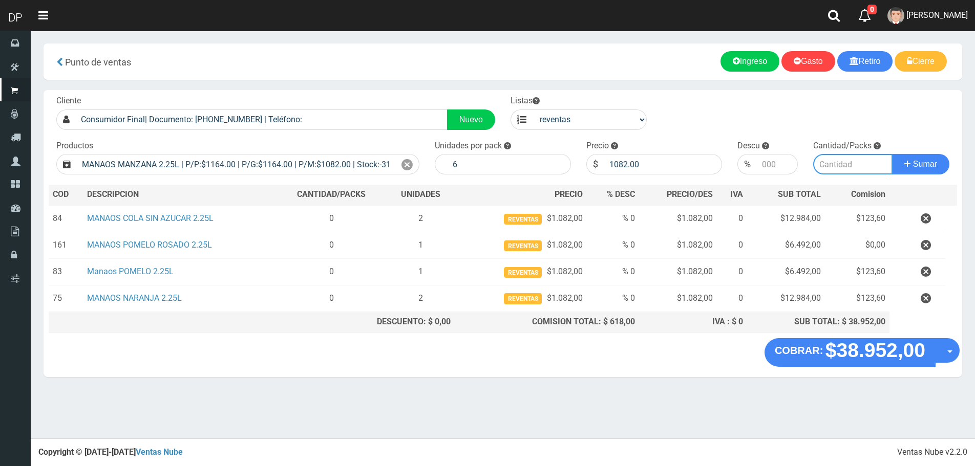
click at [837, 160] on input "number" at bounding box center [852, 164] width 79 height 20
type input "1"
click at [892, 154] on button "Sumar" at bounding box center [920, 164] width 57 height 20
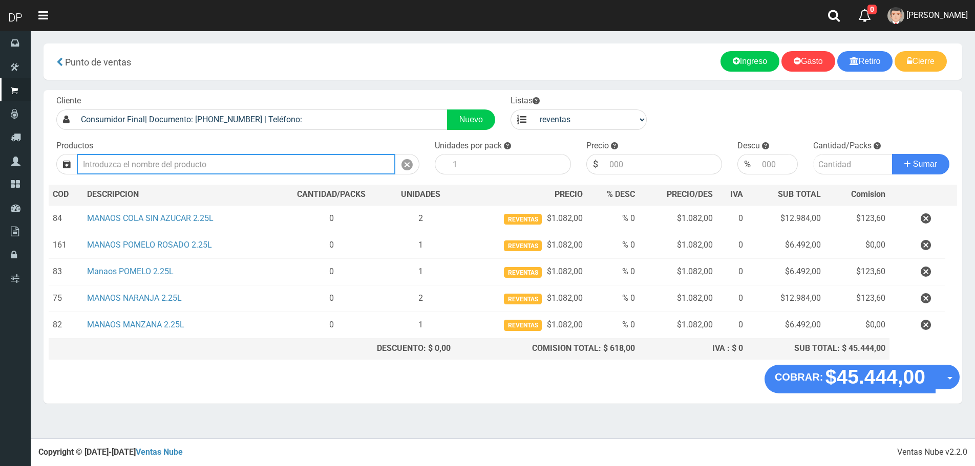
click at [257, 168] on input "text" at bounding box center [236, 164] width 318 height 20
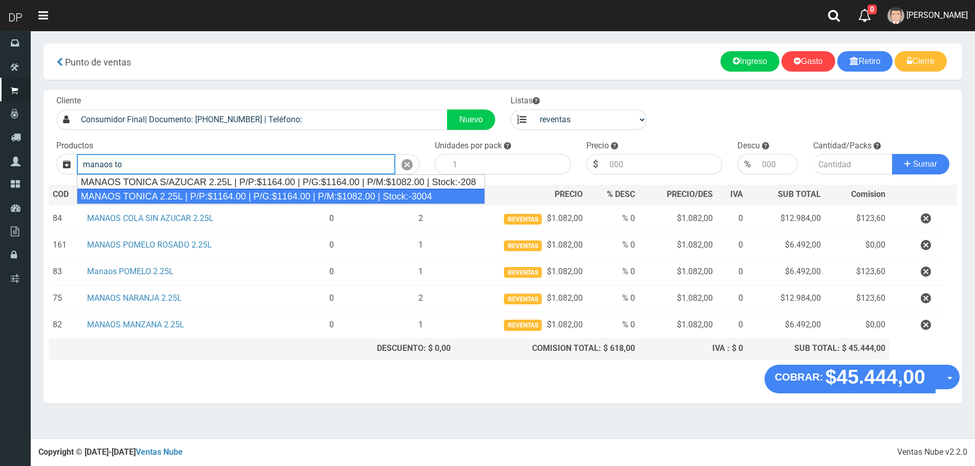
click at [229, 198] on div "MANAOS TONICA 2.25L | P/P:$1164.00 | P/G:$1164.00 | P/M:$1082.00 | Stock:-3004" at bounding box center [281, 196] width 408 height 15
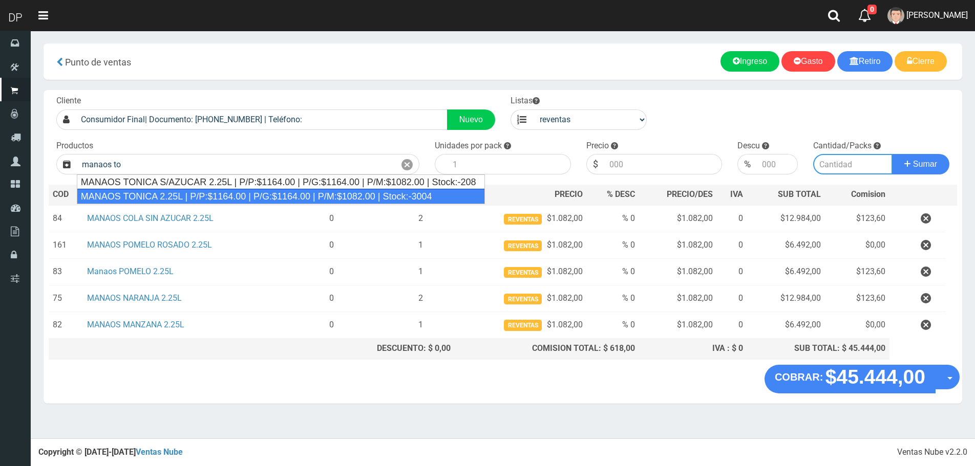
type input "MANAOS TONICA 2.25L | P/P:$1164.00 | P/G:$1164.00 | P/M:$1082.00 | Stock:-3004"
type input "6"
type input "1082.00"
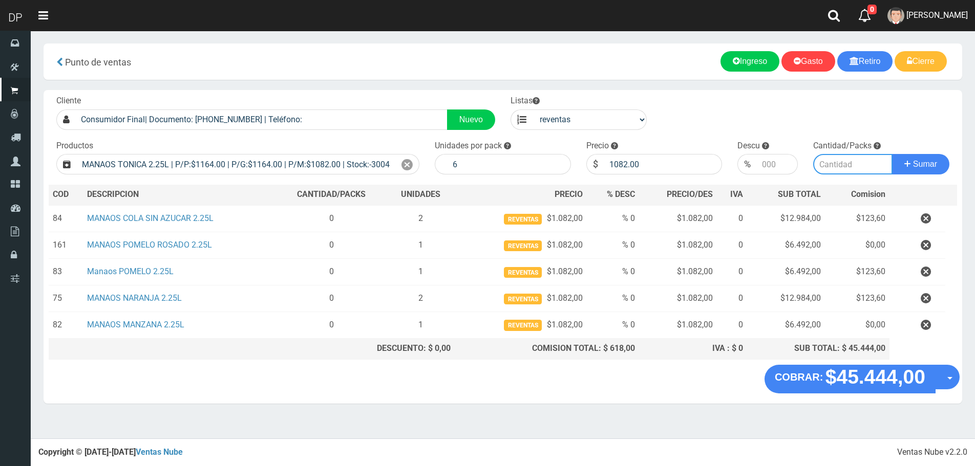
click at [837, 167] on input "number" at bounding box center [852, 164] width 79 height 20
type input "1"
click at [892, 154] on button "Sumar" at bounding box center [920, 164] width 57 height 20
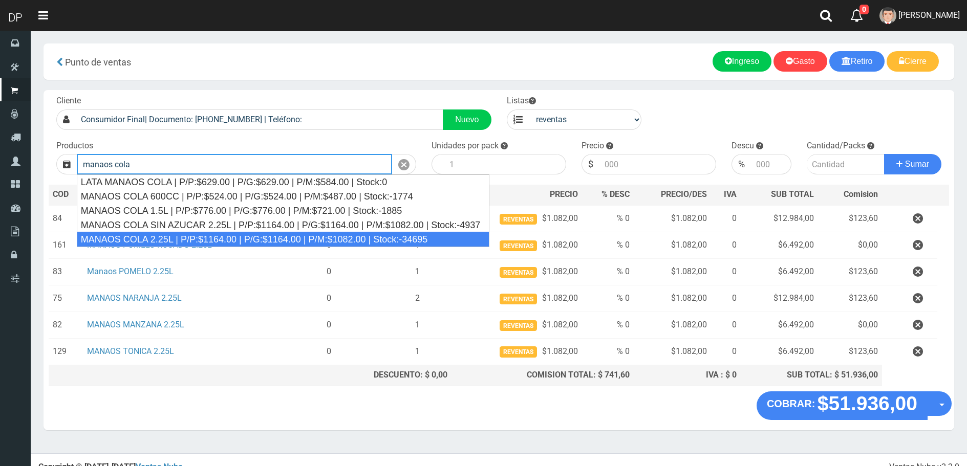
click at [246, 233] on div "MANAOS COLA 2.25L | P/P:$1164.00 | P/G:$1164.00 | P/M:$1082.00 | Stock:-34695" at bounding box center [283, 239] width 413 height 15
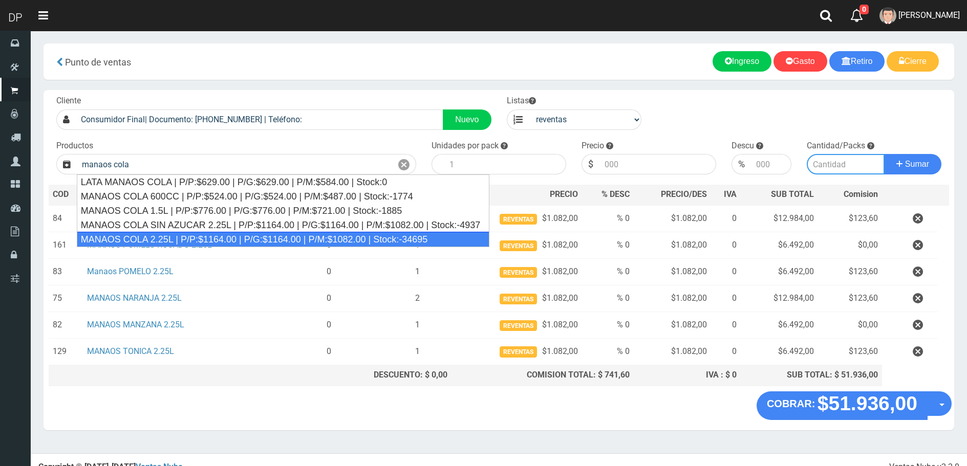
type input "MANAOS COLA 2.25L | P/P:$1164.00 | P/G:$1164.00 | P/M:$1082.00 | Stock:-34695"
type input "6"
type input "1082.00"
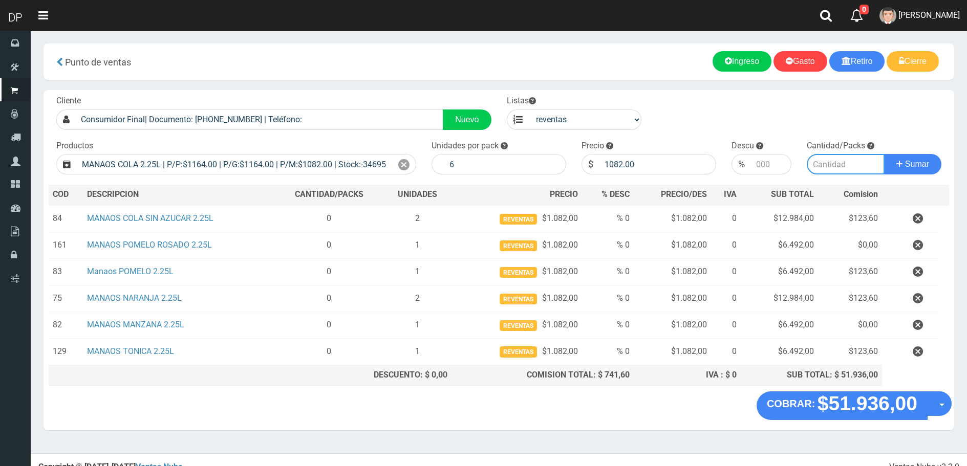
click at [844, 159] on input "number" at bounding box center [846, 164] width 78 height 20
type input "3"
click at [884, 154] on button "Sumar" at bounding box center [912, 164] width 57 height 20
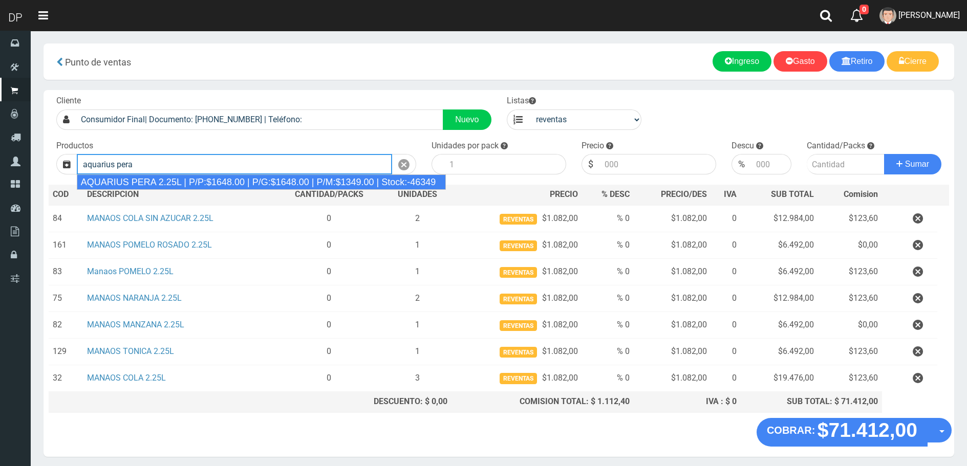
click at [234, 182] on div "AQUARIUS PERA 2.25L | P/P:$1648.00 | P/G:$1648.00 | P/M:$1349.00 | Stock:-46349" at bounding box center [262, 182] width 370 height 15
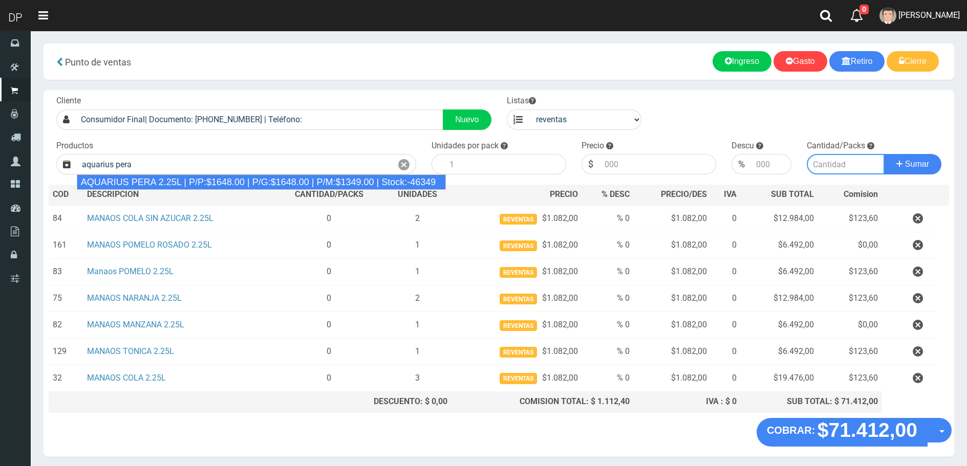
type input "AQUARIUS PERA 2.25L | P/P:$1648.00 | P/G:$1648.00 | P/M:$1349.00 | Stock:-46349"
type input "6"
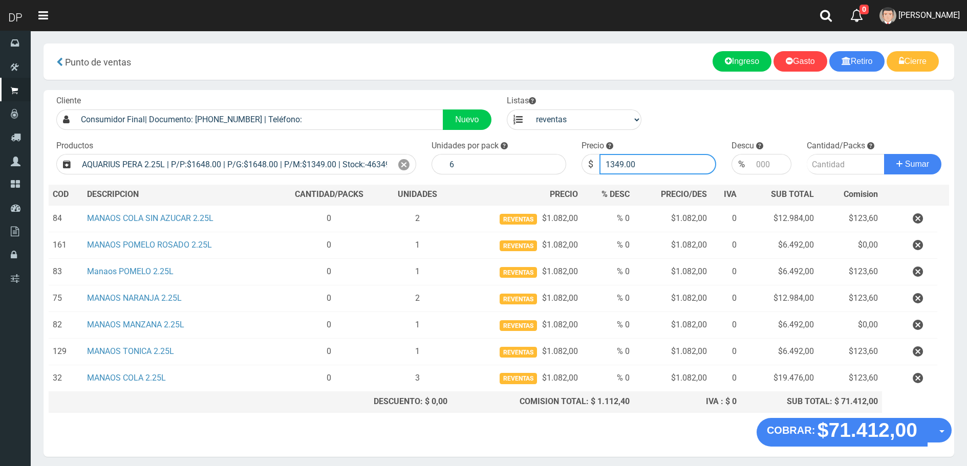
click at [638, 169] on input "1349.00" at bounding box center [657, 164] width 117 height 20
type input "1699"
type input "1699.00"
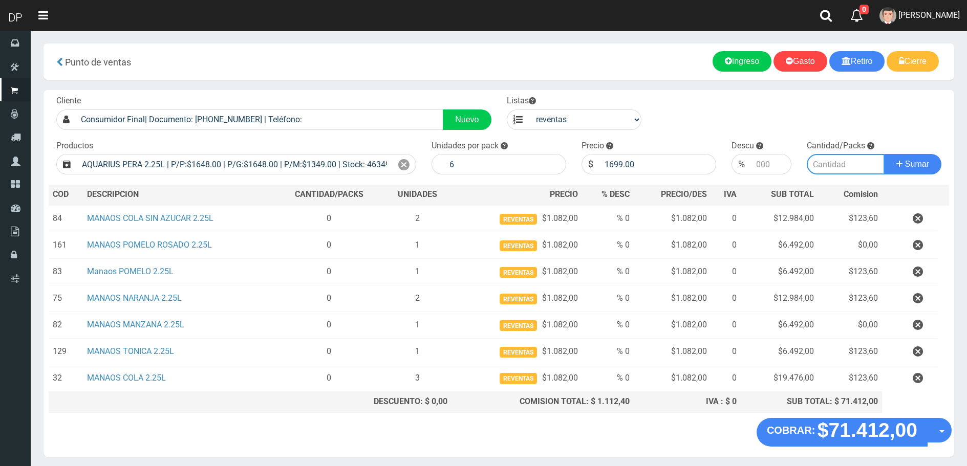
click at [843, 172] on input "number" at bounding box center [846, 164] width 78 height 20
type input "2"
click at [884, 154] on button "Sumar" at bounding box center [912, 164] width 57 height 20
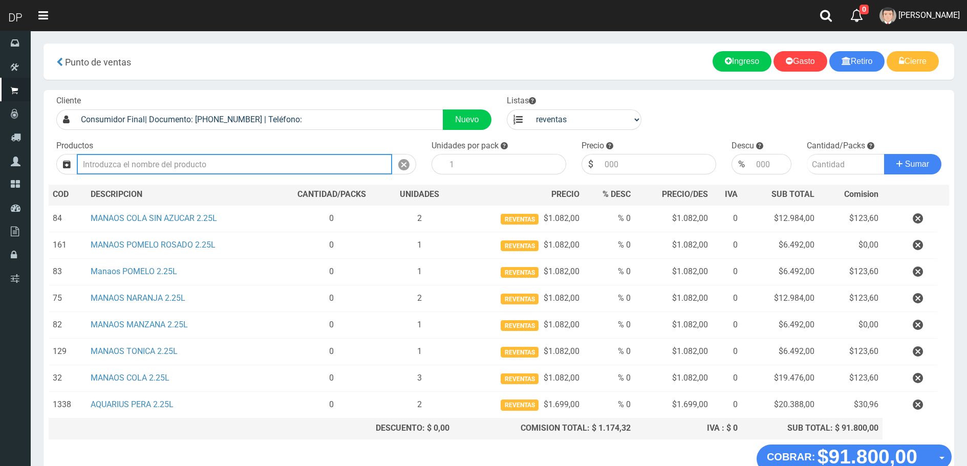
click at [175, 169] on input "text" at bounding box center [234, 164] width 315 height 20
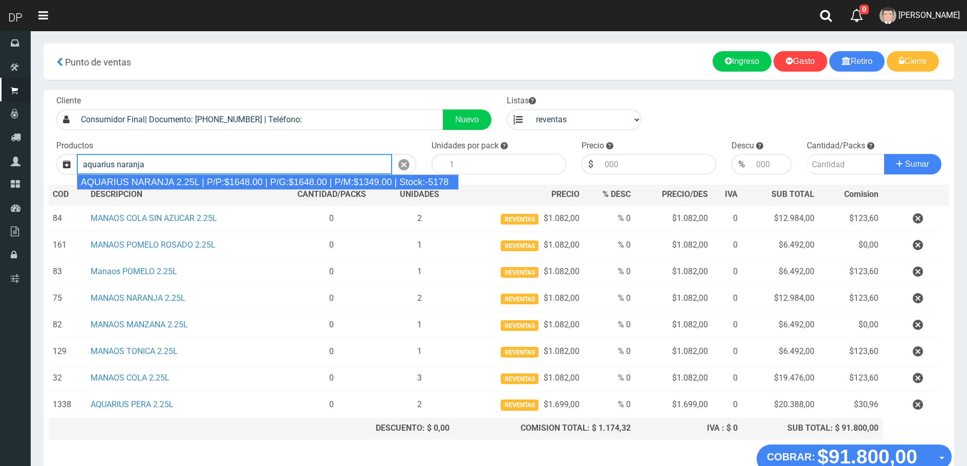
click at [184, 177] on div "AQUARIUS NARANJA 2.25L | P/P:$1648.00 | P/G:$1648.00 | P/M:$1349.00 | Stock:-51…" at bounding box center [268, 182] width 382 height 15
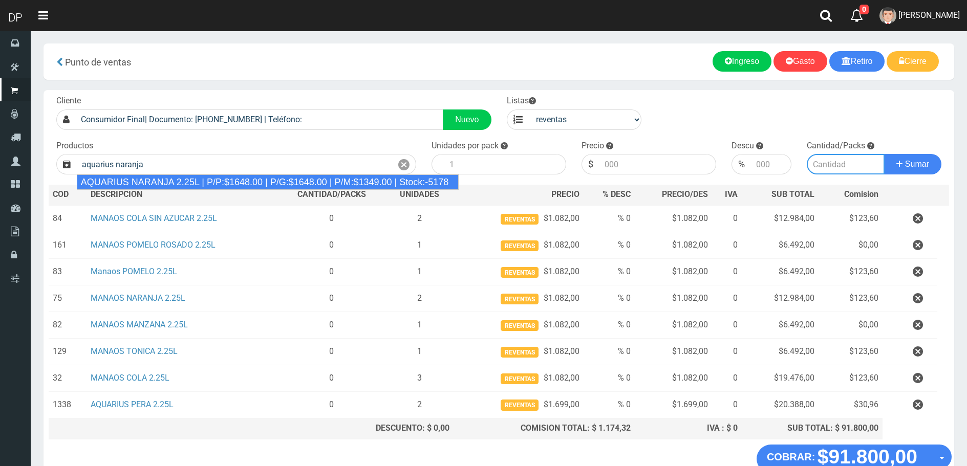
type input "AQUARIUS NARANJA 2.25L | P/P:$1648.00 | P/G:$1648.00 | P/M:$1349.00 | Stock:-51…"
type input "6"
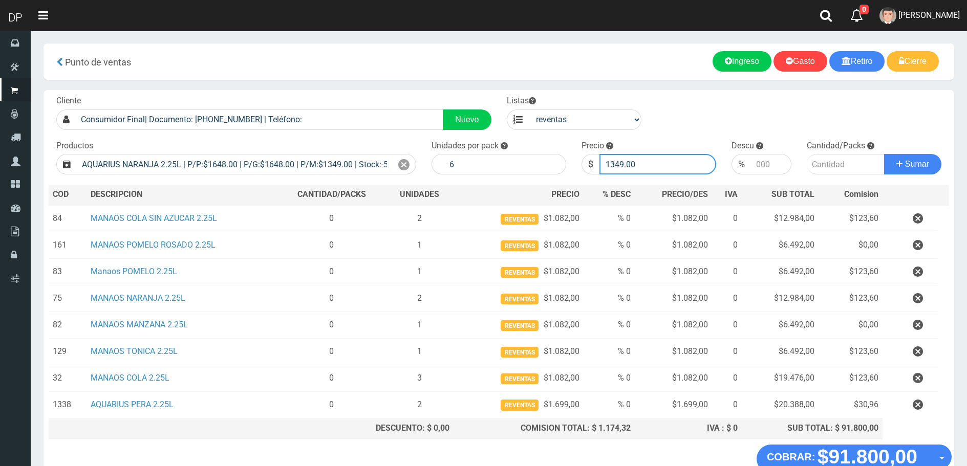
click at [632, 170] on input "1349.00" at bounding box center [657, 164] width 117 height 20
type input "1699"
type input "1699.00"
click at [847, 168] on input "number" at bounding box center [846, 164] width 78 height 20
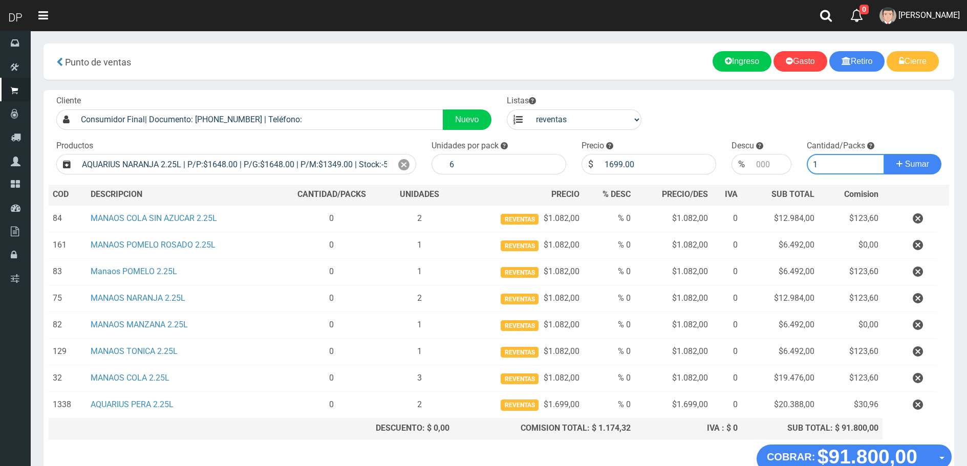
type input "1"
click at [884, 154] on button "Sumar" at bounding box center [912, 164] width 57 height 20
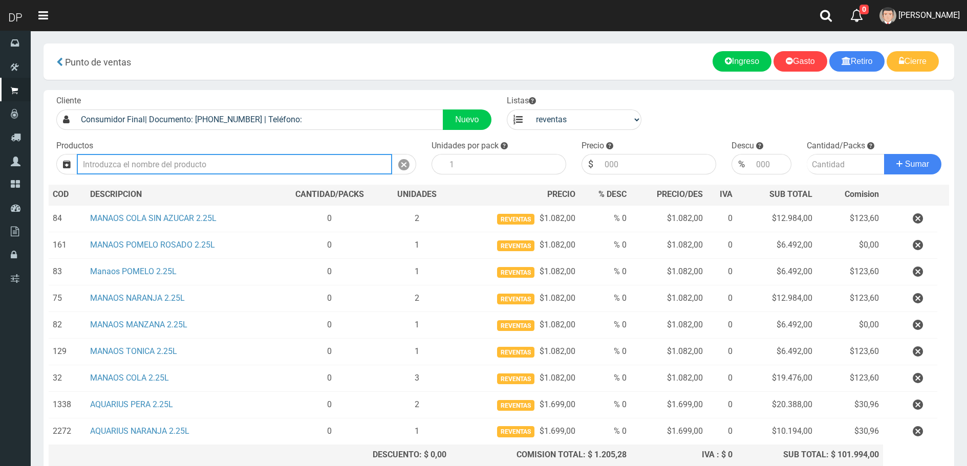
click at [177, 162] on input "text" at bounding box center [234, 164] width 315 height 20
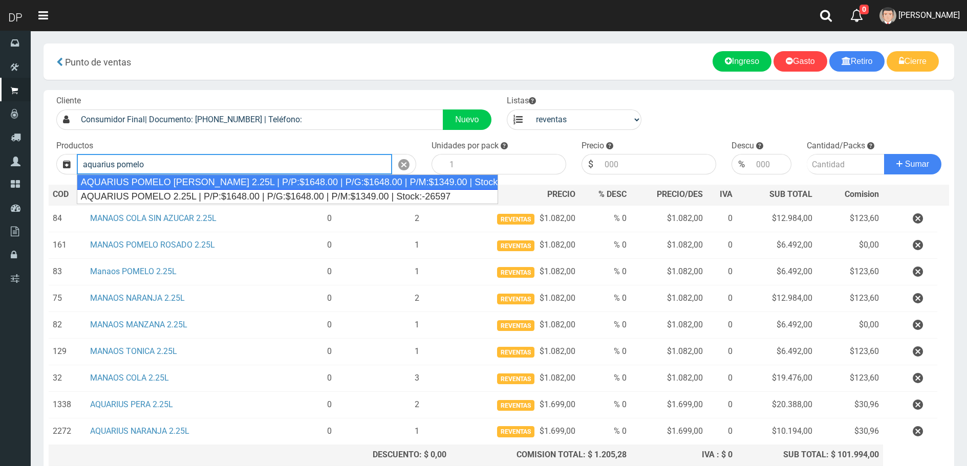
click at [197, 188] on div "AQUARIUS POMELO ROSADO 2.25L | P/P:$1648.00 | P/G:$1648.00 | P/M:$1349.00 | Sto…" at bounding box center [288, 182] width 422 height 15
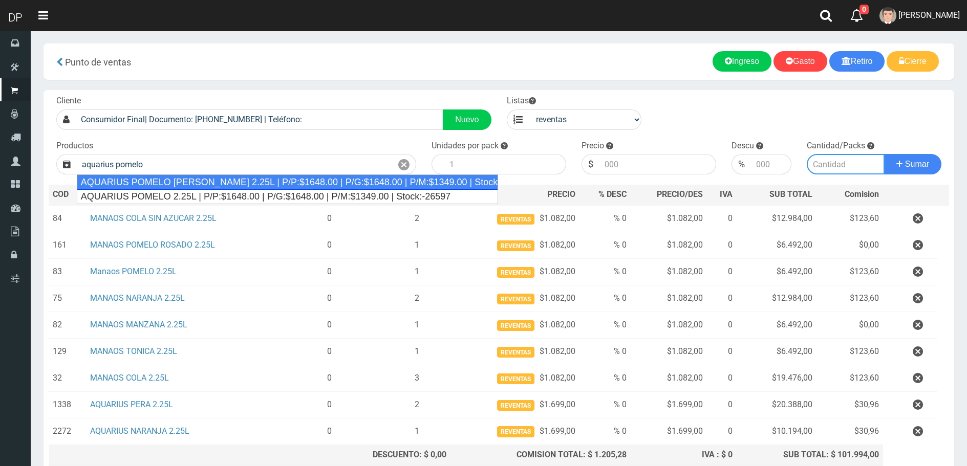
type input "AQUARIUS POMELO ROSADO 2.25L | P/P:$1648.00 | P/G:$1648.00 | P/M:$1349.00 | Sto…"
type input "6"
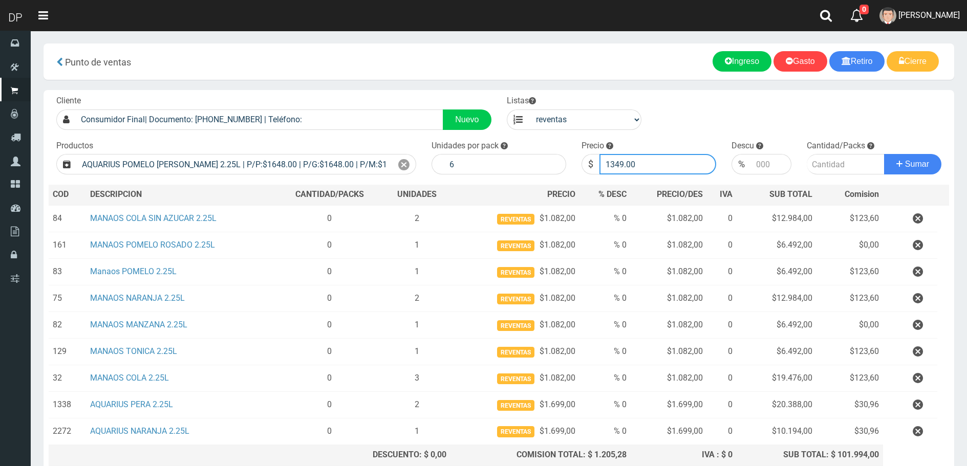
click at [665, 165] on input "1349.00" at bounding box center [657, 164] width 117 height 20
type input "1699"
type input "1"
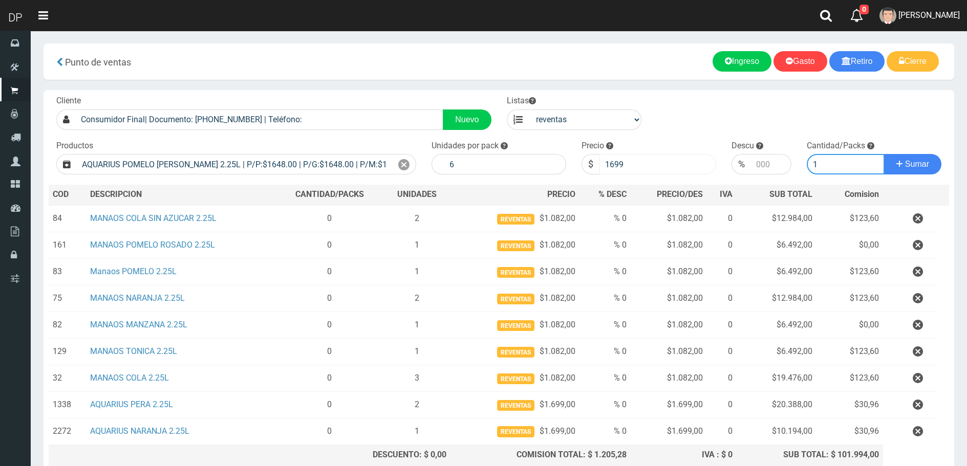
click at [884, 154] on button "Sumar" at bounding box center [912, 164] width 57 height 20
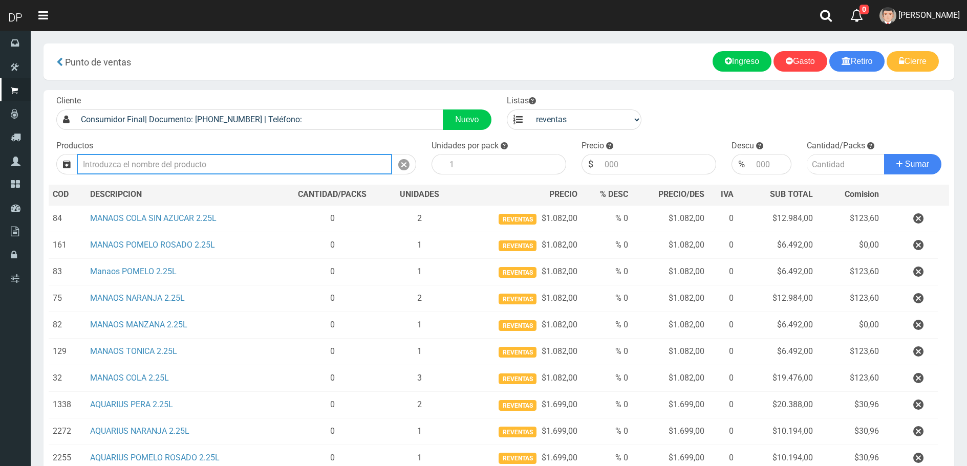
click at [187, 171] on input "text" at bounding box center [234, 164] width 315 height 20
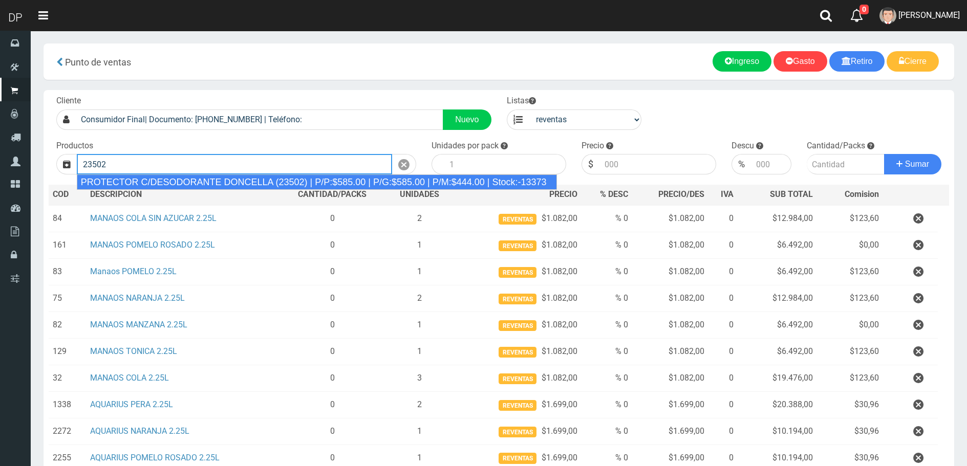
click at [221, 183] on div "PROTECTOR C/DESODORANTE DONCELLA (23502) | P/P:$585.00 | P/G:$585.00 | P/M:$444…" at bounding box center [317, 182] width 480 height 15
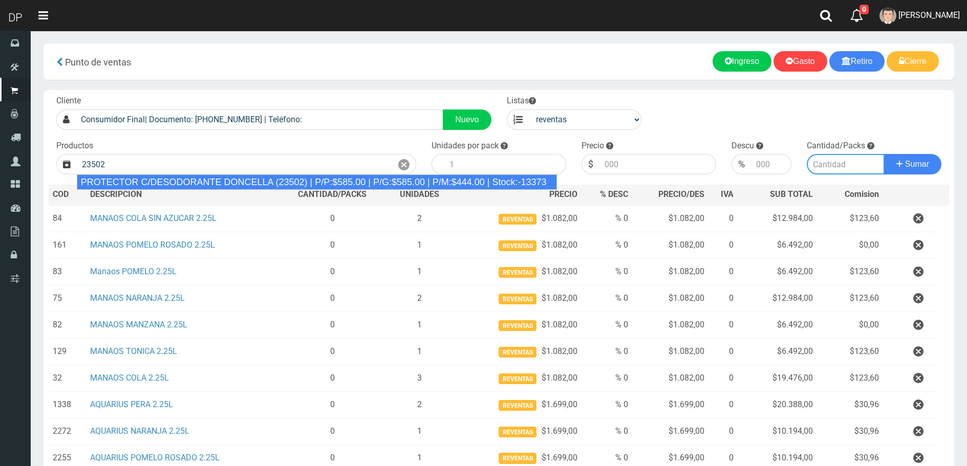
type input "PROTECTOR C/DESODORANTE DONCELLA (23502) | P/P:$585.00 | P/G:$585.00 | P/M:$444…"
type input "30"
type input "444.00"
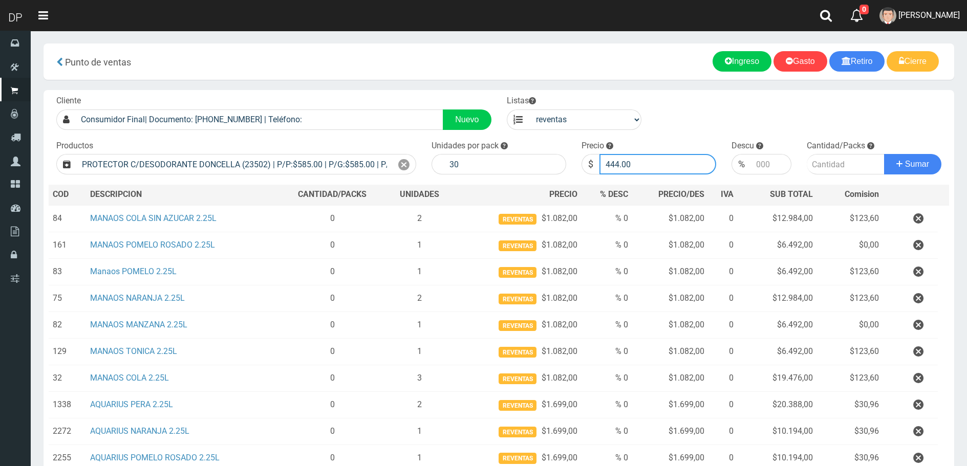
click at [655, 166] on input "444.00" at bounding box center [657, 164] width 117 height 20
type input "585"
type input "1"
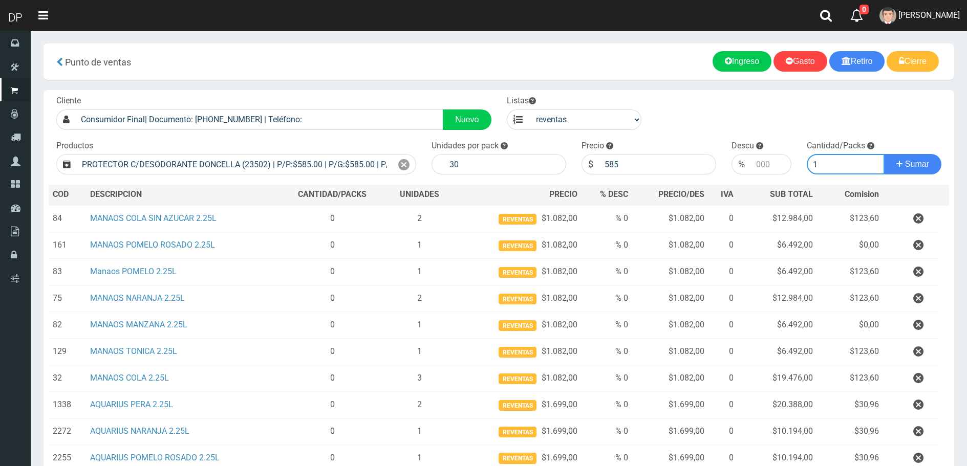
click at [884, 154] on button "Sumar" at bounding box center [912, 164] width 57 height 20
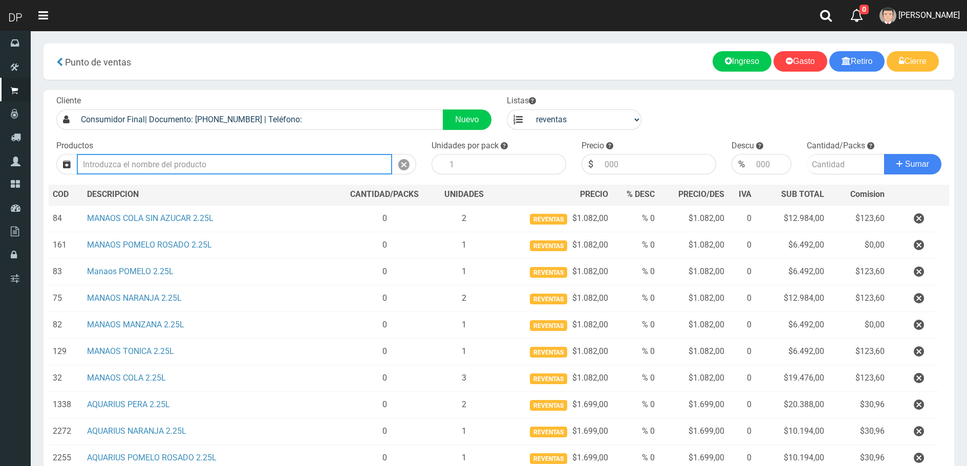
click at [173, 166] on input "text" at bounding box center [234, 164] width 315 height 20
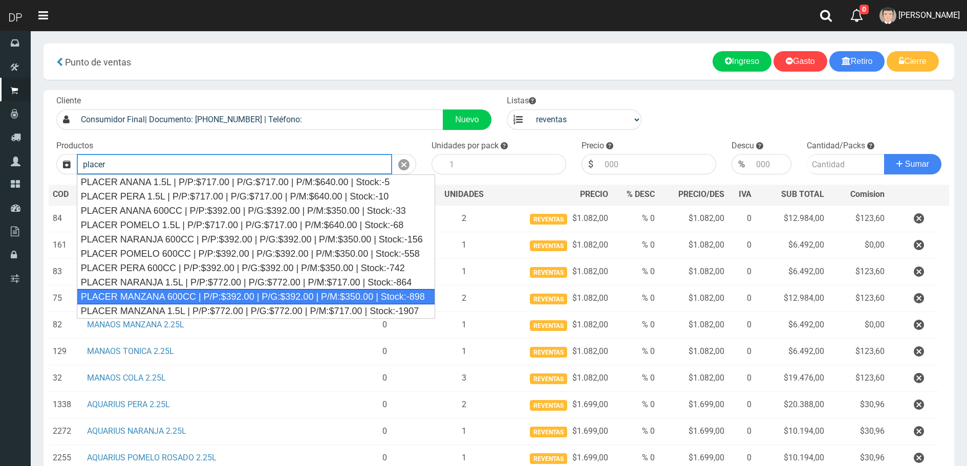
click at [193, 300] on div "PLACER MANZANA 600CC | P/P:$392.00 | P/G:$392.00 | P/M:$350.00 | Stock:-898" at bounding box center [256, 296] width 358 height 15
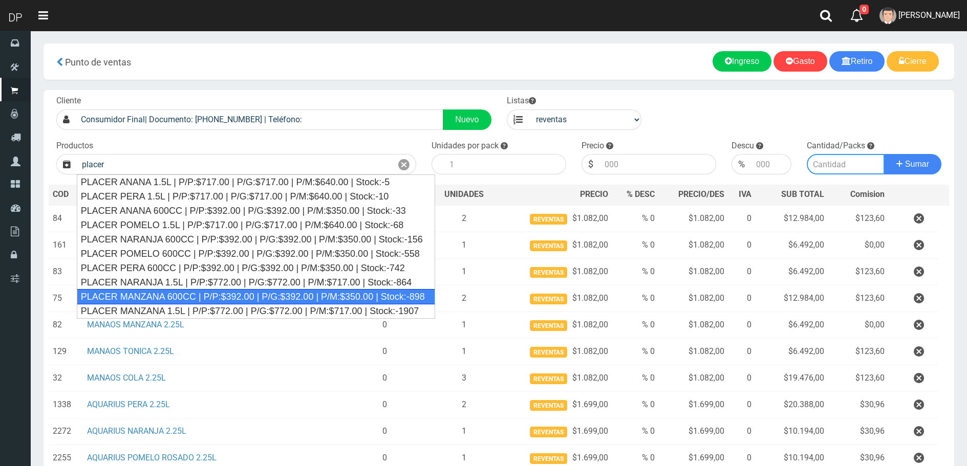
type input "PLACER MANZANA 600CC | P/P:$392.00 | P/G:$392.00 | P/M:$350.00 | Stock:-898"
type input "12"
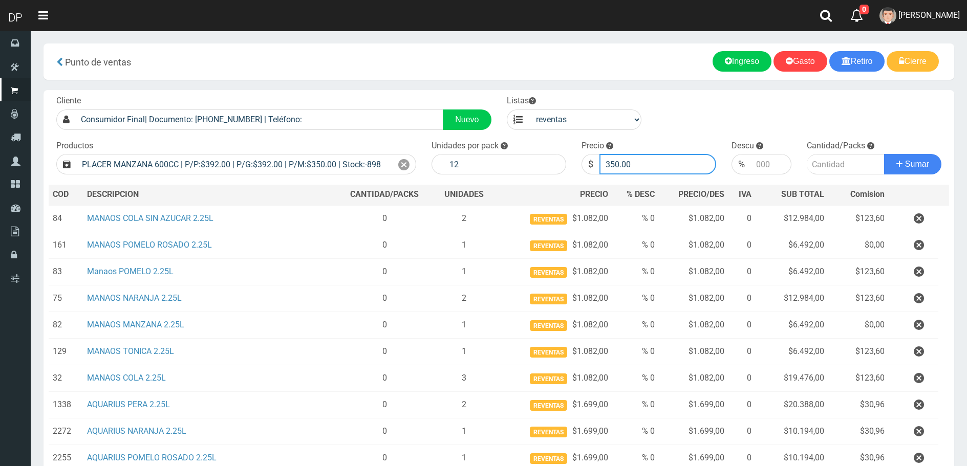
click at [639, 168] on input "350.00" at bounding box center [657, 164] width 117 height 20
type input "388"
click at [884, 154] on button "Sumar" at bounding box center [912, 164] width 57 height 20
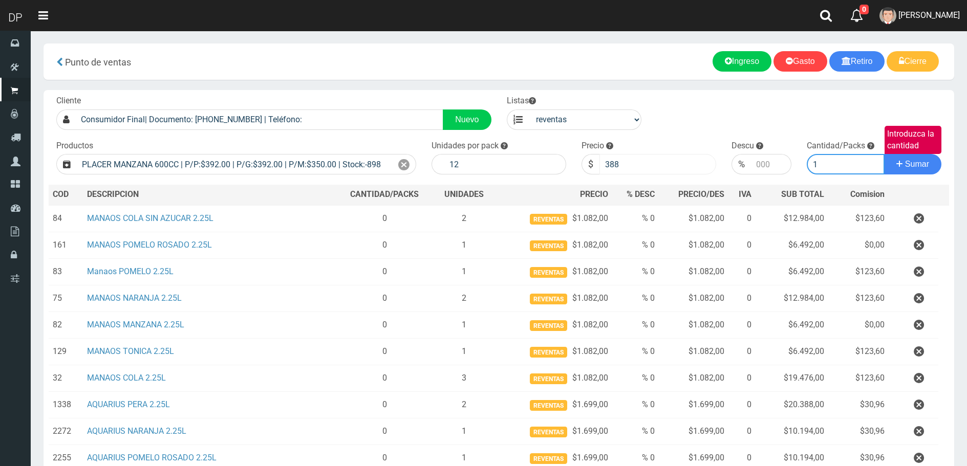
type input "1"
click at [884, 154] on button "Sumar" at bounding box center [912, 164] width 57 height 20
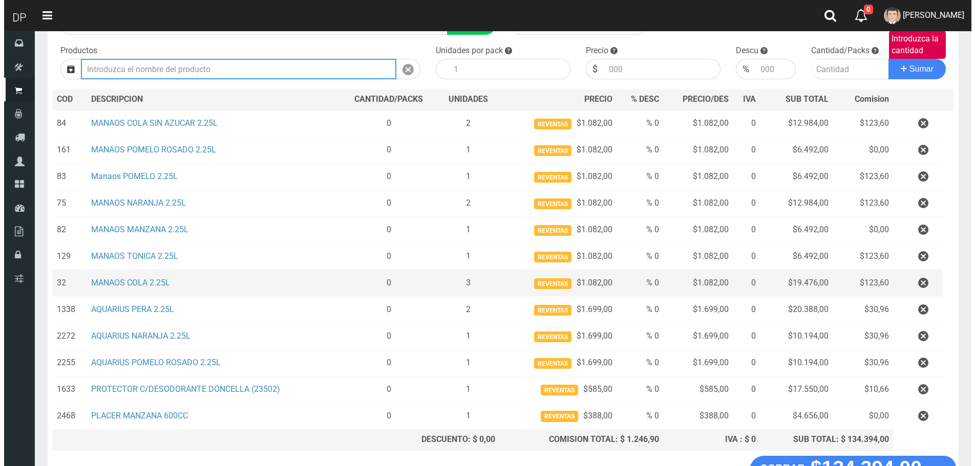
scroll to position [170, 0]
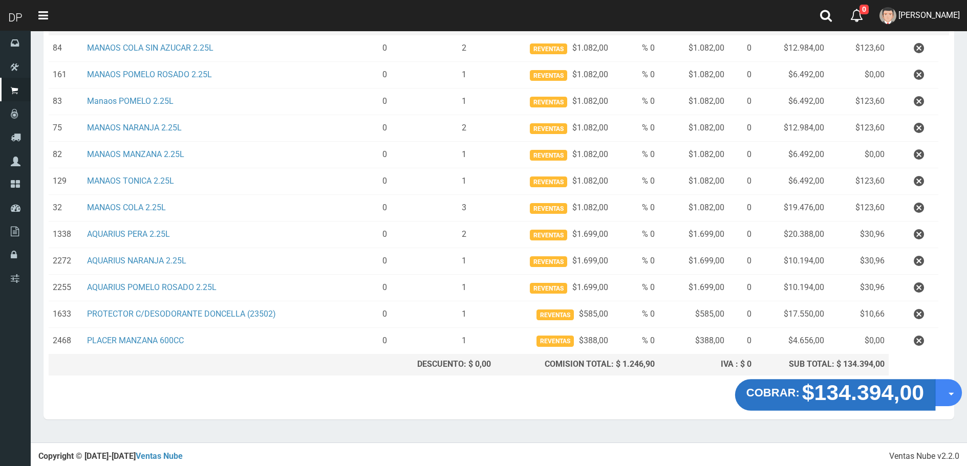
click at [805, 396] on strong "$134.394,00" at bounding box center [863, 392] width 122 height 24
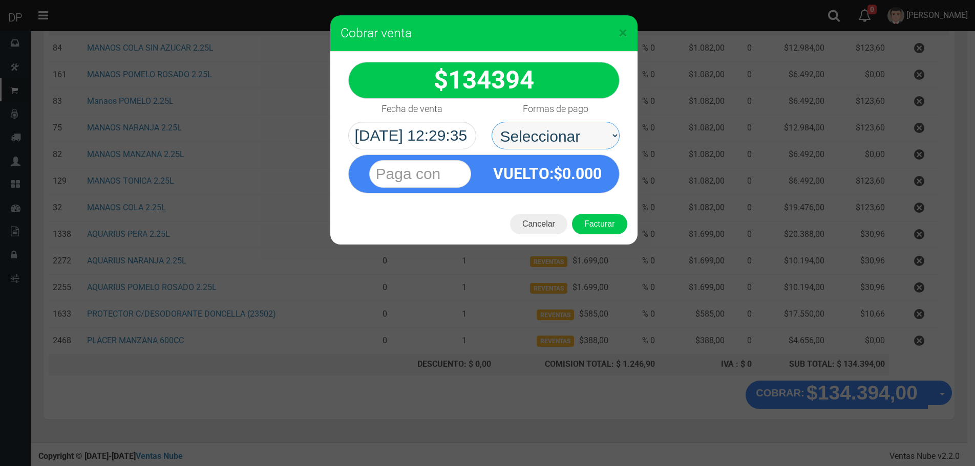
click at [567, 138] on select "Seleccionar Efectivo Tarjeta de Crédito Depósito Débito" at bounding box center [555, 136] width 128 height 28
select select "Efectivo"
click at [491, 122] on select "Seleccionar Efectivo Tarjeta de Crédito Depósito Débito" at bounding box center [555, 136] width 128 height 28
click at [606, 223] on button "Facturar" at bounding box center [599, 224] width 55 height 20
